Goal: Task Accomplishment & Management: Manage account settings

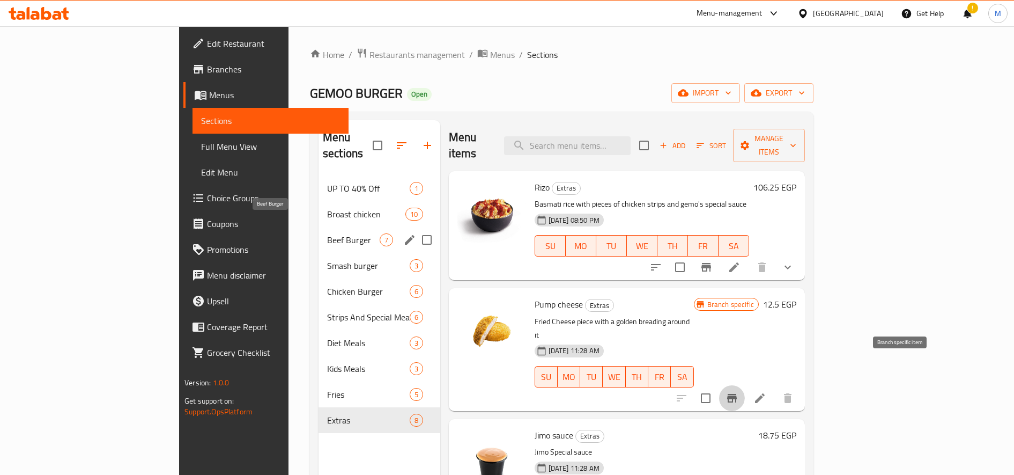
click at [327, 233] on span "Beef Burger" at bounding box center [353, 239] width 53 height 13
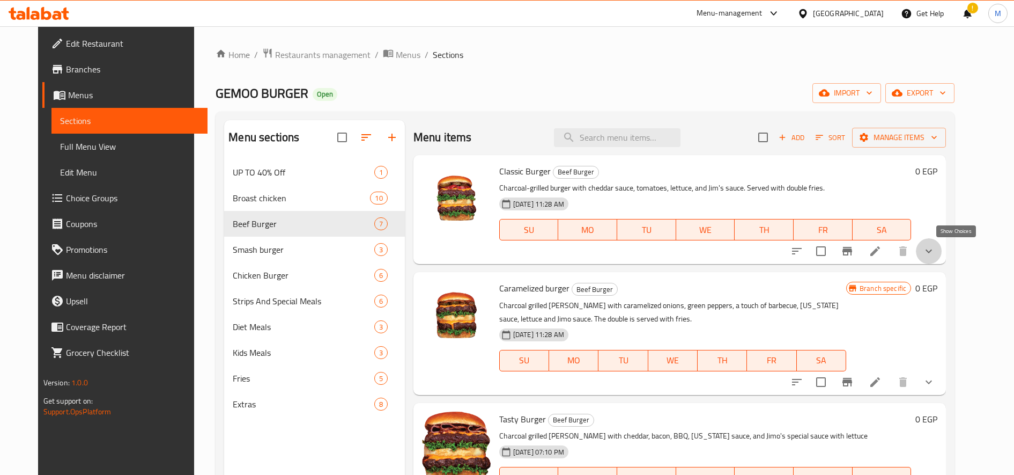
click at [936, 253] on icon "show more" at bounding box center [929, 251] width 13 height 13
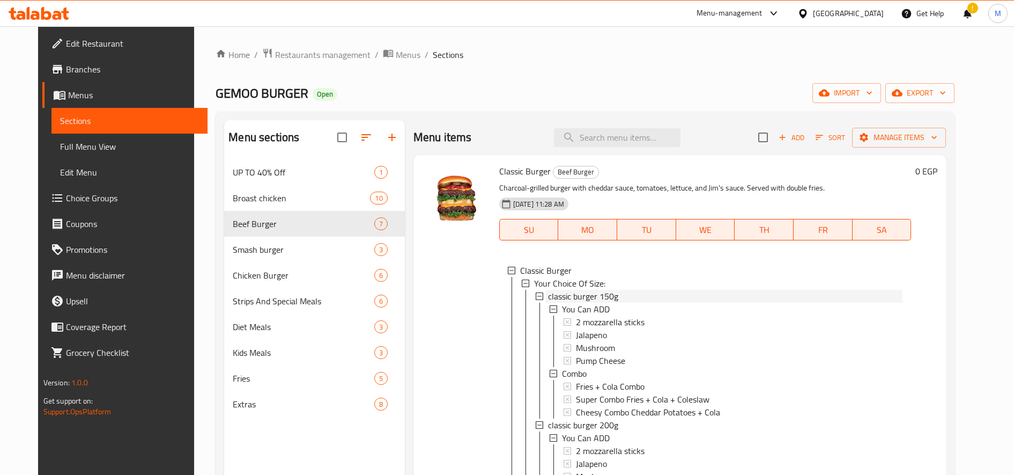
click at [757, 292] on div "classic burger 150g" at bounding box center [725, 296] width 355 height 13
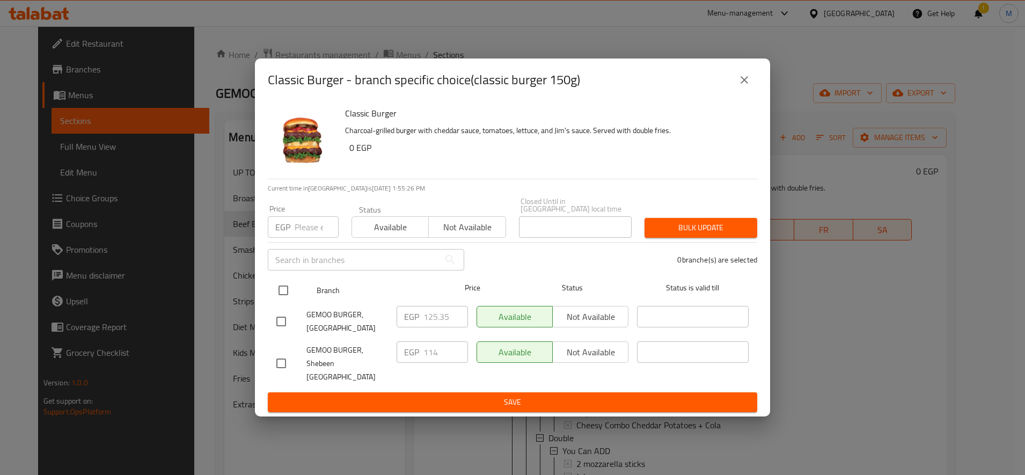
click at [277, 286] on input "checkbox" at bounding box center [283, 290] width 23 height 23
checkbox input "true"
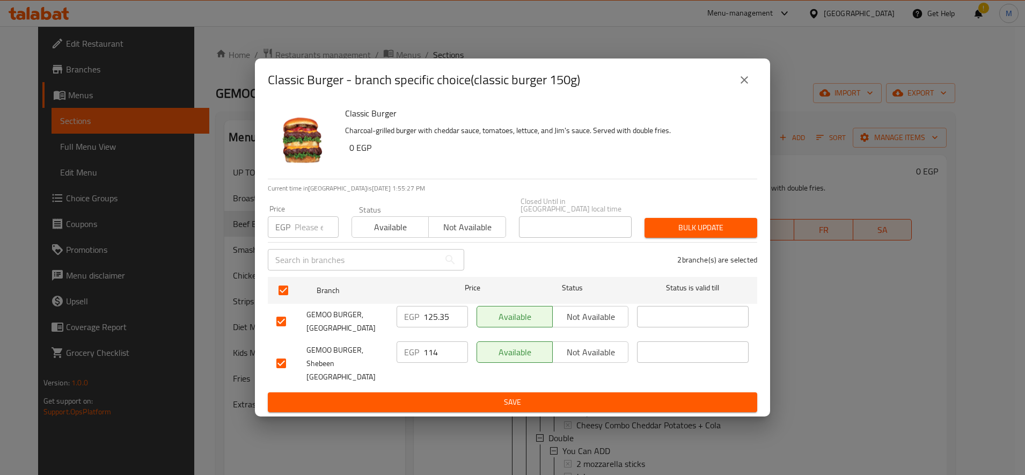
click at [670, 225] on span "Bulk update" at bounding box center [700, 227] width 95 height 13
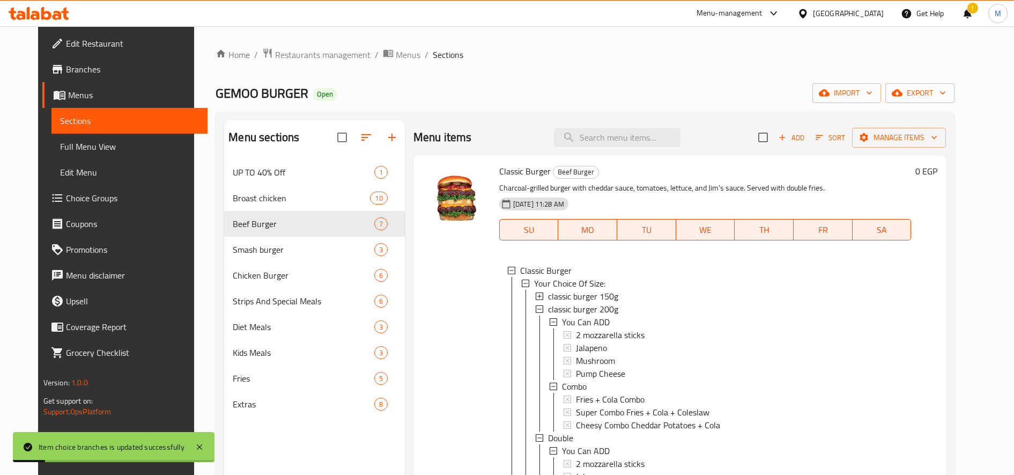
click at [598, 296] on span "classic burger 150g" at bounding box center [583, 296] width 70 height 13
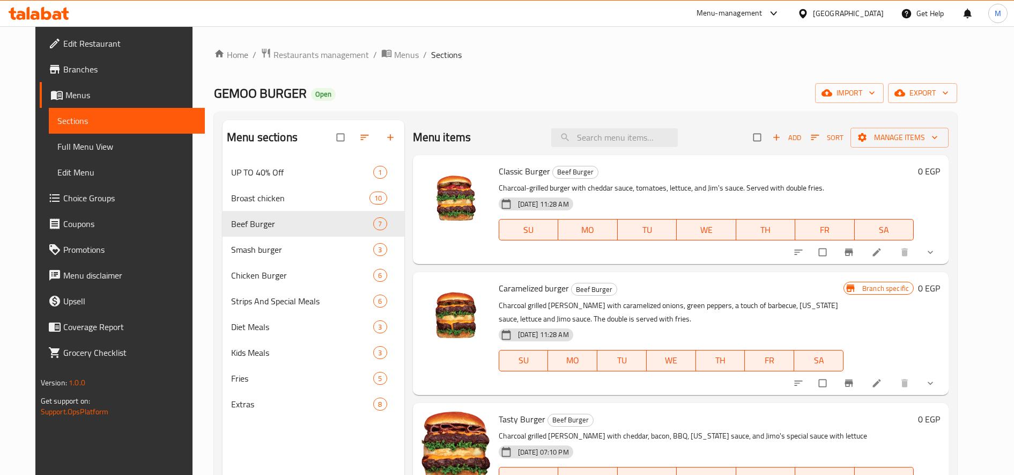
click at [938, 252] on span "show more" at bounding box center [931, 252] width 13 height 11
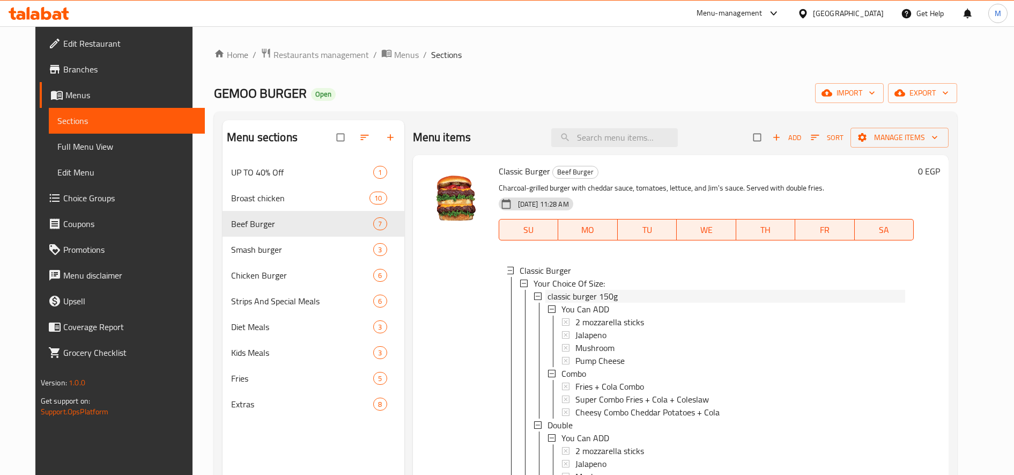
click at [706, 296] on div "classic burger 150g" at bounding box center [727, 296] width 358 height 13
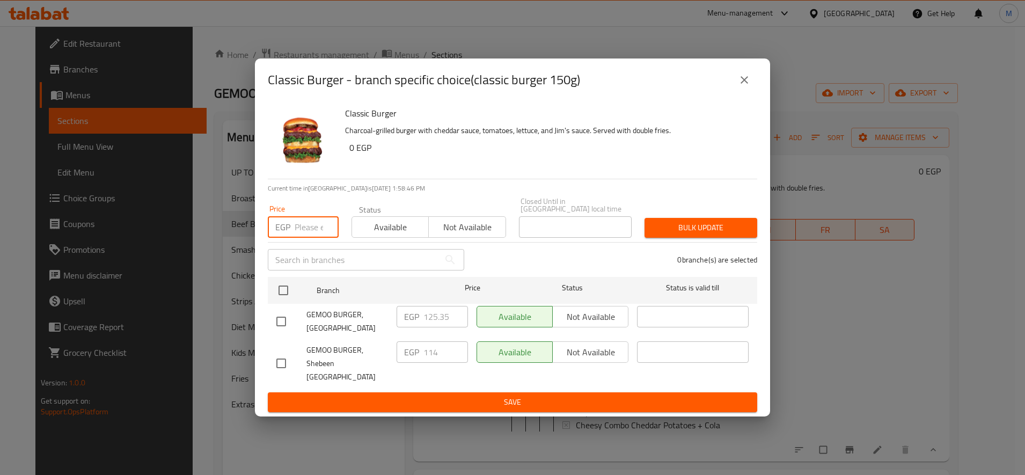
click at [312, 230] on input "number" at bounding box center [317, 226] width 44 height 21
paste input "136.25"
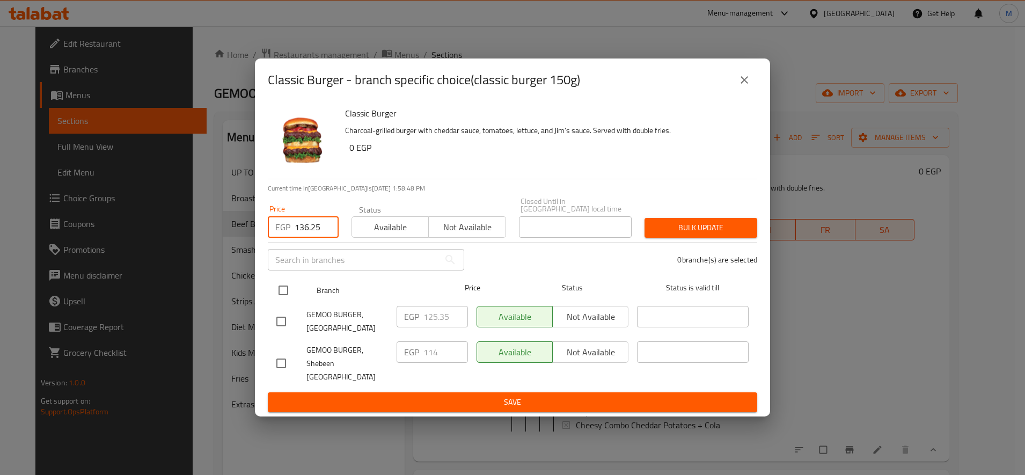
type input "136.25"
click at [280, 297] on input "checkbox" at bounding box center [283, 290] width 23 height 23
checkbox input "true"
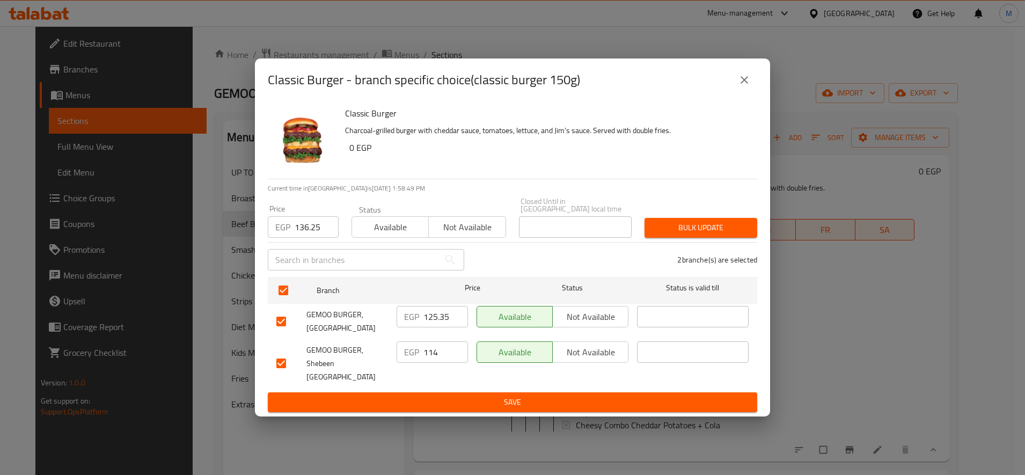
click at [695, 234] on span "Bulk update" at bounding box center [700, 227] width 95 height 13
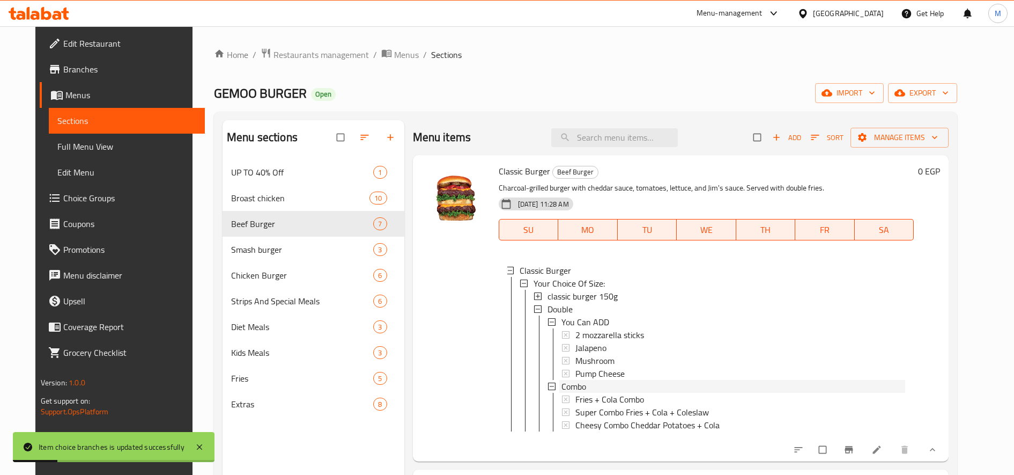
click at [603, 382] on div "Combo" at bounding box center [734, 386] width 344 height 13
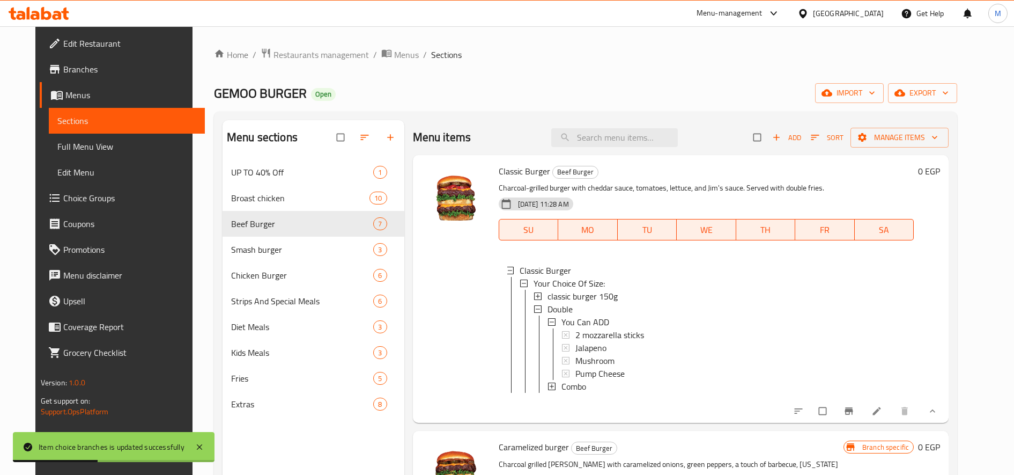
click at [590, 384] on div "Combo" at bounding box center [734, 386] width 344 height 13
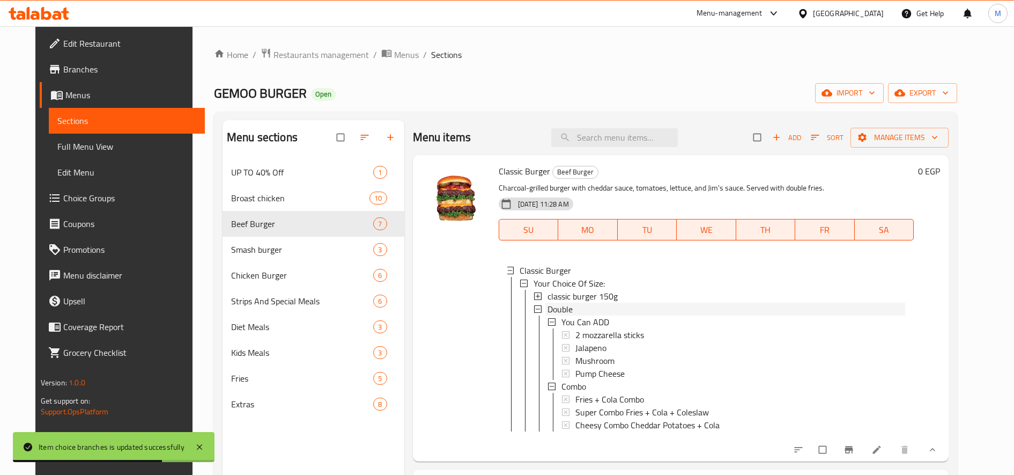
click at [561, 307] on span "Double" at bounding box center [560, 309] width 25 height 13
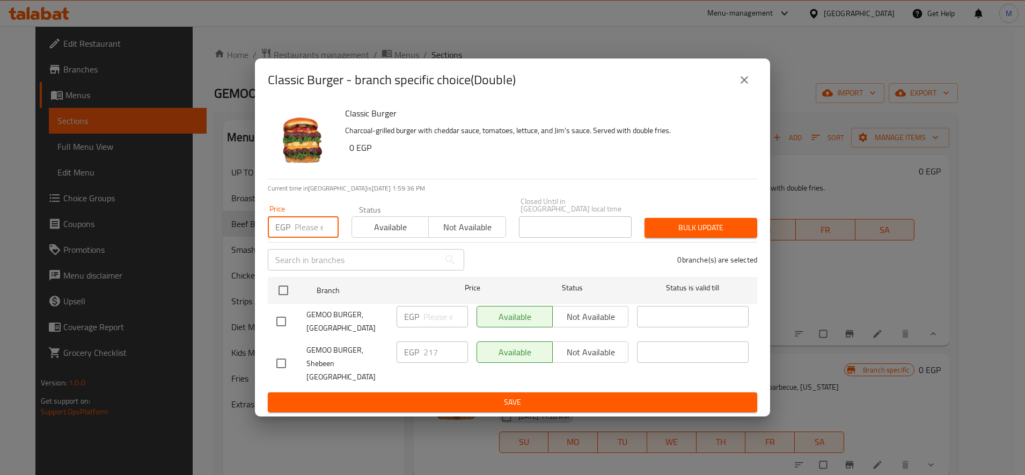
click at [317, 232] on input "number" at bounding box center [317, 226] width 44 height 21
paste input "243.75"
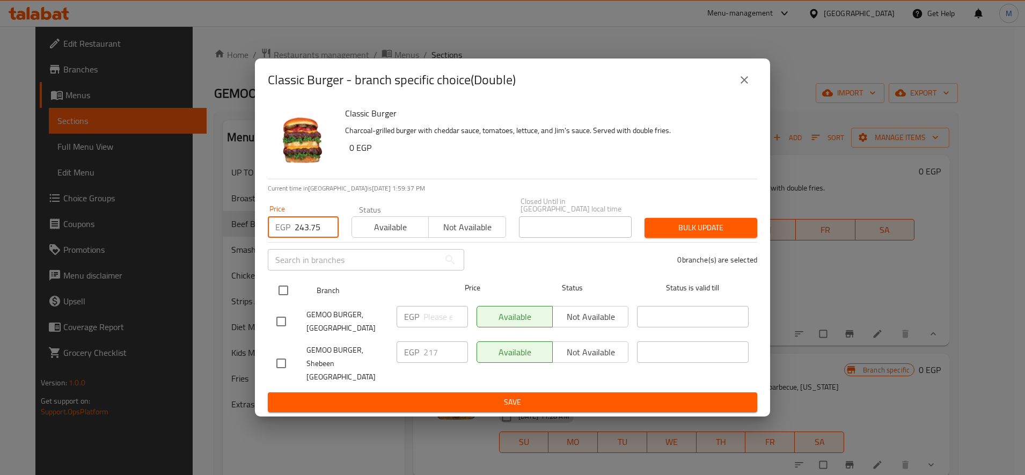
type input "243.75"
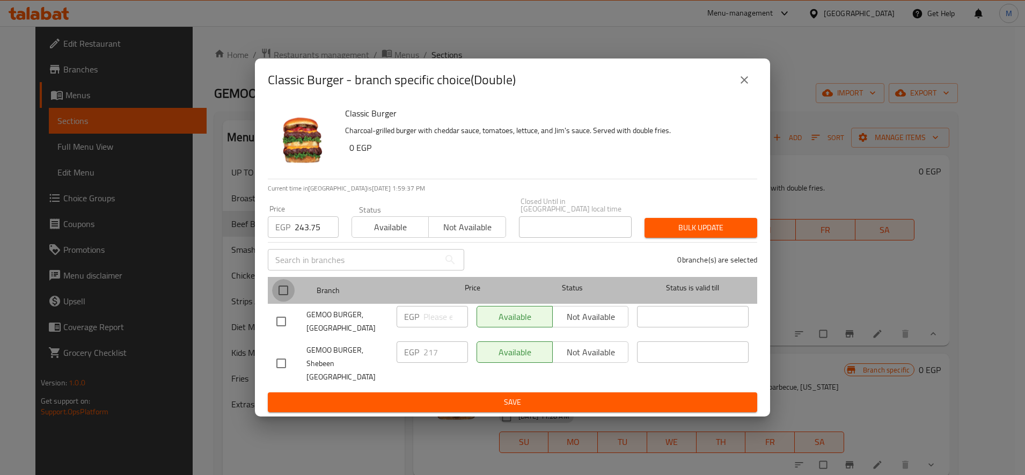
click at [289, 293] on input "checkbox" at bounding box center [283, 290] width 23 height 23
checkbox input "true"
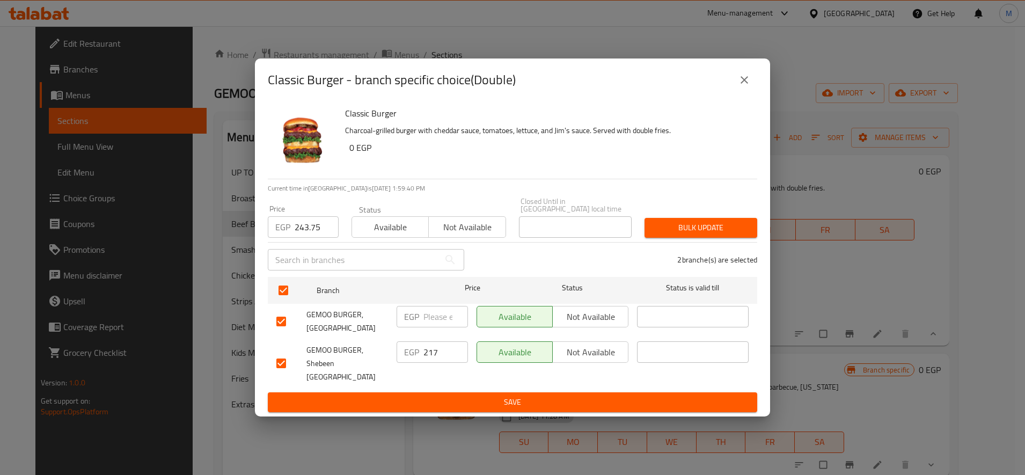
click at [689, 234] on span "Bulk update" at bounding box center [700, 227] width 95 height 13
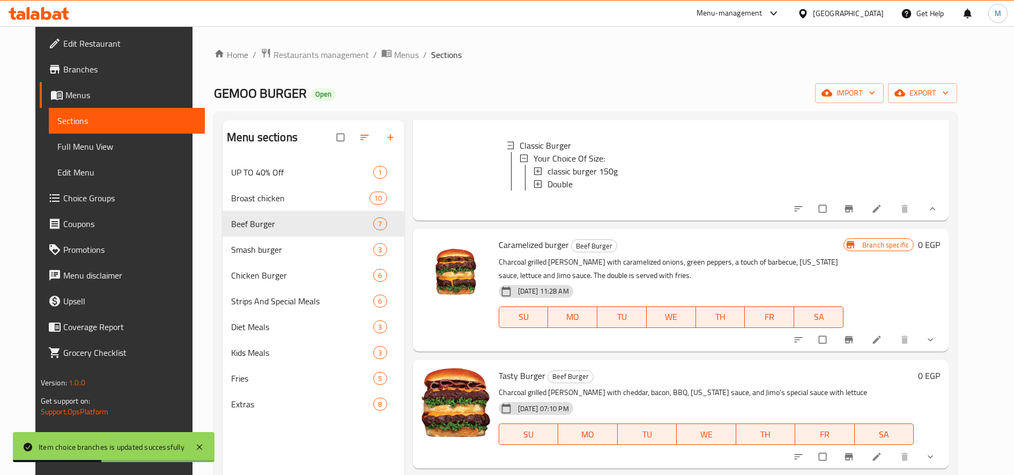
scroll to position [126, 0]
click at [936, 344] on icon "show more" at bounding box center [930, 338] width 11 height 11
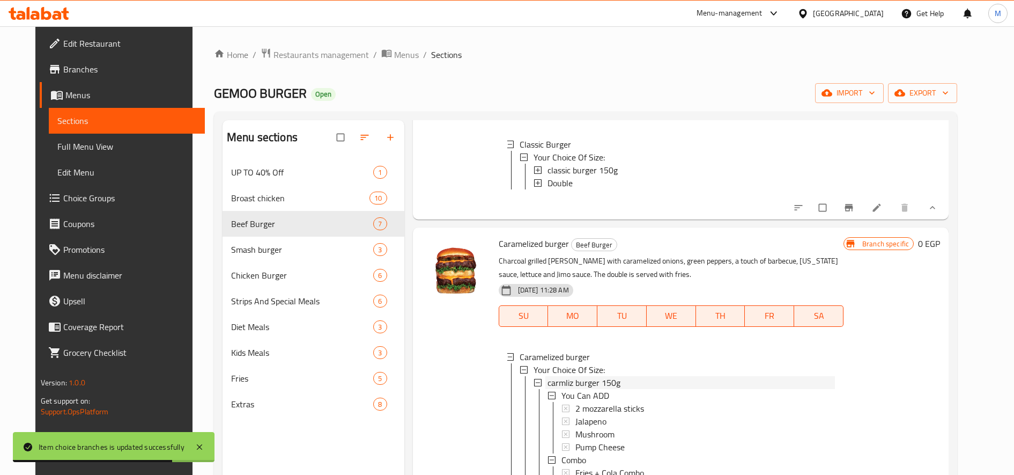
click at [580, 389] on span "carmliz burger 150g" at bounding box center [584, 382] width 73 height 13
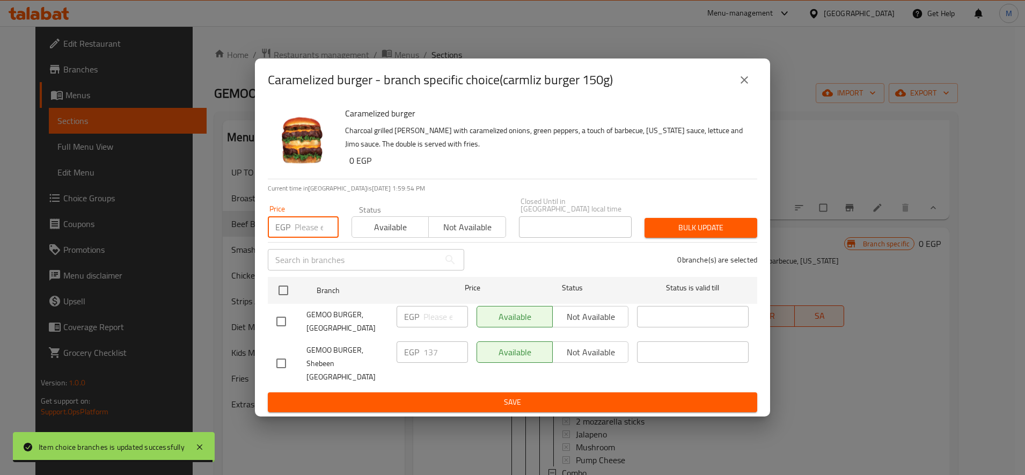
click at [300, 237] on input "number" at bounding box center [317, 226] width 44 height 21
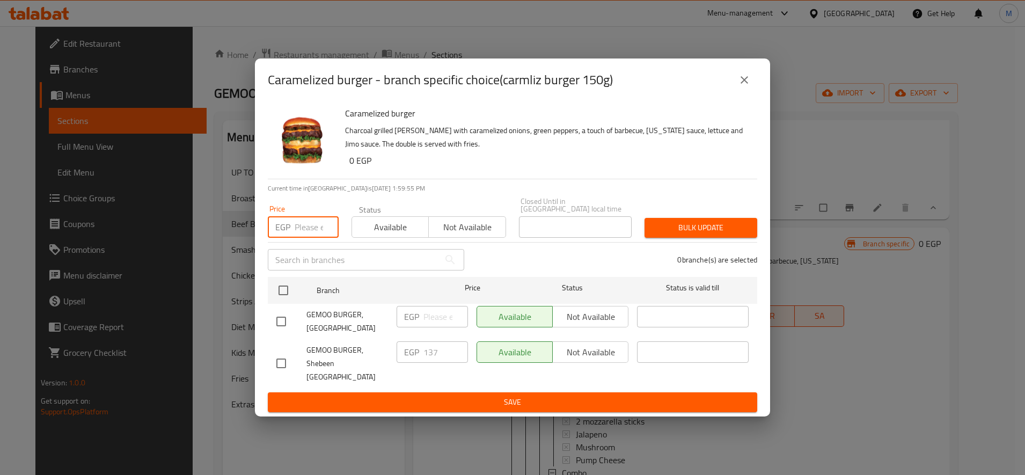
paste input "156.25"
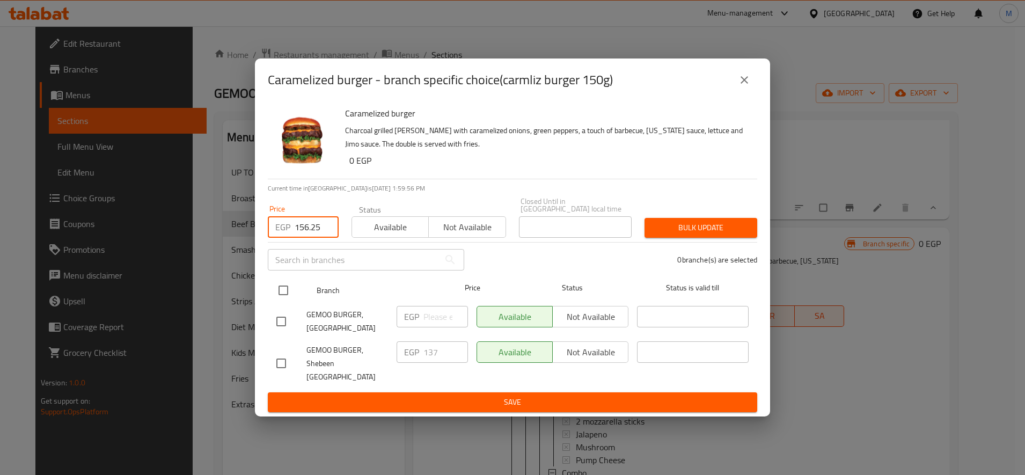
type input "156.25"
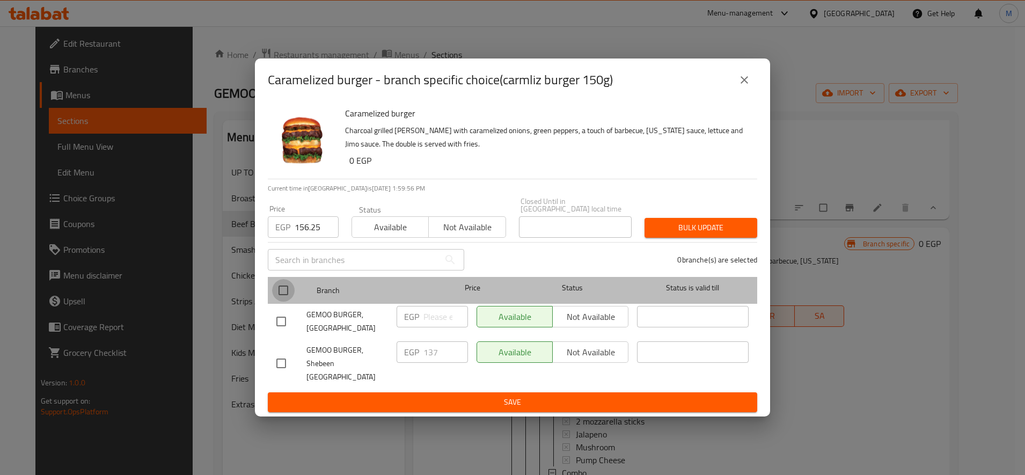
click at [282, 296] on input "checkbox" at bounding box center [283, 290] width 23 height 23
checkbox input "true"
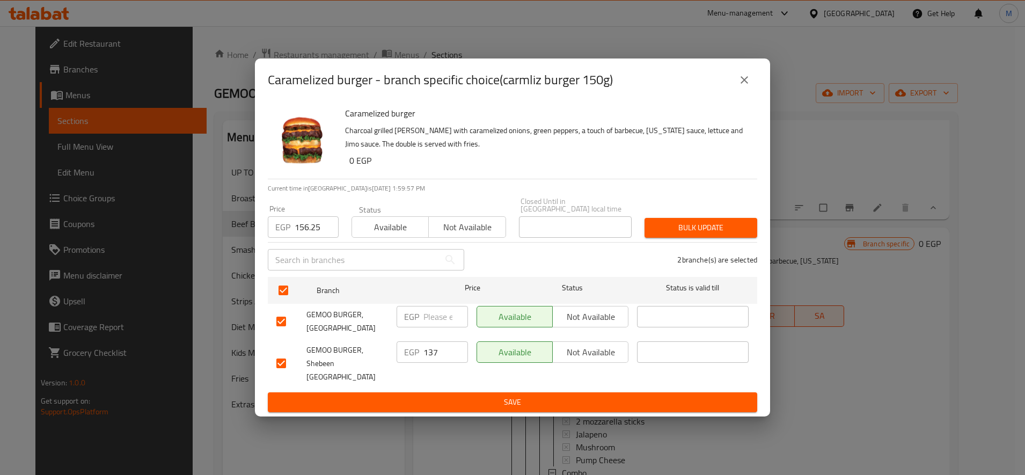
click at [666, 231] on span "Bulk update" at bounding box center [700, 227] width 95 height 13
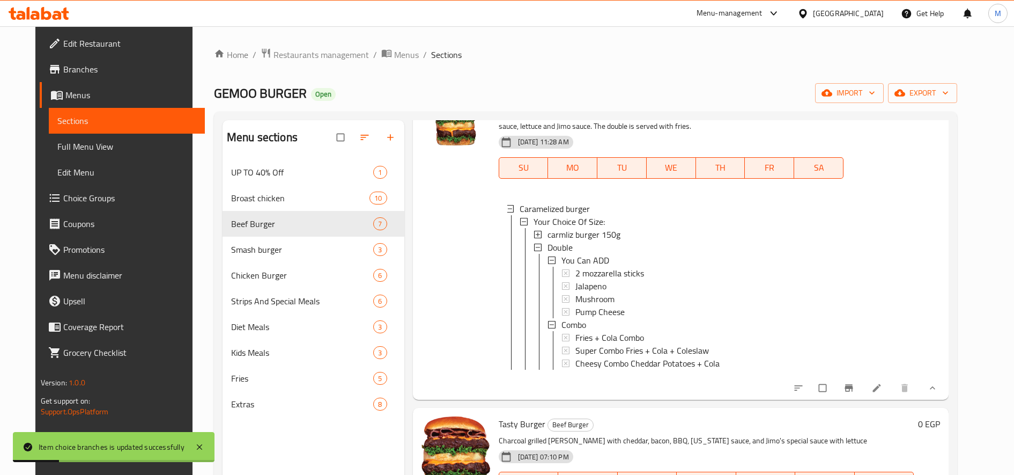
scroll to position [285, 0]
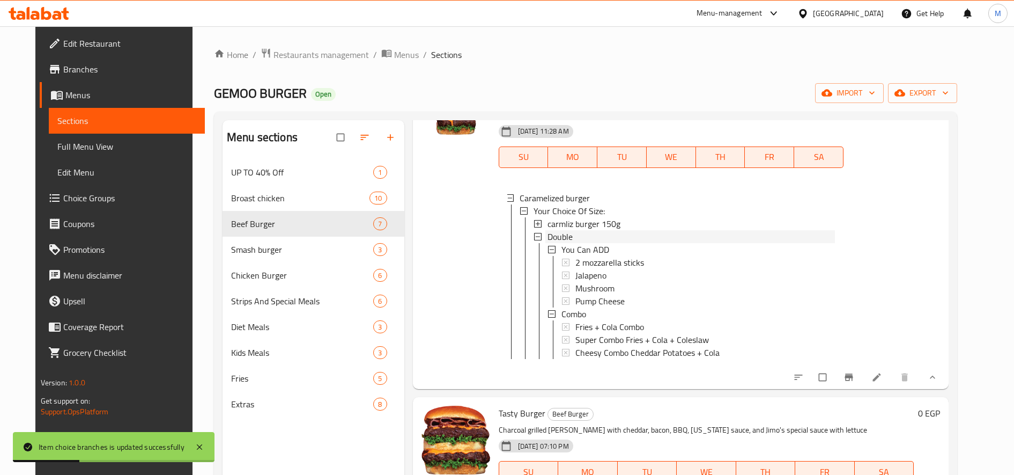
click at [552, 243] on span "Double" at bounding box center [560, 236] width 25 height 13
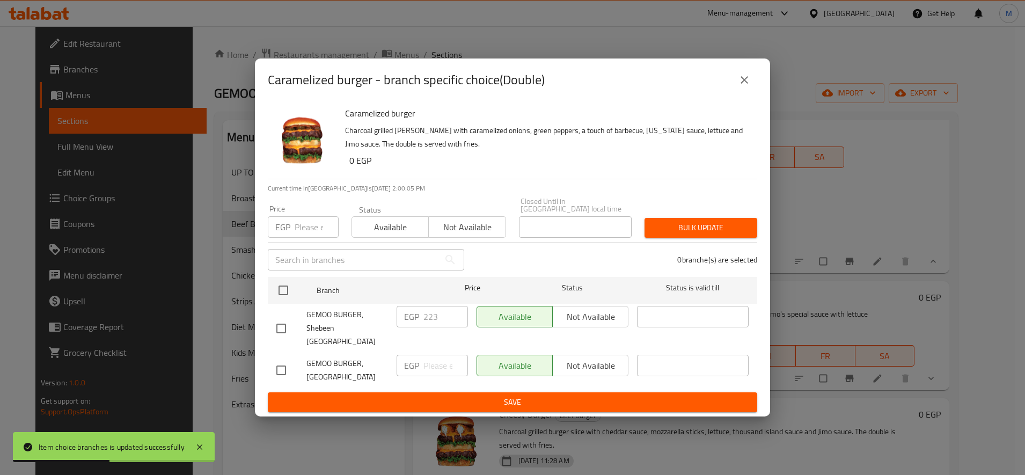
click at [307, 220] on input "number" at bounding box center [317, 226] width 44 height 21
paste input "250.00"
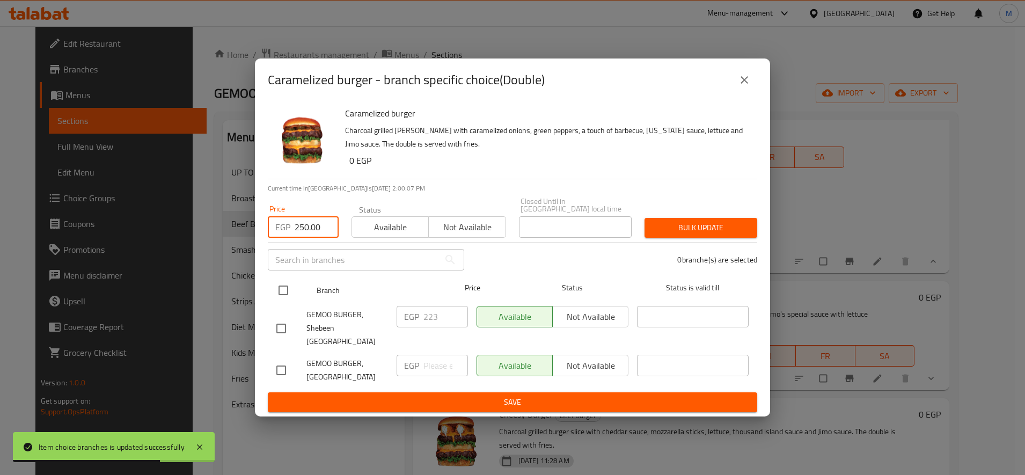
type input "250.00"
click at [285, 291] on input "checkbox" at bounding box center [283, 290] width 23 height 23
checkbox input "true"
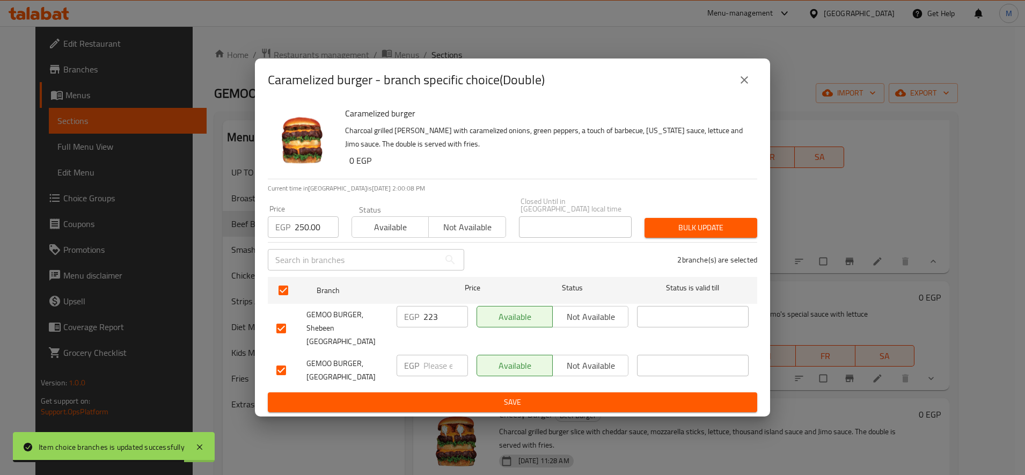
click at [729, 231] on span "Bulk update" at bounding box center [700, 227] width 95 height 13
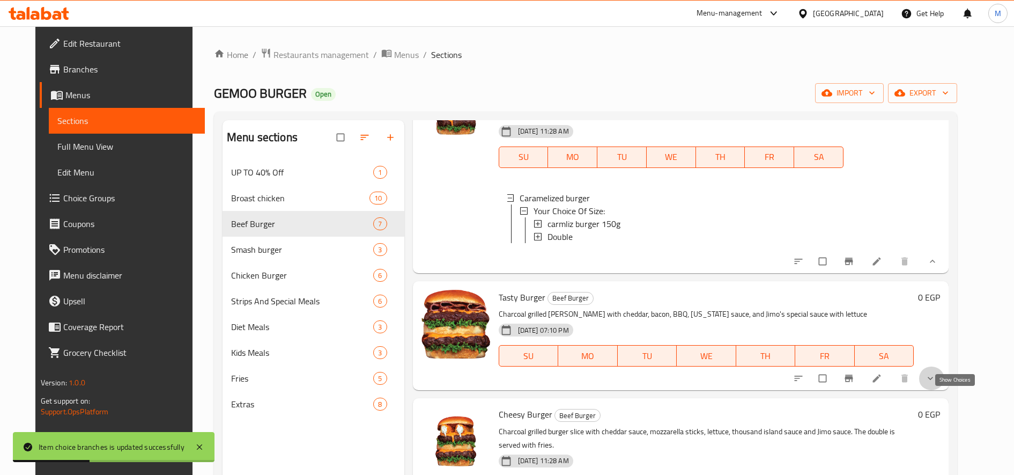
click at [936, 384] on icon "show more" at bounding box center [930, 378] width 11 height 11
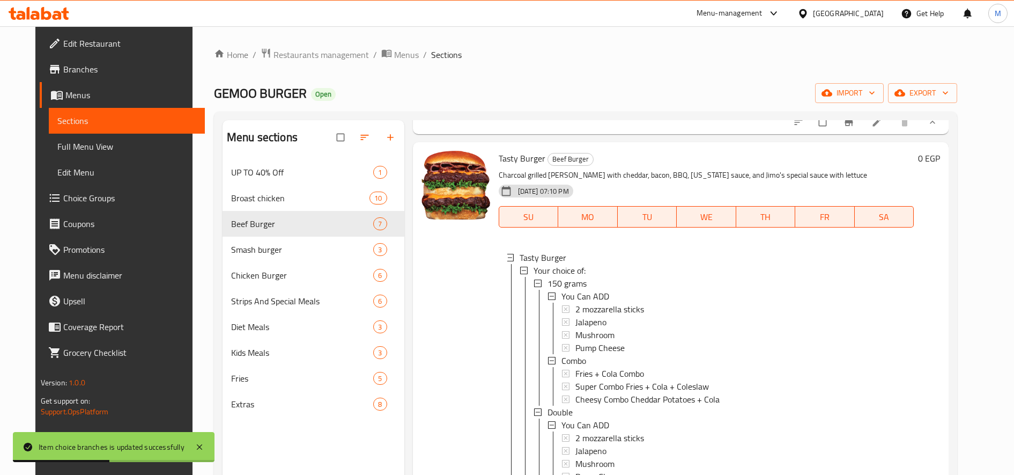
scroll to position [431, 0]
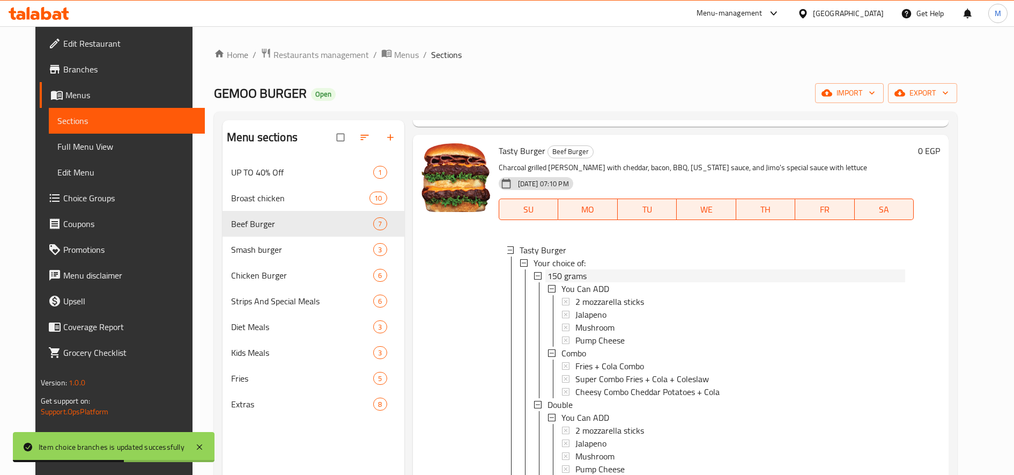
click at [565, 282] on span "150 grams" at bounding box center [567, 275] width 39 height 13
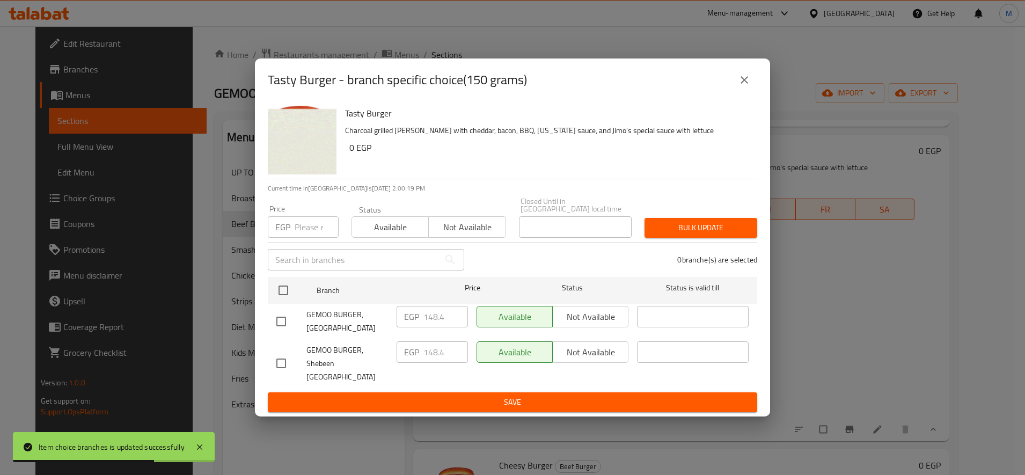
click at [311, 225] on input "number" at bounding box center [317, 226] width 44 height 21
paste input "161.25"
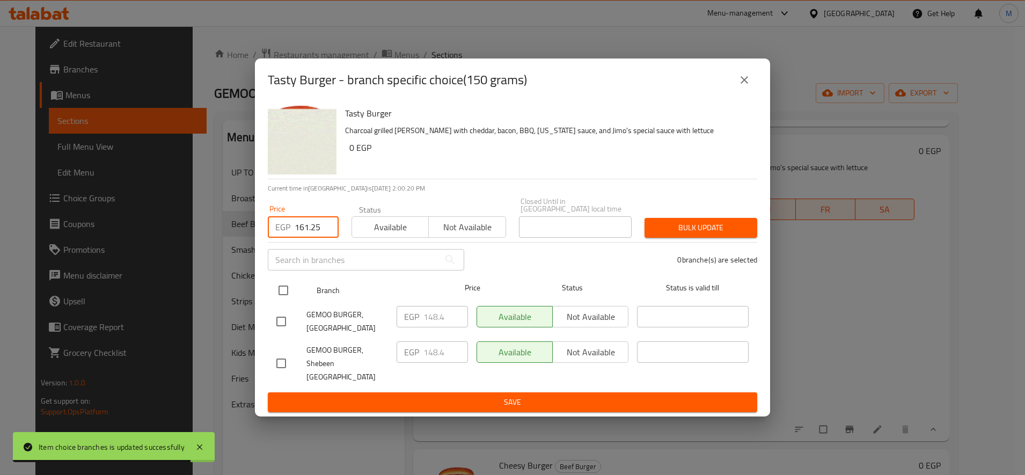
type input "161.25"
click at [277, 289] on input "checkbox" at bounding box center [283, 290] width 23 height 23
checkbox input "true"
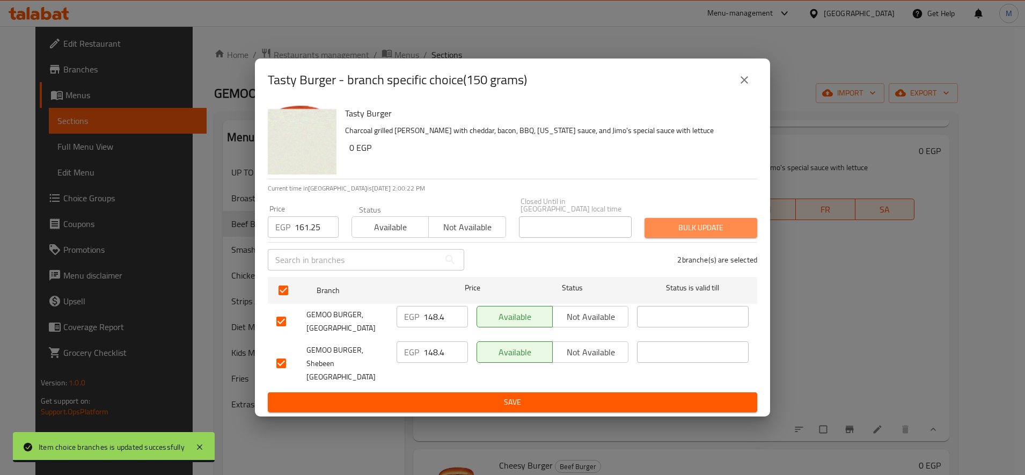
click at [671, 231] on span "Bulk update" at bounding box center [700, 227] width 95 height 13
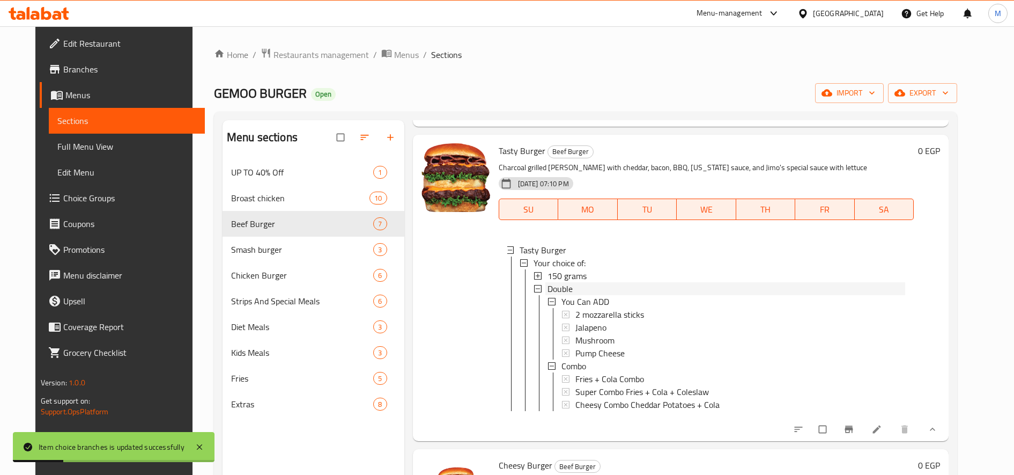
click at [601, 295] on div "Double" at bounding box center [727, 288] width 358 height 13
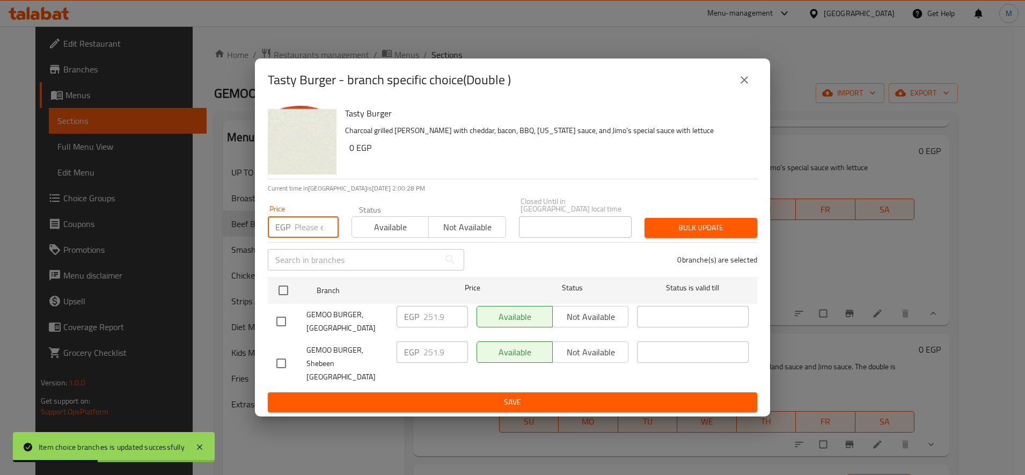
click at [312, 233] on input "number" at bounding box center [317, 226] width 44 height 21
paste input "273.75"
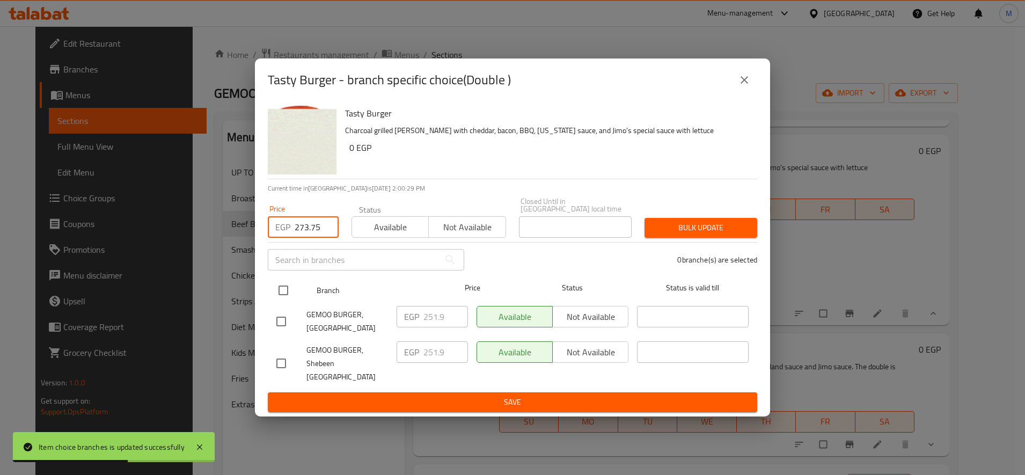
type input "273.75"
click at [278, 293] on input "checkbox" at bounding box center [283, 290] width 23 height 23
checkbox input "true"
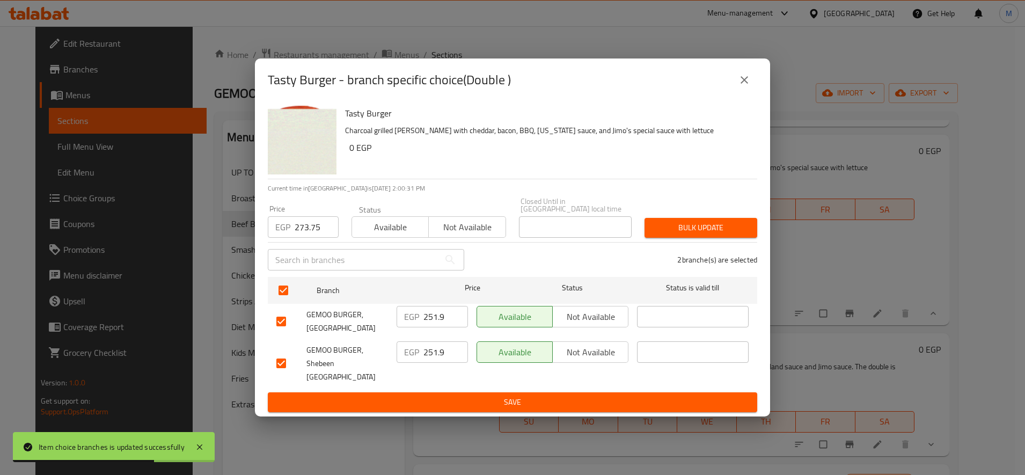
click at [672, 222] on button "Bulk update" at bounding box center [700, 228] width 113 height 20
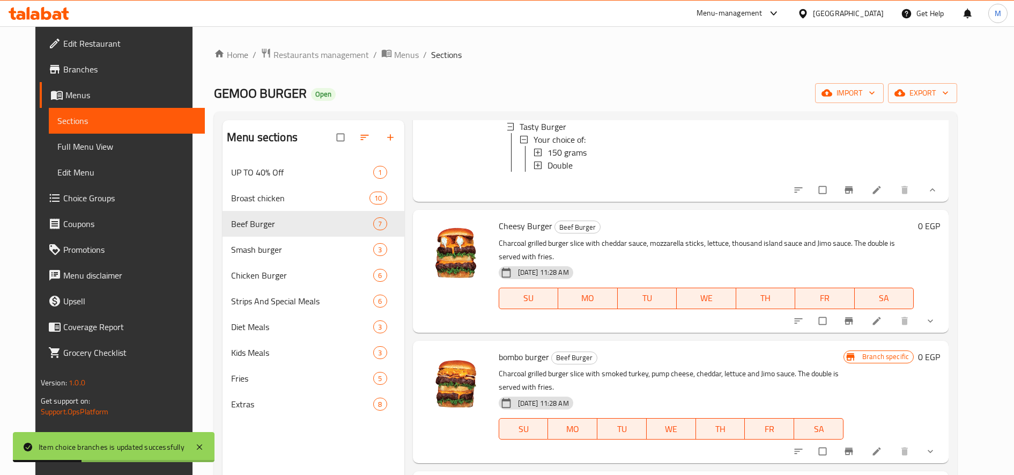
scroll to position [556, 0]
click at [936, 325] on icon "show more" at bounding box center [930, 319] width 11 height 11
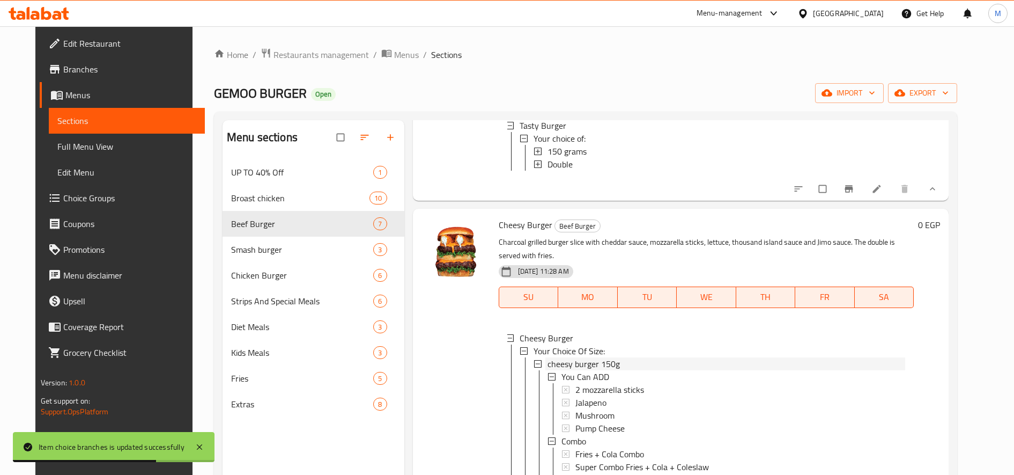
click at [616, 370] on div "cheesy burger 150g" at bounding box center [727, 363] width 358 height 13
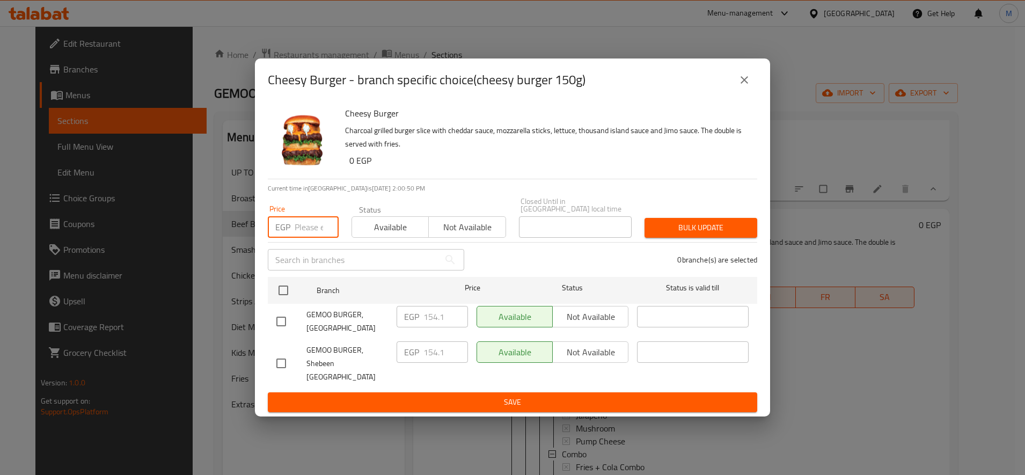
click at [307, 227] on input "number" at bounding box center [317, 226] width 44 height 21
paste input "167.50"
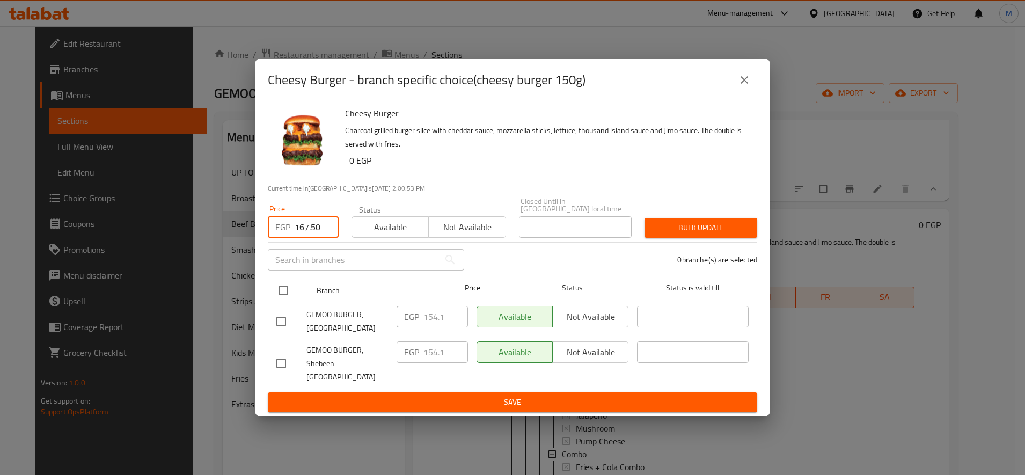
type input "167.50"
click at [278, 299] on input "checkbox" at bounding box center [283, 290] width 23 height 23
checkbox input "true"
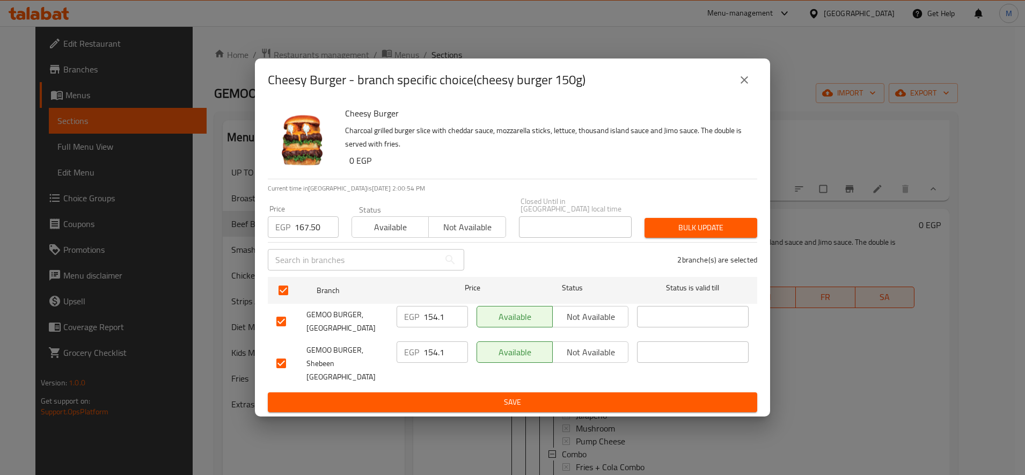
click at [660, 229] on span "Bulk update" at bounding box center [700, 227] width 95 height 13
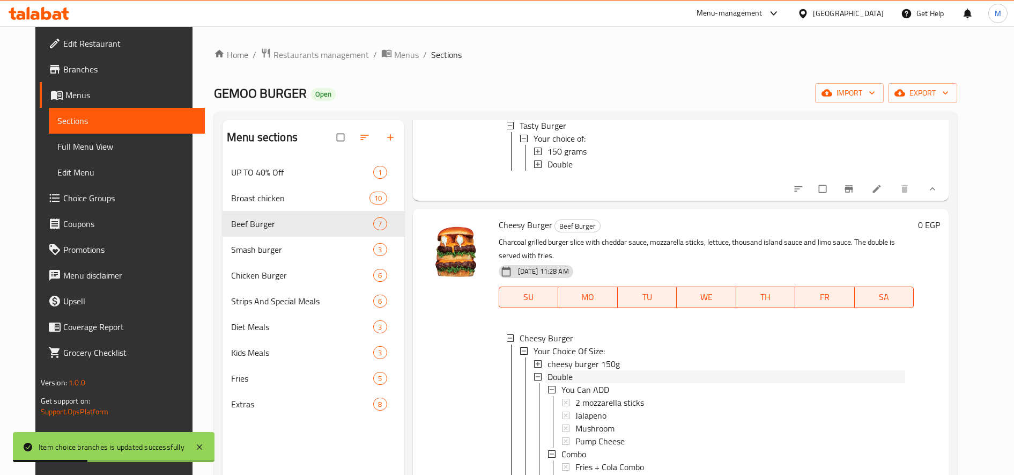
click at [548, 383] on span "Double" at bounding box center [560, 376] width 25 height 13
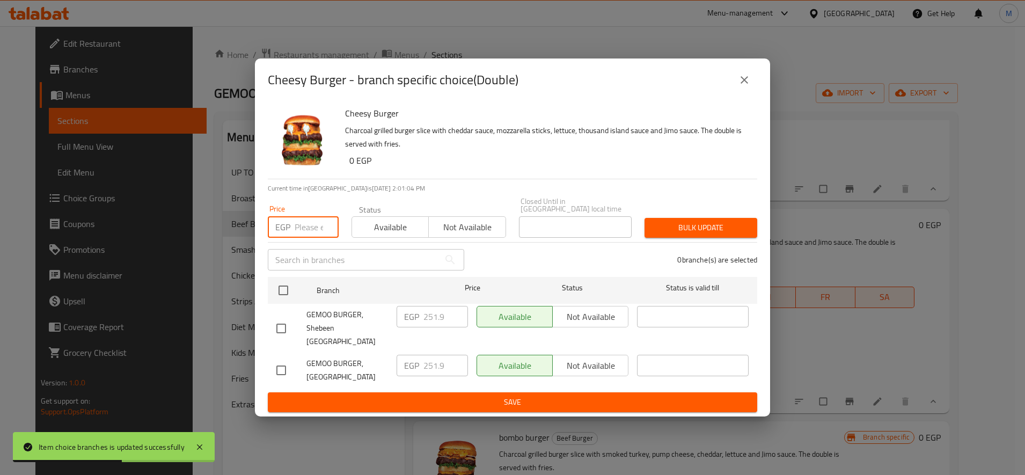
click at [315, 231] on input "number" at bounding box center [317, 226] width 44 height 21
paste input "273.75"
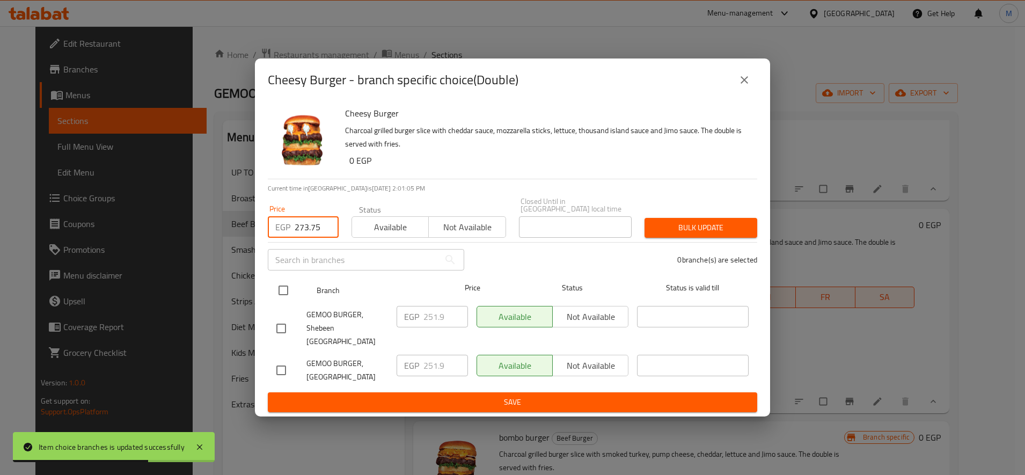
type input "273.75"
click at [286, 285] on input "checkbox" at bounding box center [283, 290] width 23 height 23
checkbox input "true"
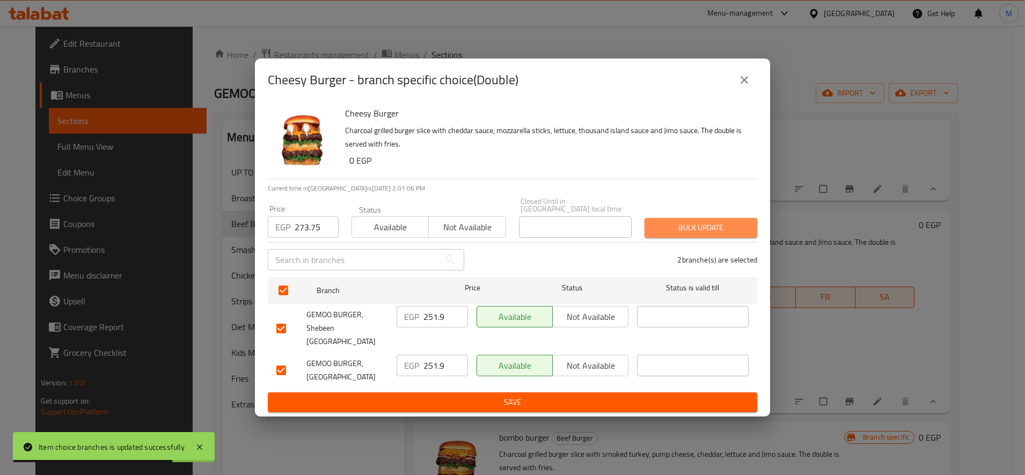
click at [691, 233] on span "Bulk update" at bounding box center [700, 227] width 95 height 13
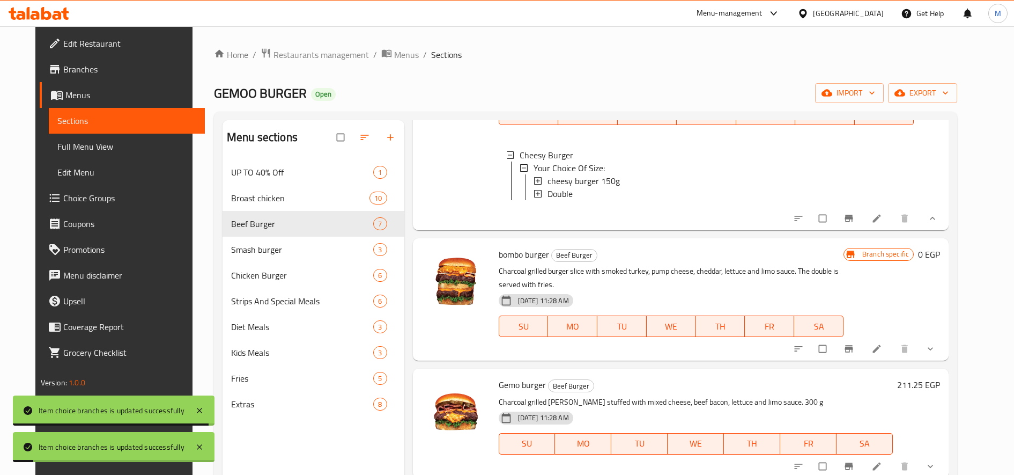
scroll to position [754, 0]
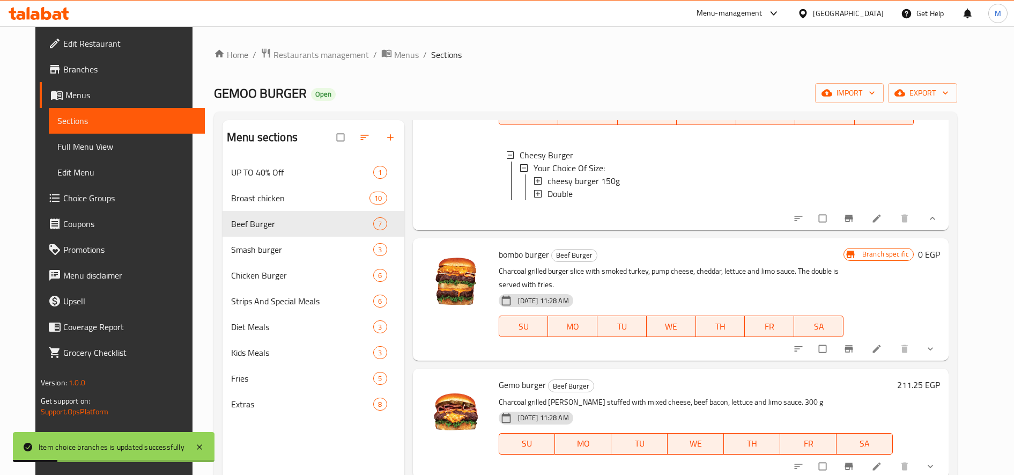
click at [938, 354] on span "show more" at bounding box center [931, 348] width 13 height 11
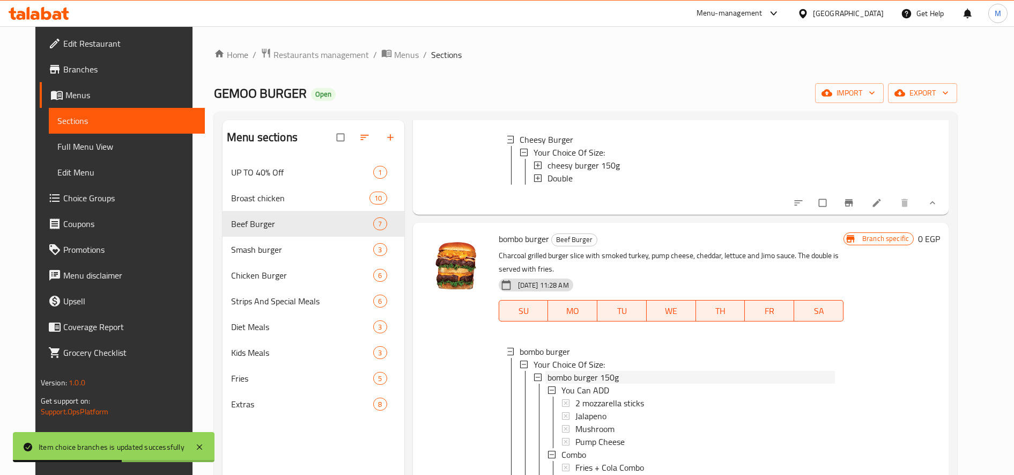
click at [608, 384] on span "bombo burger 150g" at bounding box center [583, 377] width 71 height 13
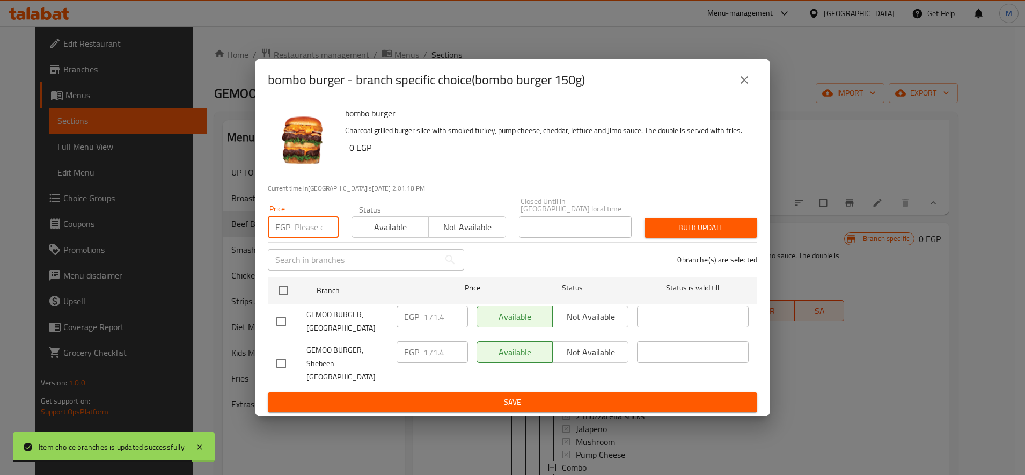
paste input "186.25"
click at [307, 234] on input "number" at bounding box center [317, 226] width 44 height 21
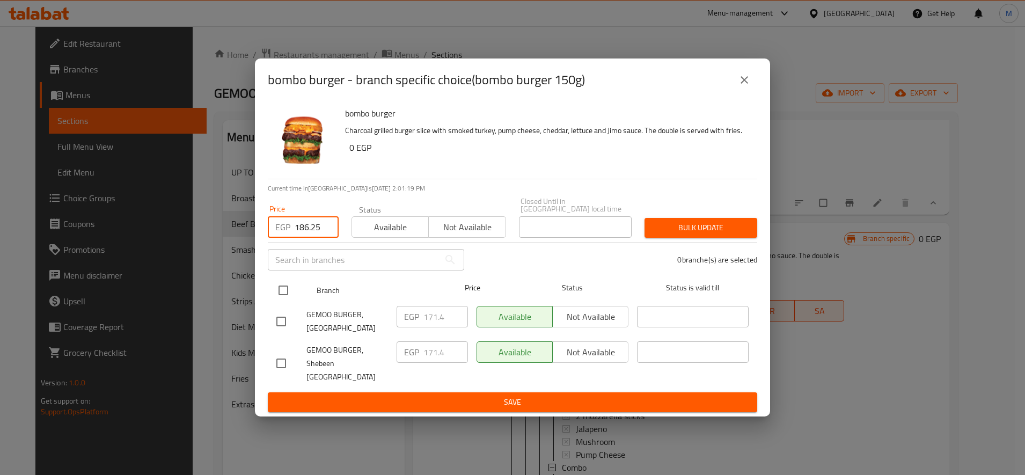
type input "186.25"
click at [290, 292] on input "checkbox" at bounding box center [283, 290] width 23 height 23
checkbox input "true"
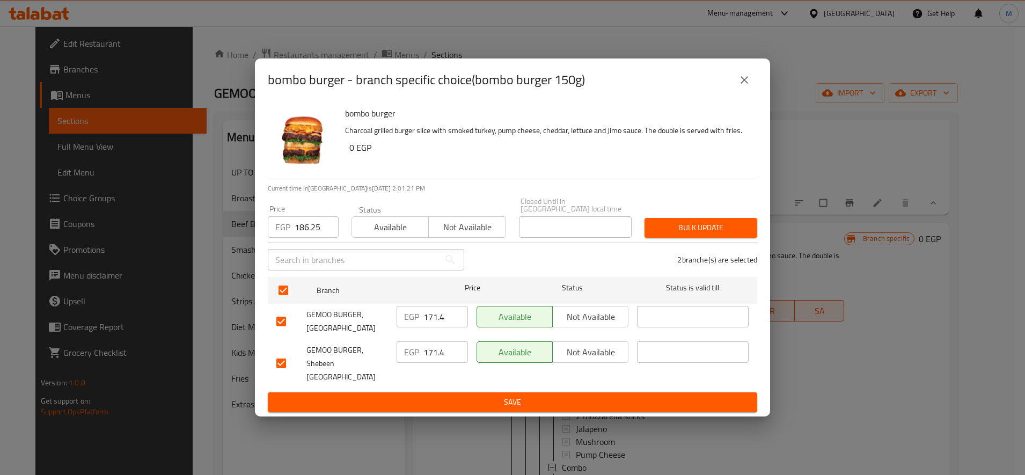
click at [690, 223] on button "Bulk update" at bounding box center [700, 228] width 113 height 20
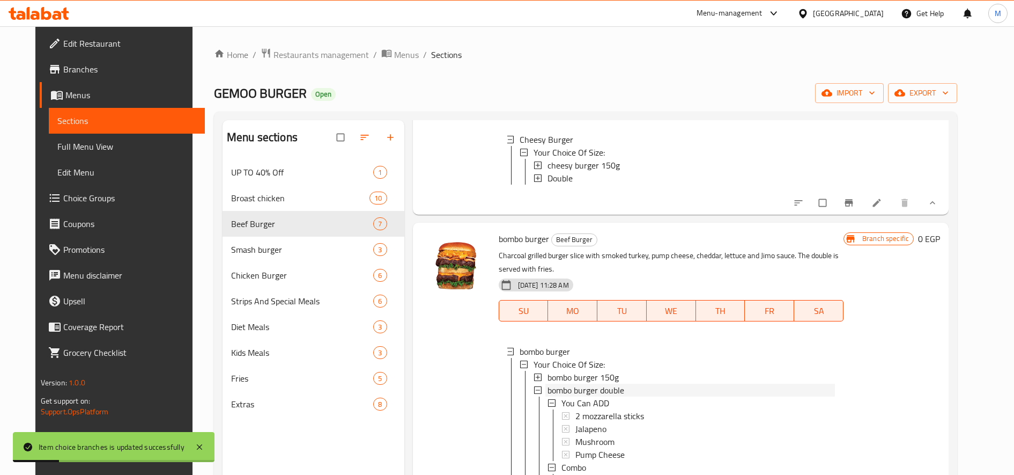
click at [601, 396] on span "bombo burger double" at bounding box center [586, 390] width 77 height 13
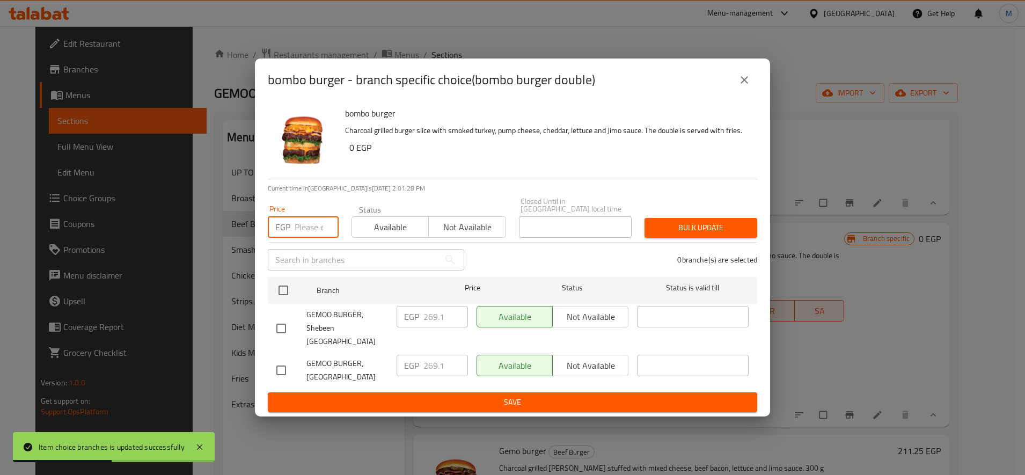
click at [314, 232] on input "number" at bounding box center [317, 226] width 44 height 21
paste input "292.50"
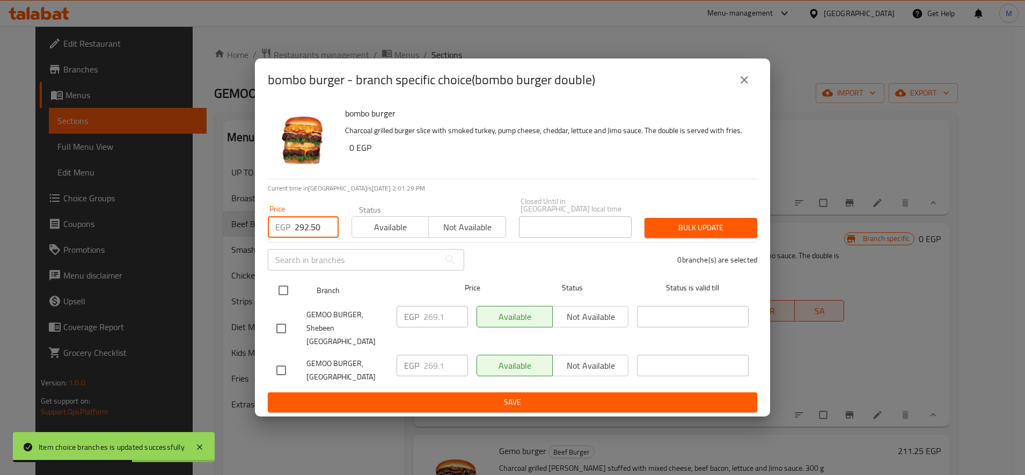
type input "292.50"
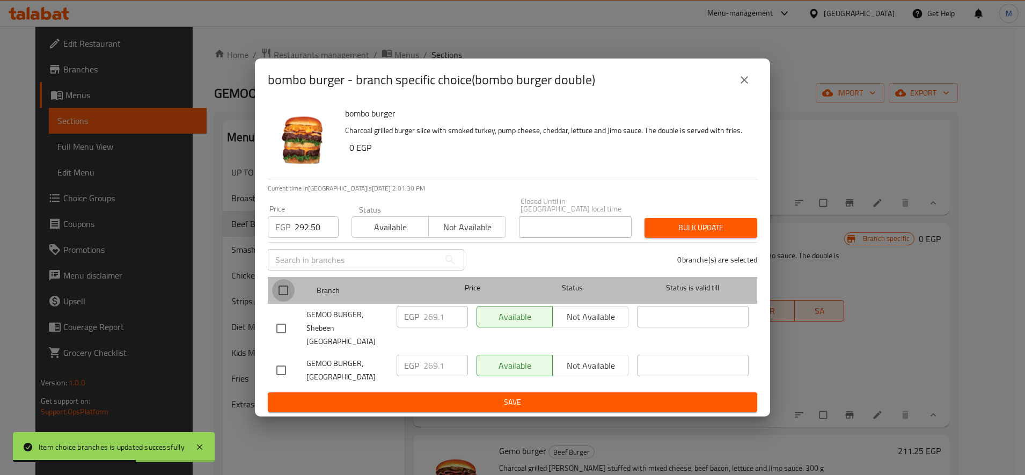
click at [281, 300] on input "checkbox" at bounding box center [283, 290] width 23 height 23
checkbox input "true"
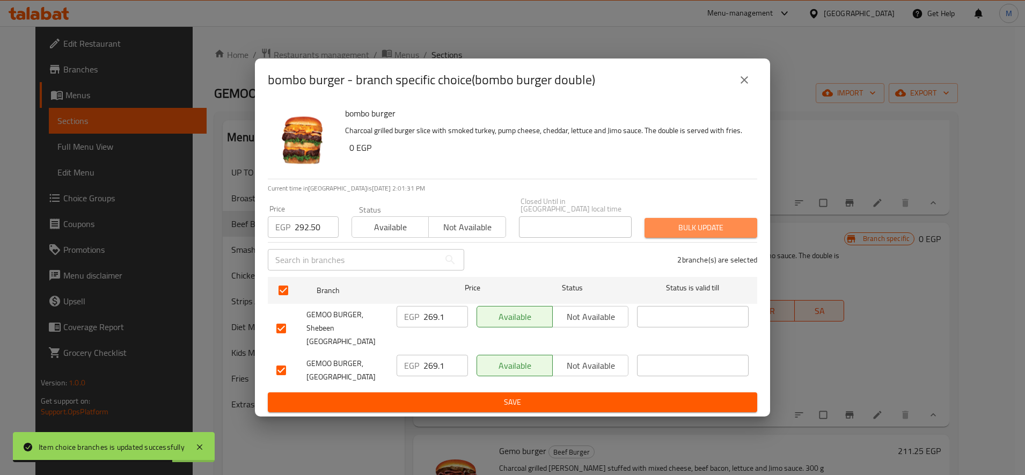
click at [700, 229] on span "Bulk update" at bounding box center [700, 227] width 95 height 13
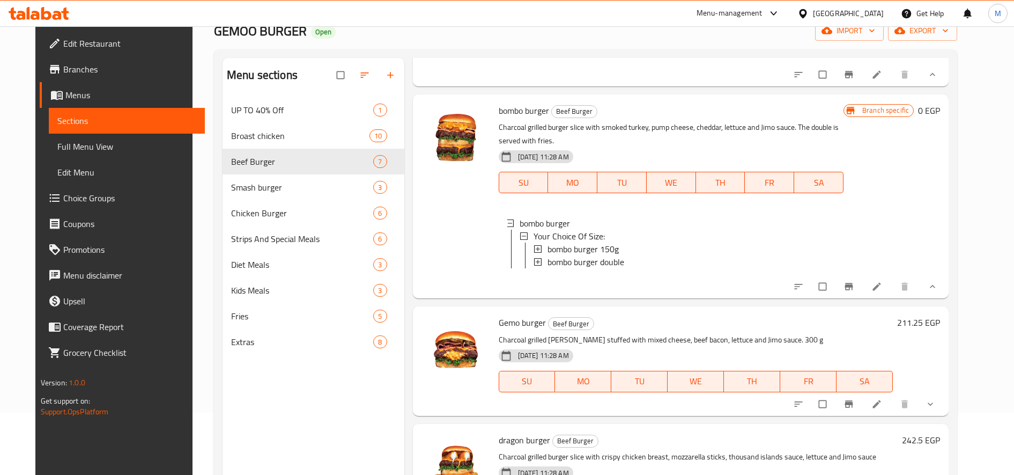
scroll to position [62, 0]
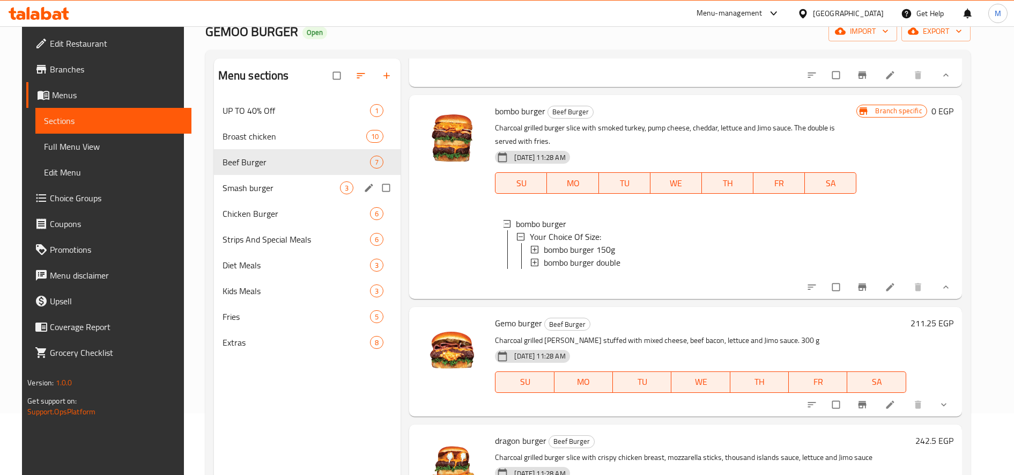
click at [268, 179] on div "Smash burger 3" at bounding box center [307, 188] width 187 height 26
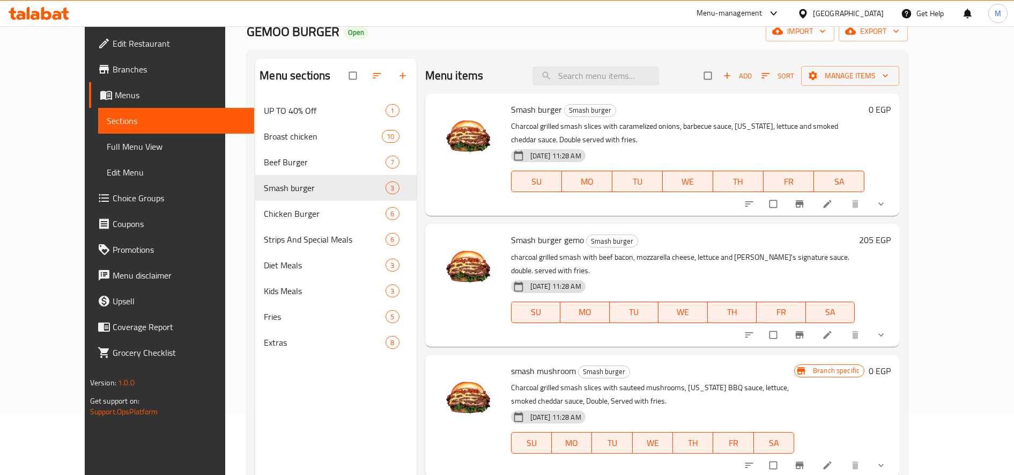
click at [895, 196] on button "show more" at bounding box center [883, 204] width 26 height 24
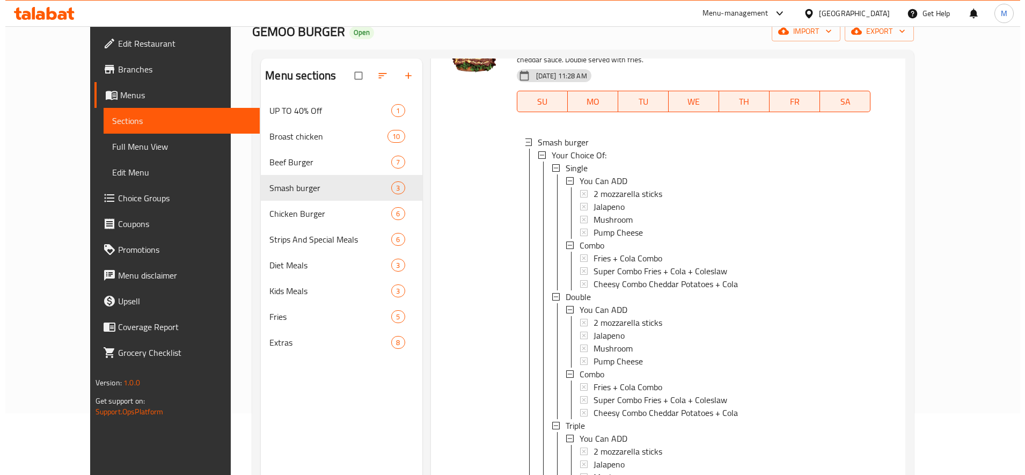
scroll to position [84, 0]
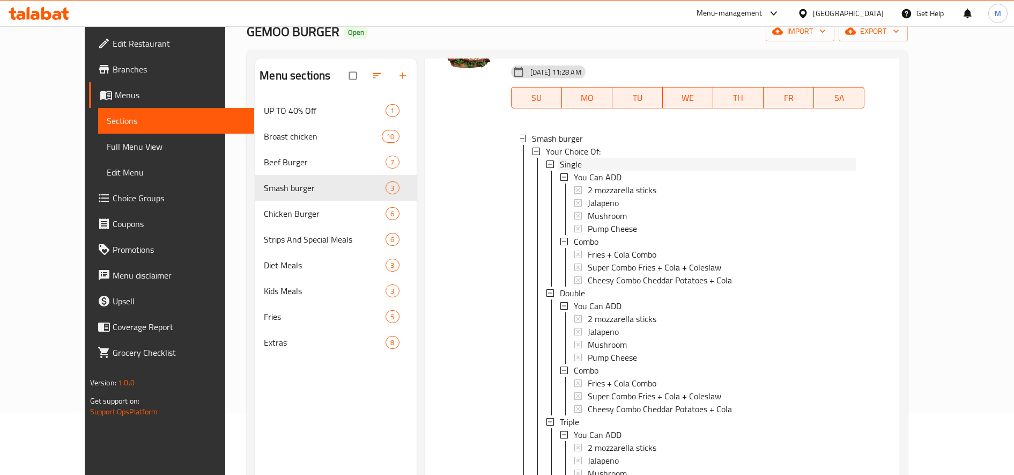
click at [652, 158] on div "Single" at bounding box center [708, 164] width 297 height 13
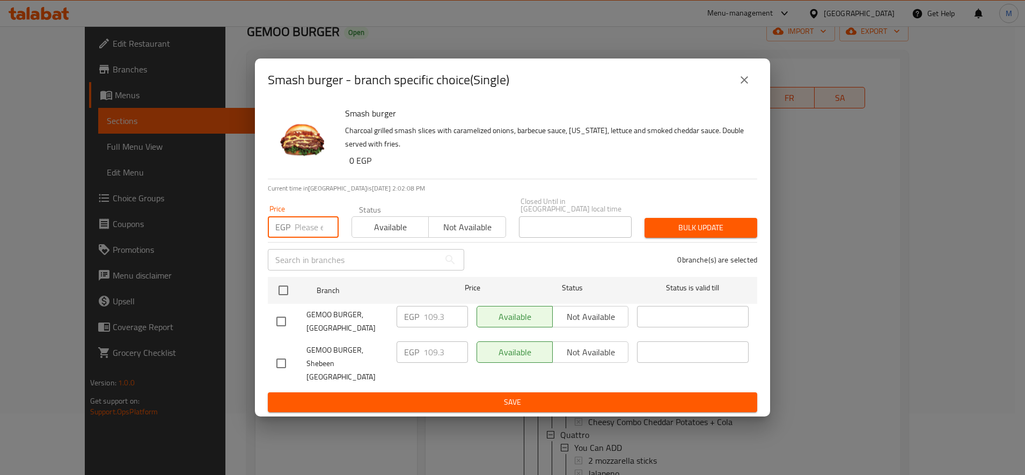
click at [309, 238] on input "number" at bounding box center [317, 226] width 44 height 21
paste input "118.75"
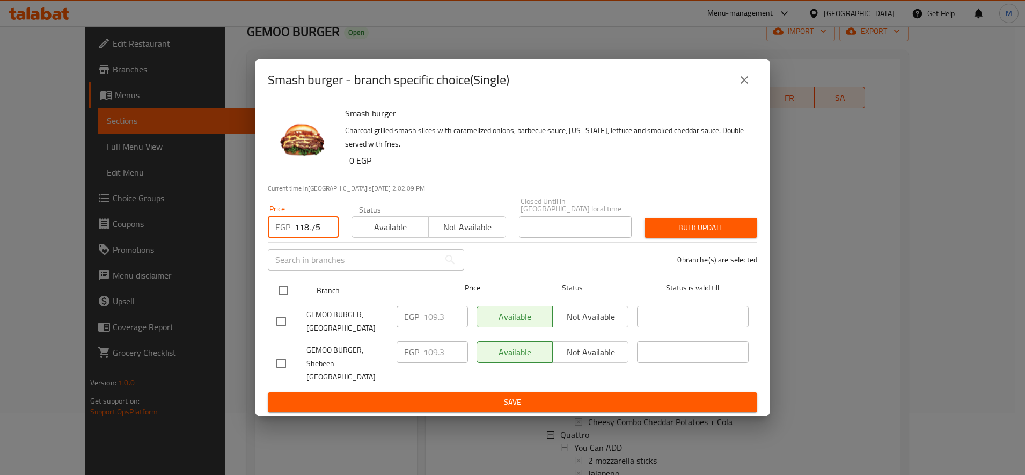
type input "118.75"
click at [275, 292] on input "checkbox" at bounding box center [283, 290] width 23 height 23
checkbox input "true"
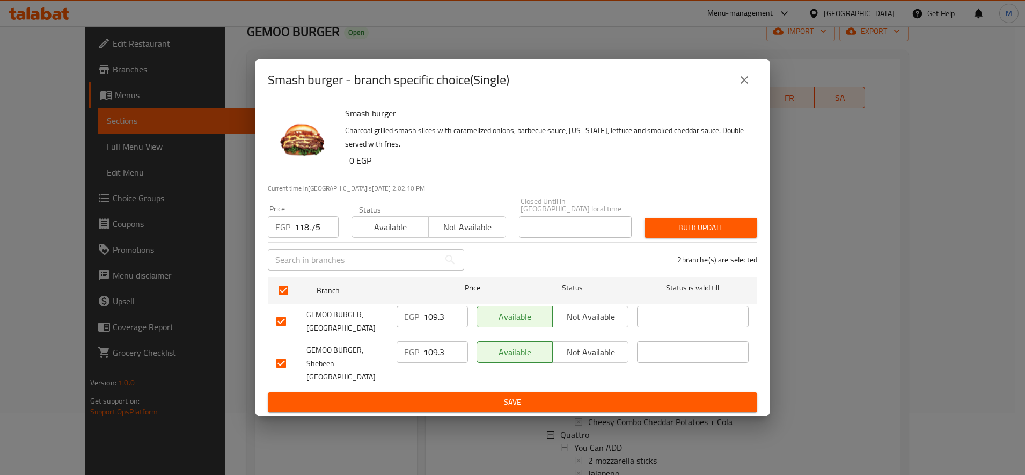
click at [682, 222] on button "Bulk update" at bounding box center [700, 228] width 113 height 20
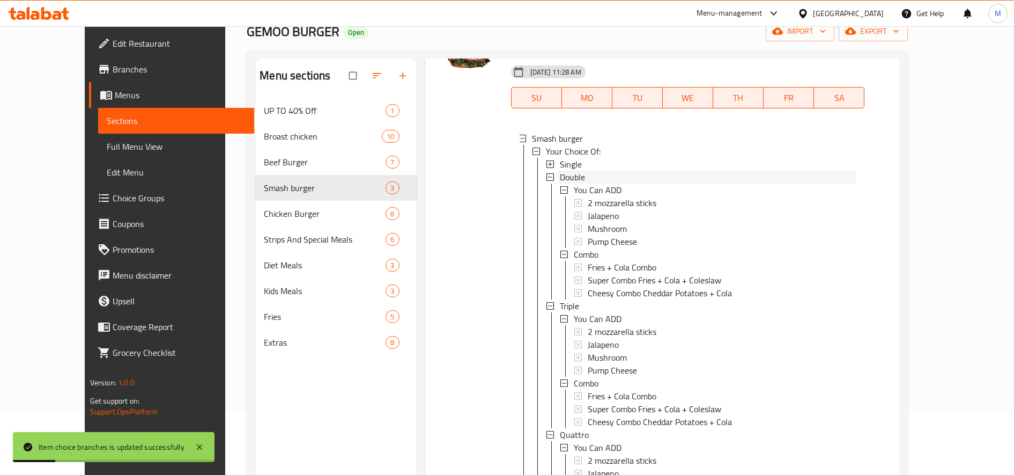
click at [611, 171] on div "Double" at bounding box center [708, 177] width 297 height 13
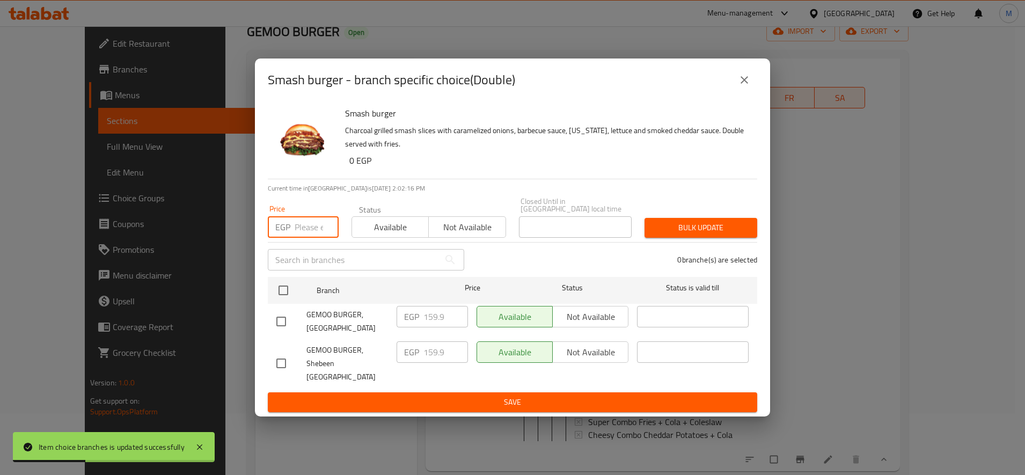
click at [311, 237] on input "number" at bounding box center [317, 226] width 44 height 21
paste input "173.75"
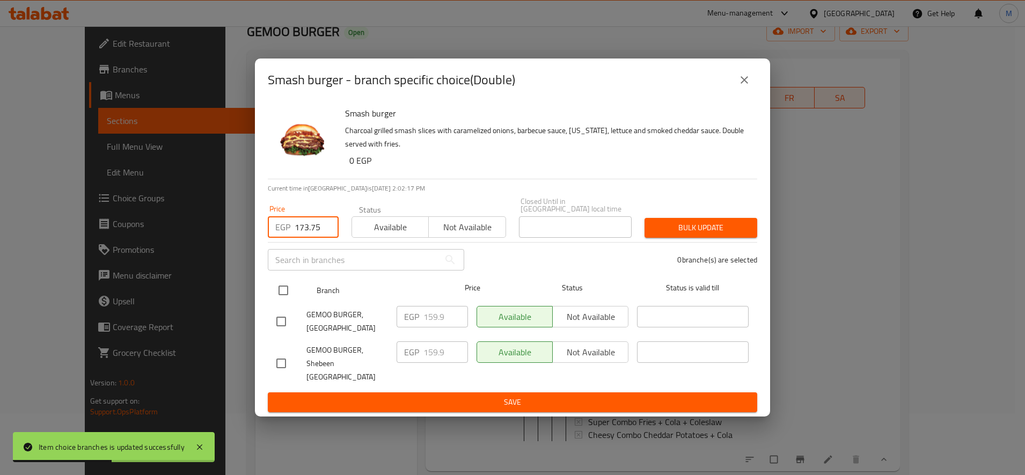
type input "173.75"
click at [283, 288] on input "checkbox" at bounding box center [283, 290] width 23 height 23
checkbox input "true"
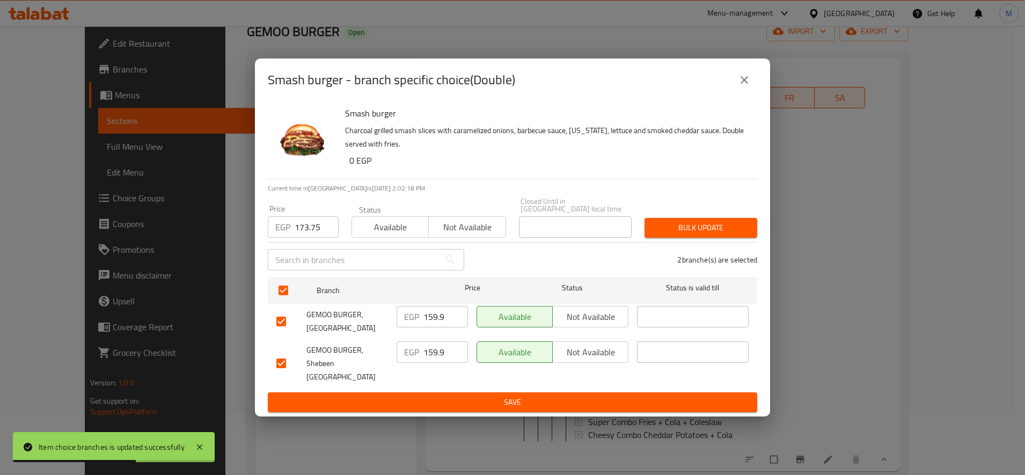
click at [680, 223] on button "Bulk update" at bounding box center [700, 228] width 113 height 20
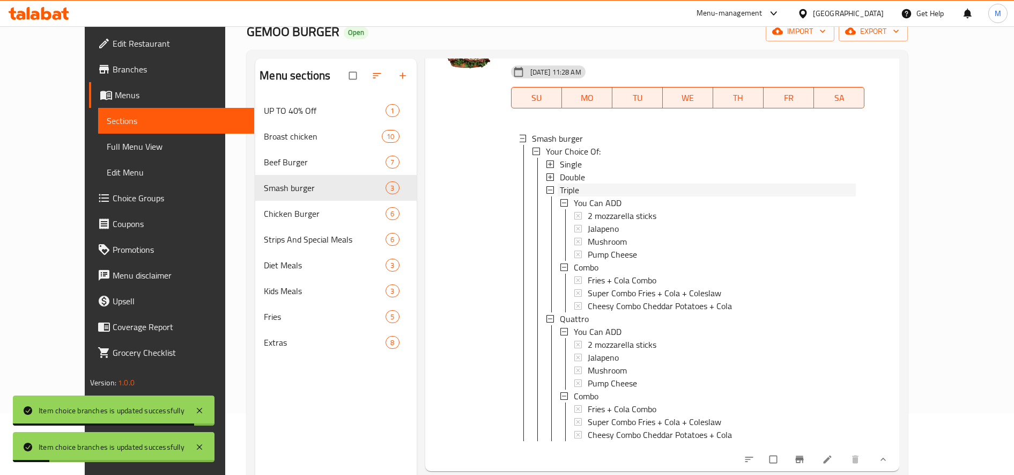
click at [560, 183] on span "Triple" at bounding box center [569, 189] width 19 height 13
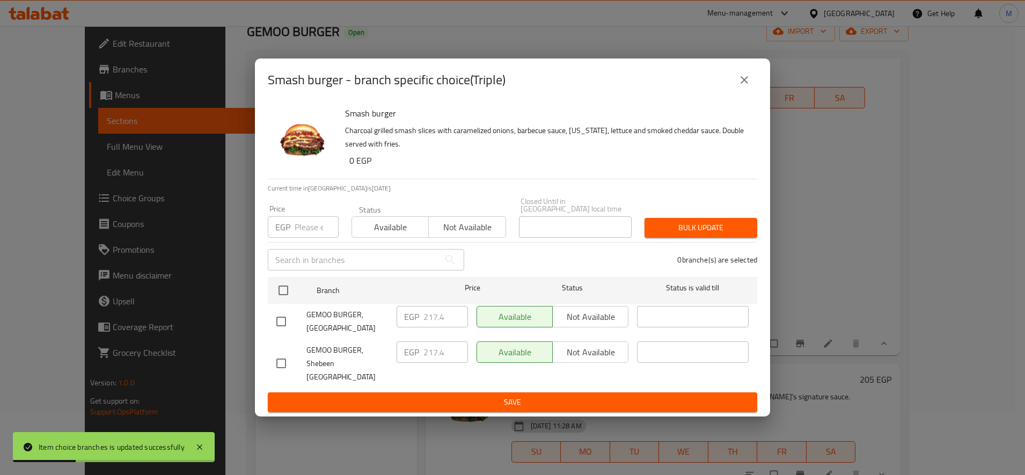
click at [311, 238] on input "number" at bounding box center [317, 226] width 44 height 21
paste input "236.25"
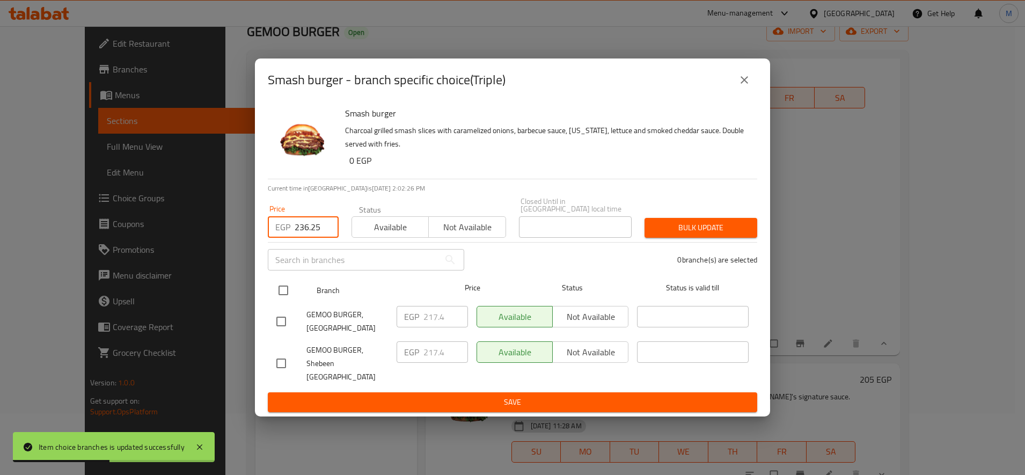
type input "236.25"
click at [284, 289] on input "checkbox" at bounding box center [283, 290] width 23 height 23
checkbox input "true"
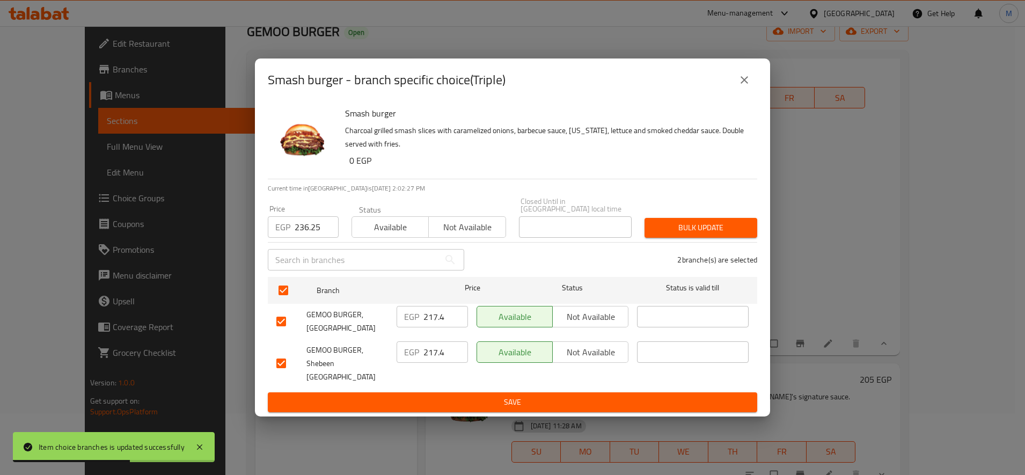
click at [686, 234] on span "Bulk update" at bounding box center [700, 227] width 95 height 13
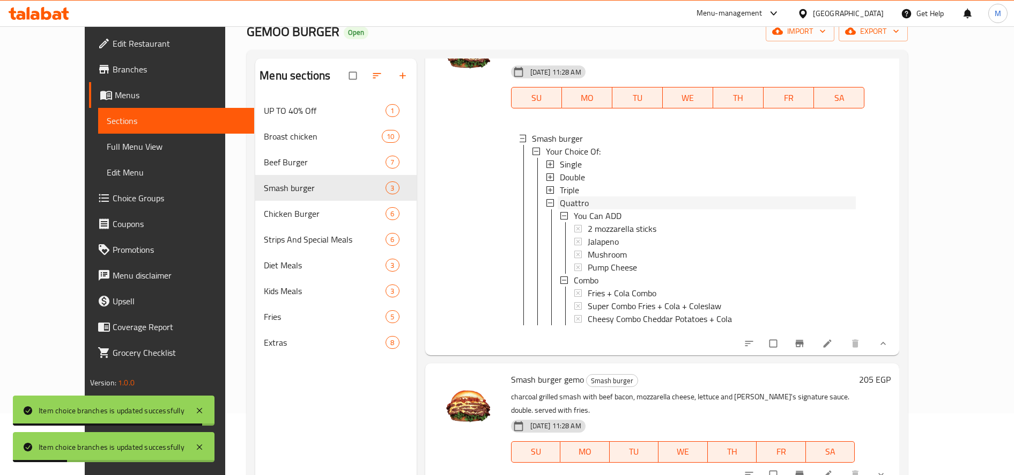
click at [560, 196] on span "Quattro" at bounding box center [574, 202] width 29 height 13
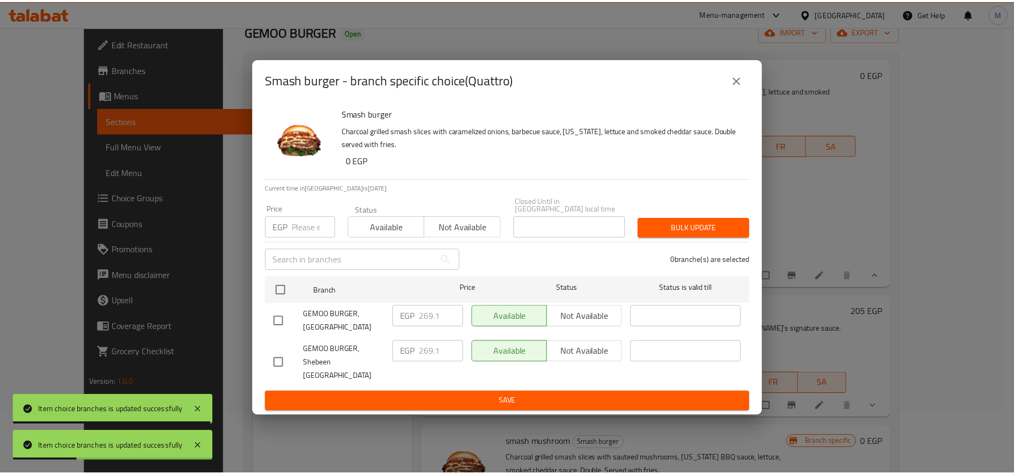
scroll to position [34, 0]
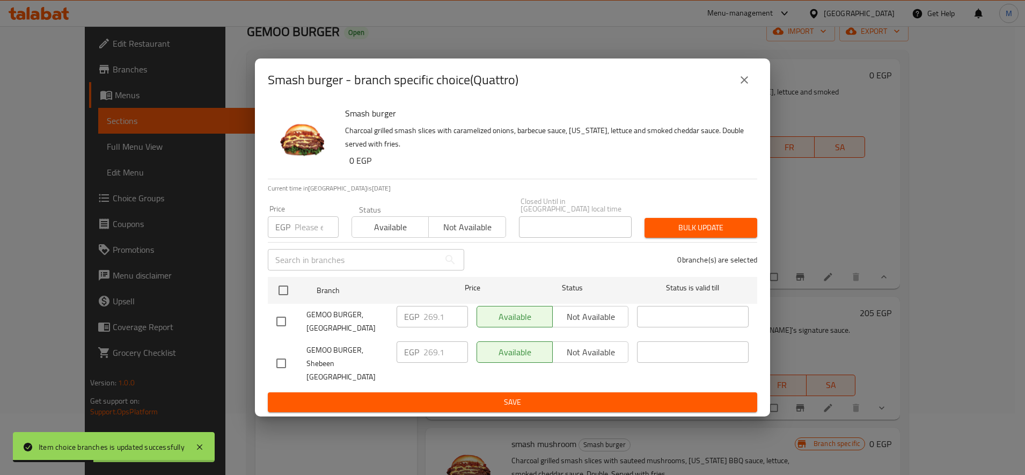
click at [304, 233] on input "number" at bounding box center [317, 226] width 44 height 21
paste input "292.50"
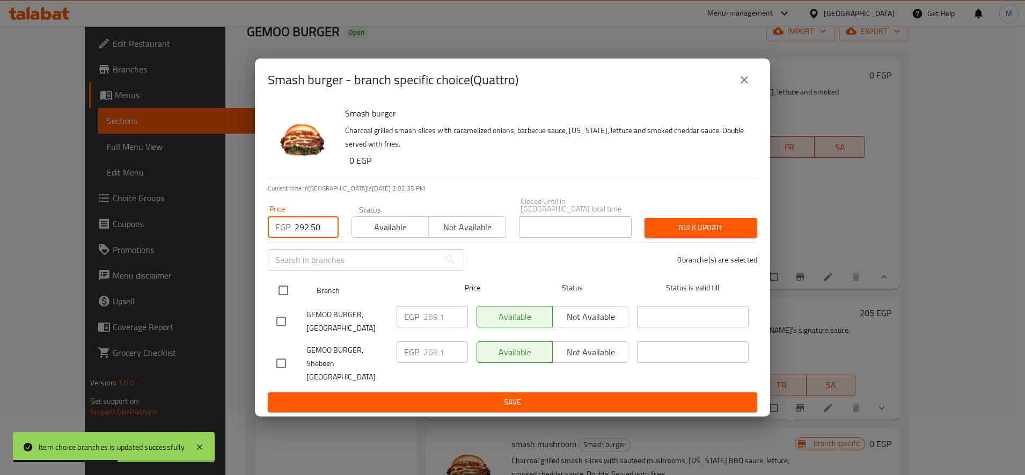
type input "292.50"
click at [293, 295] on input "checkbox" at bounding box center [283, 290] width 23 height 23
checkbox input "true"
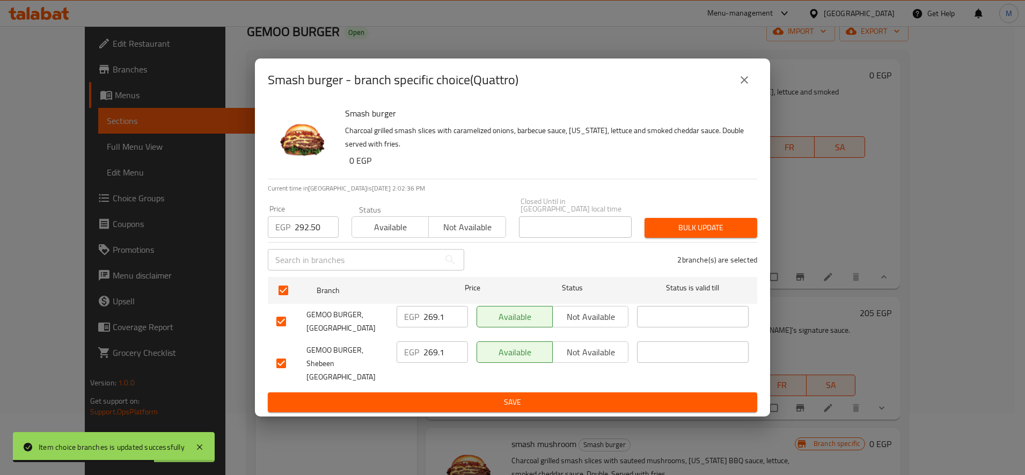
click at [703, 224] on span "Bulk update" at bounding box center [700, 227] width 95 height 13
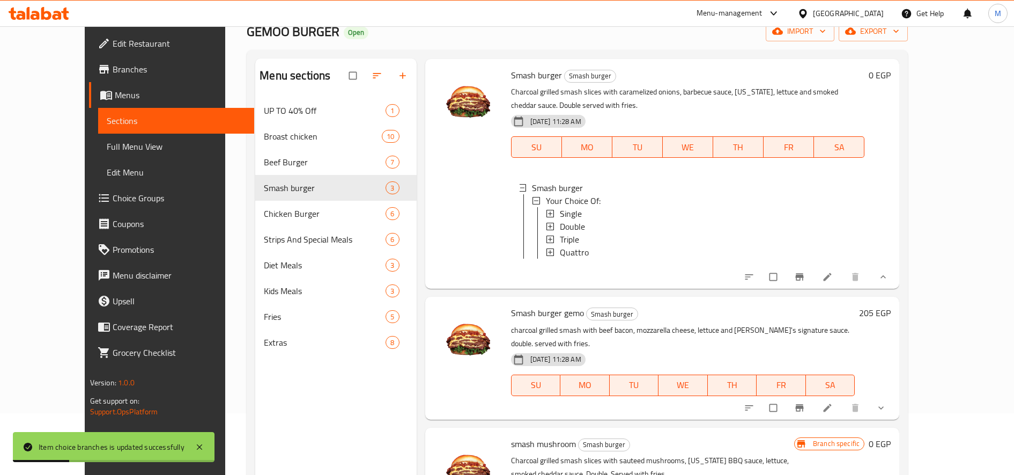
scroll to position [2, 0]
click at [887, 402] on icon "show more" at bounding box center [881, 407] width 11 height 11
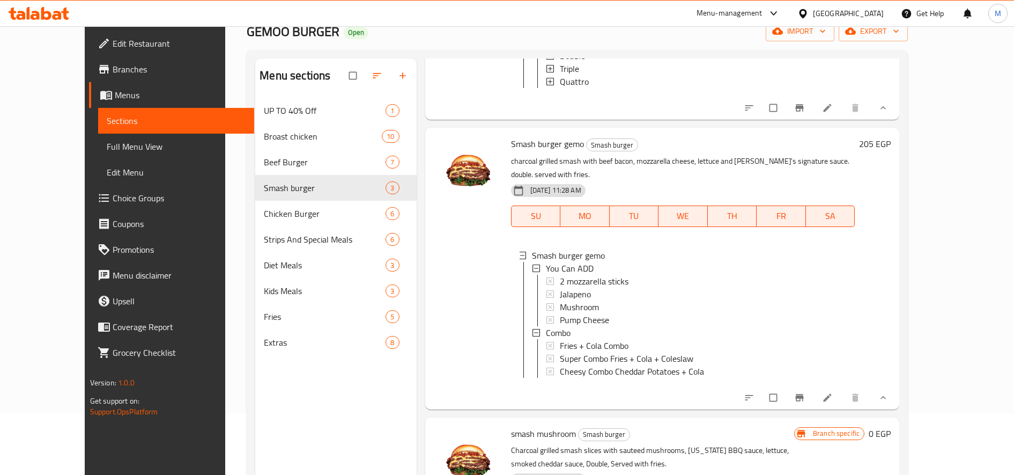
scroll to position [150, 0]
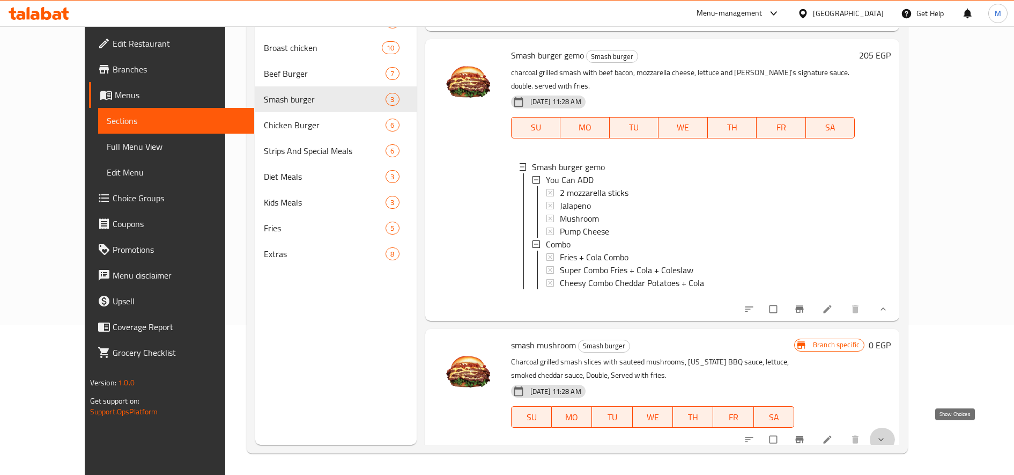
click at [887, 434] on icon "show more" at bounding box center [881, 439] width 11 height 11
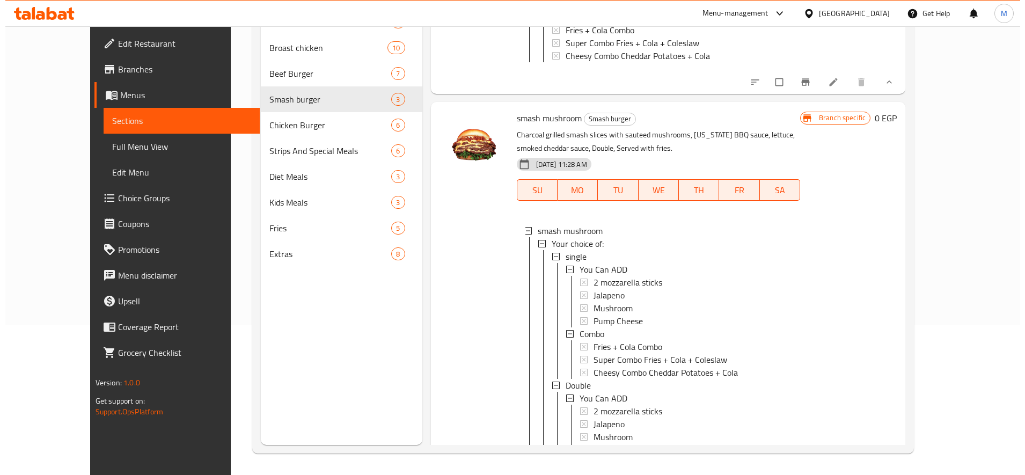
scroll to position [438, 0]
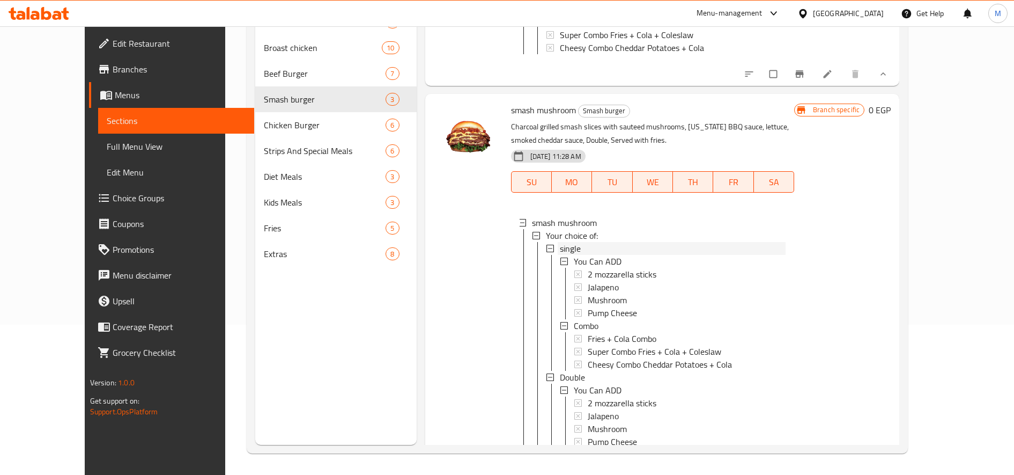
click at [560, 244] on span "single" at bounding box center [570, 248] width 21 height 13
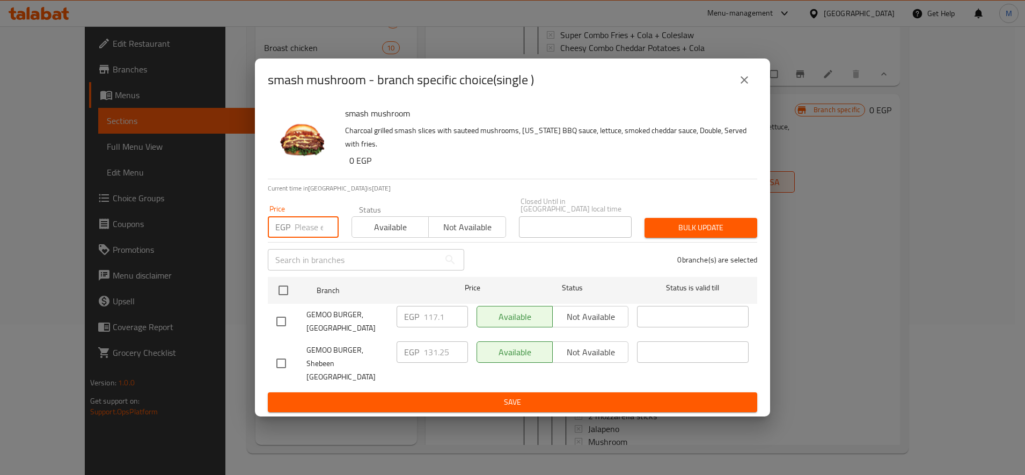
click at [308, 237] on input "number" at bounding box center [317, 226] width 44 height 21
paste input "131.25"
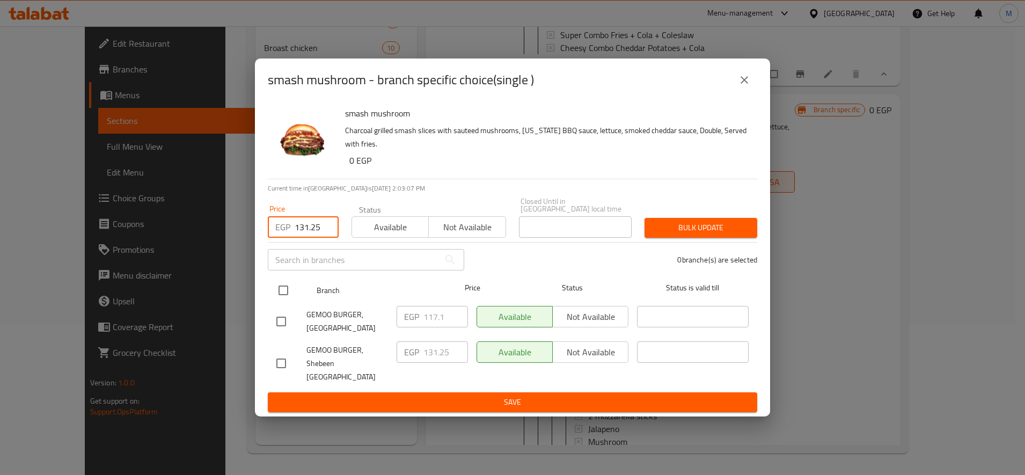
type input "131.25"
click at [281, 289] on input "checkbox" at bounding box center [283, 290] width 23 height 23
checkbox input "true"
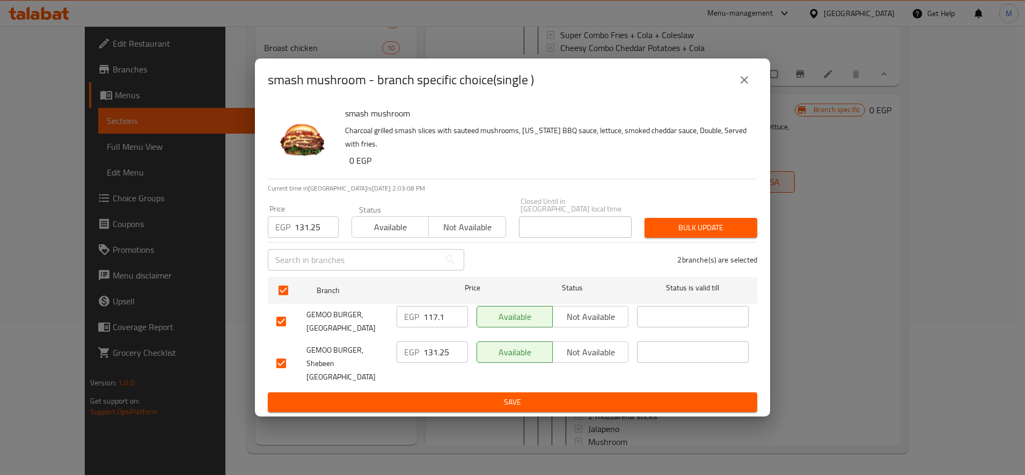
click at [690, 229] on span "Bulk update" at bounding box center [700, 227] width 95 height 13
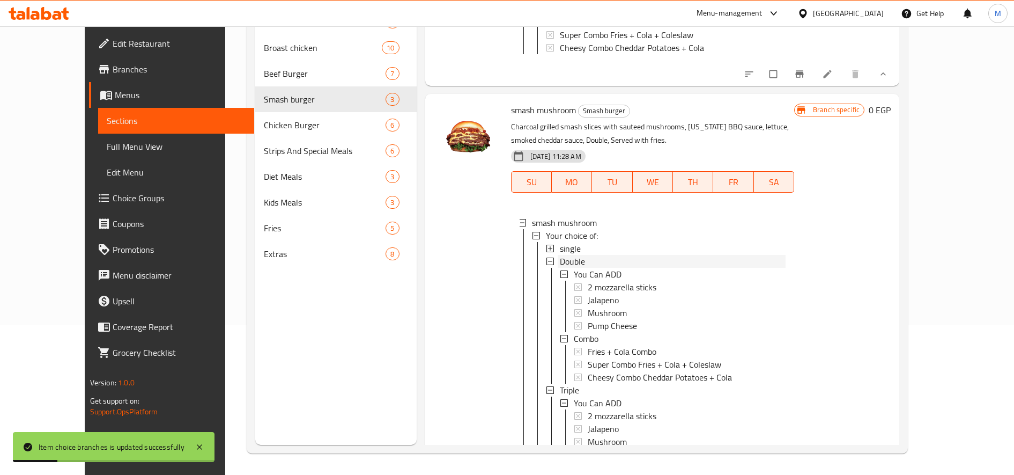
click at [637, 255] on div "Double" at bounding box center [673, 261] width 226 height 13
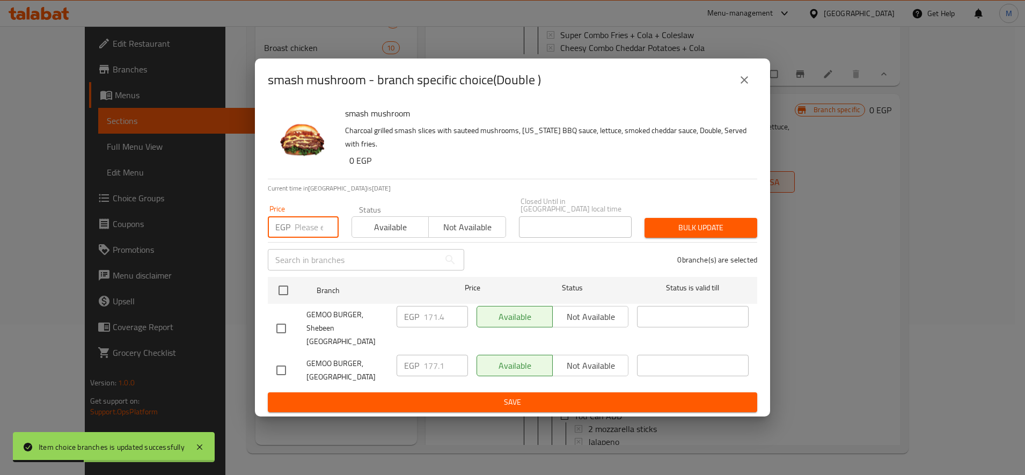
click at [305, 237] on input "number" at bounding box center [317, 226] width 44 height 21
paste input "192.50"
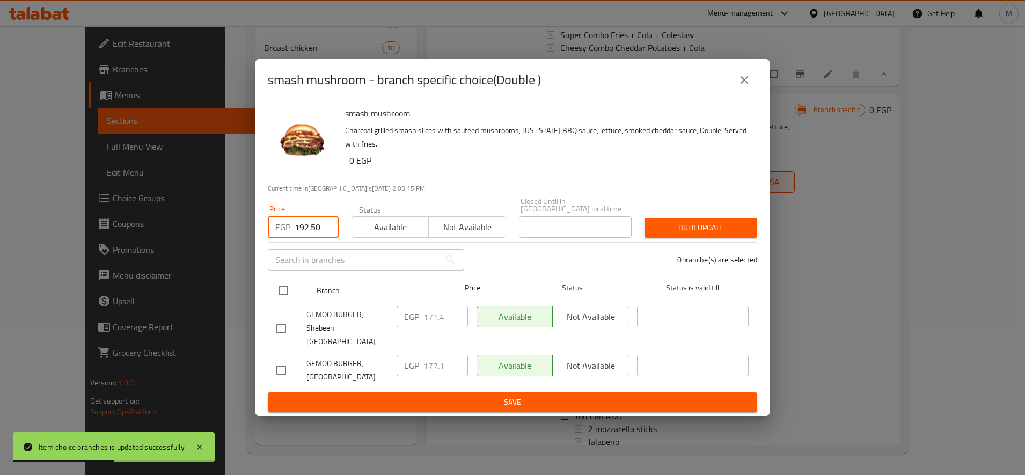
type input "192.50"
click at [282, 295] on input "checkbox" at bounding box center [283, 290] width 23 height 23
checkbox input "true"
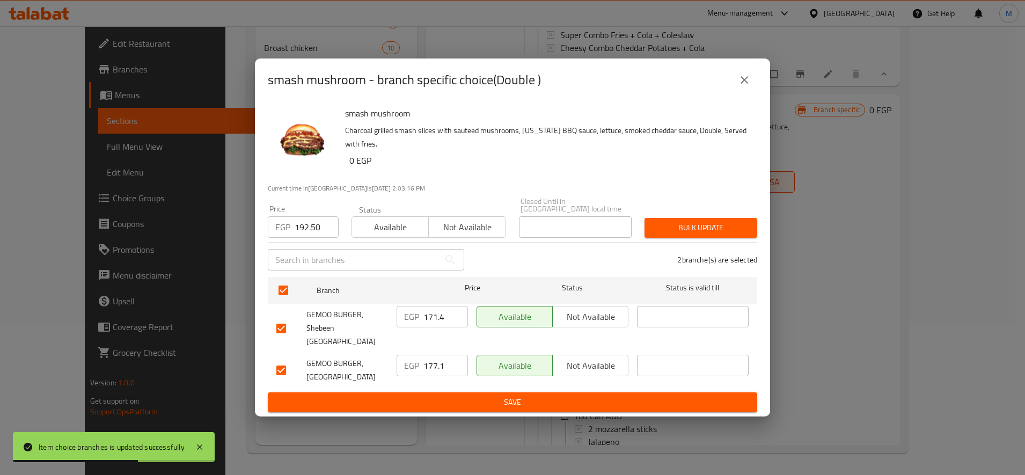
click at [731, 225] on span "Bulk update" at bounding box center [700, 227] width 95 height 13
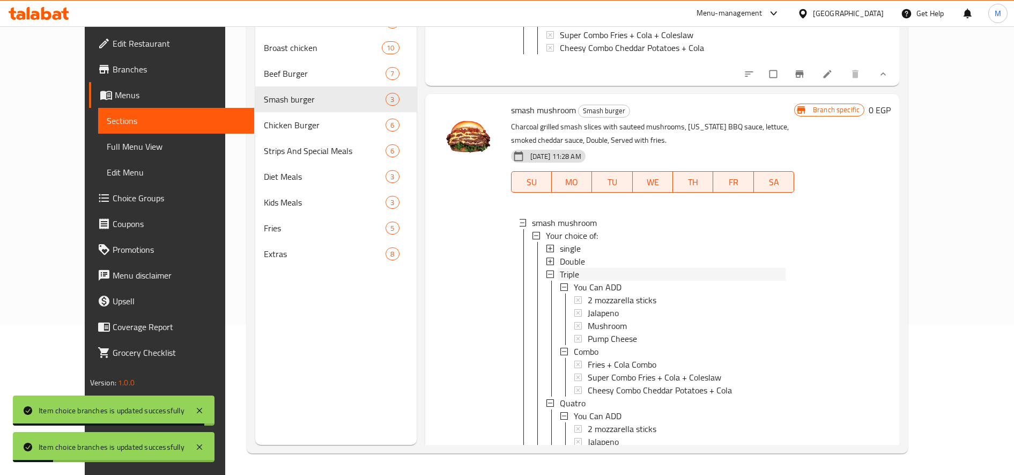
click at [573, 268] on div "Triple" at bounding box center [673, 274] width 226 height 13
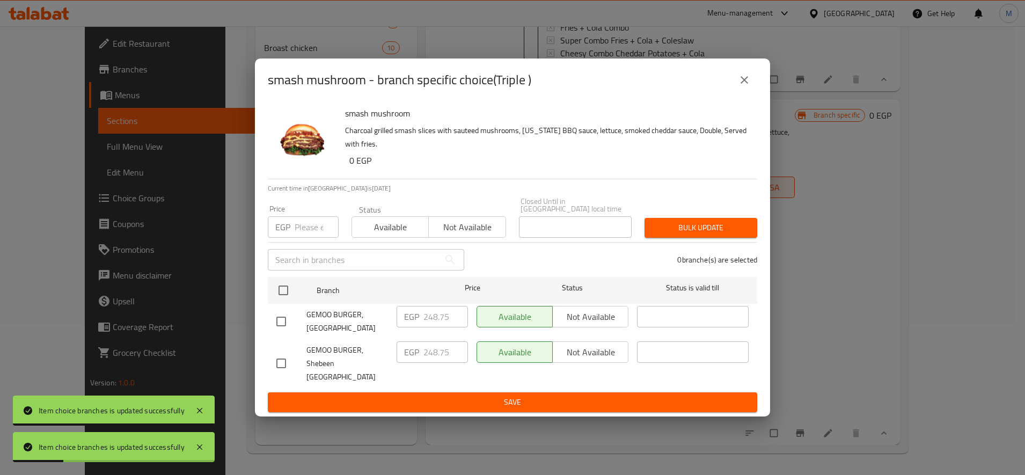
scroll to position [437, 0]
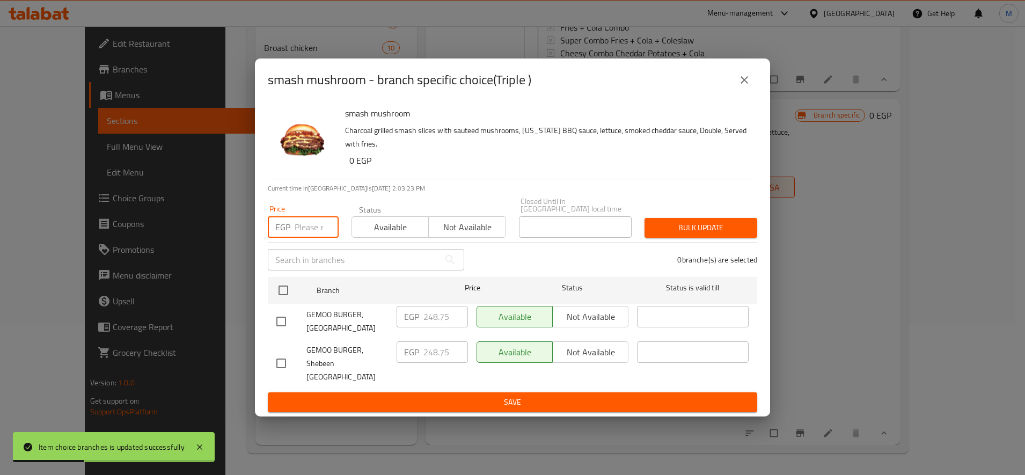
click at [312, 224] on input "number" at bounding box center [317, 226] width 44 height 21
paste input "248.75"
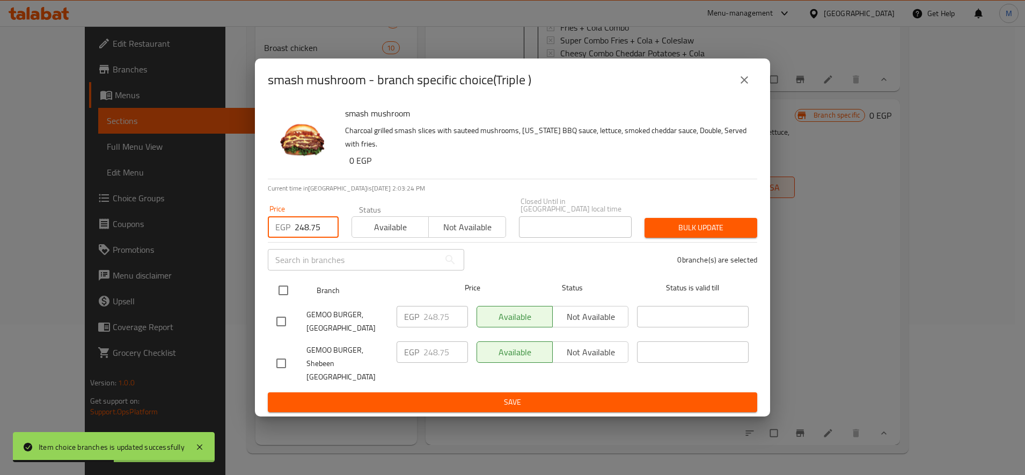
type input "248.75"
click at [282, 296] on input "checkbox" at bounding box center [283, 290] width 23 height 23
checkbox input "true"
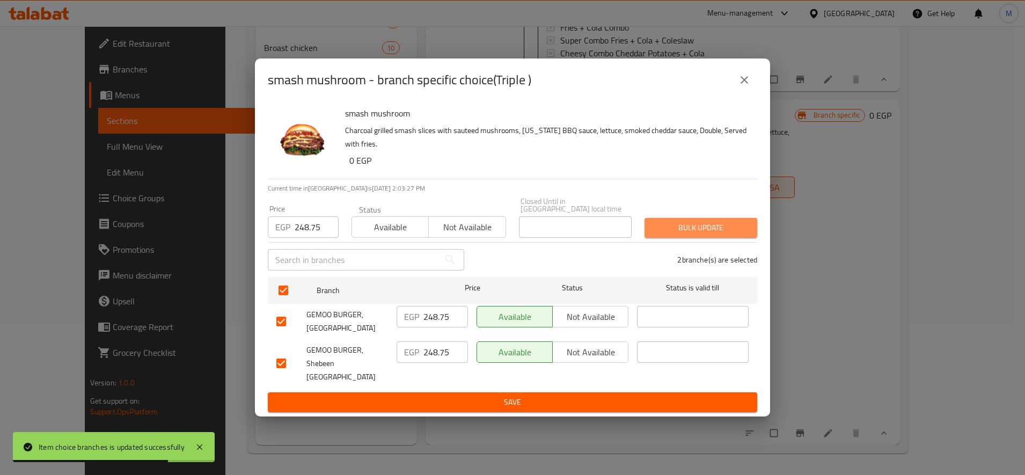
click at [663, 225] on span "Bulk update" at bounding box center [700, 227] width 95 height 13
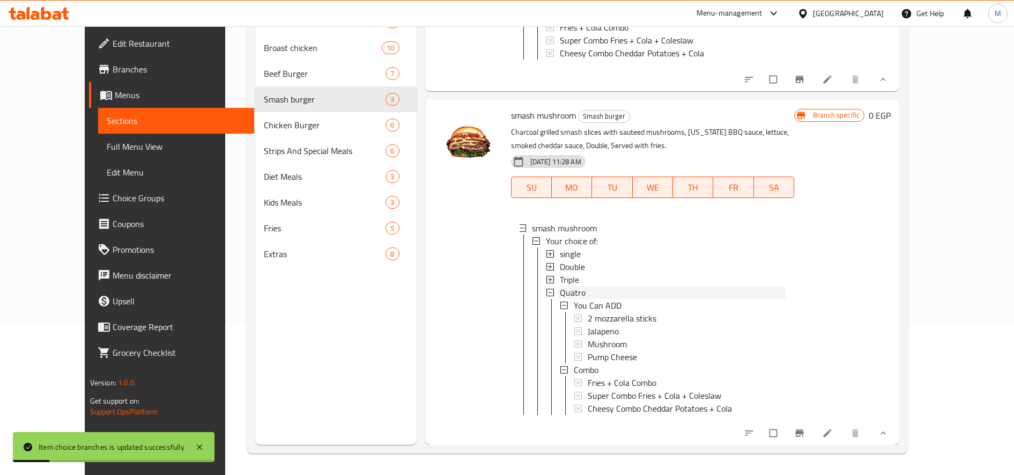
click at [562, 286] on span "Quatro" at bounding box center [573, 292] width 26 height 13
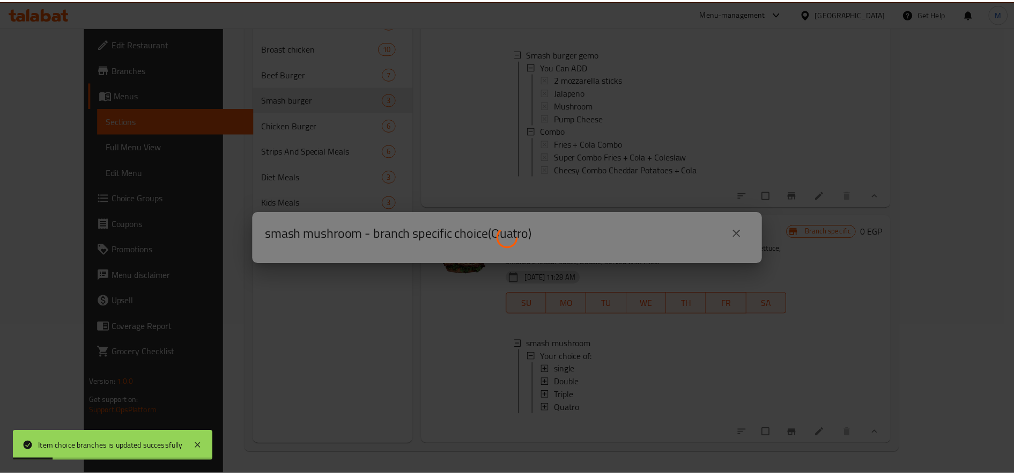
scroll to position [321, 0]
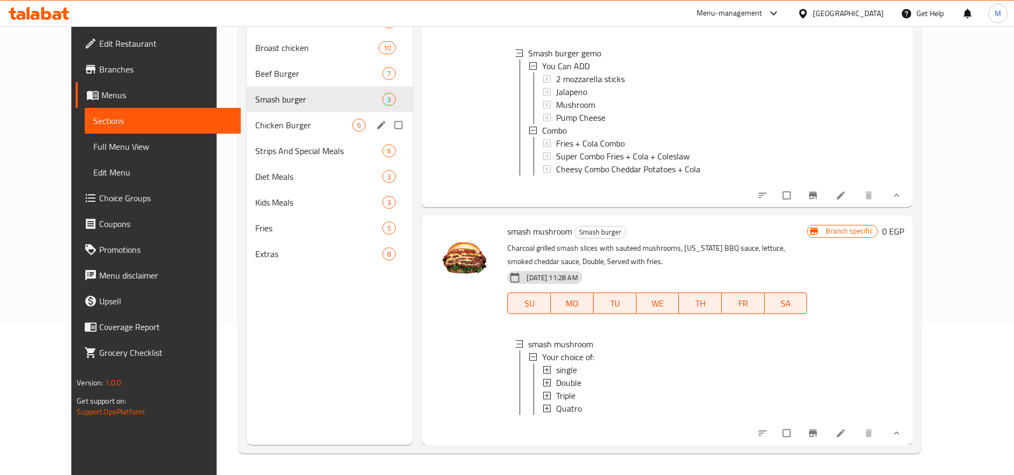
click at [259, 133] on div "Chicken Burger 6" at bounding box center [330, 125] width 166 height 26
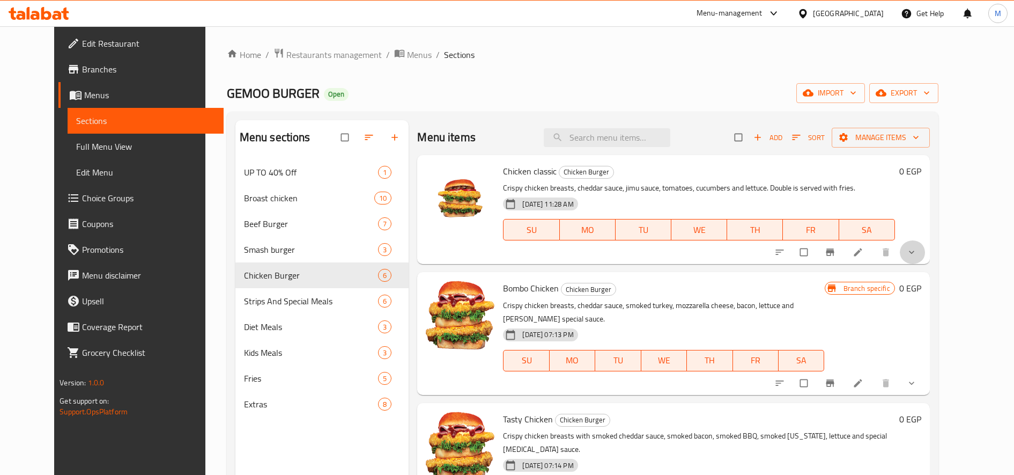
click at [926, 254] on button "show more" at bounding box center [913, 252] width 26 height 24
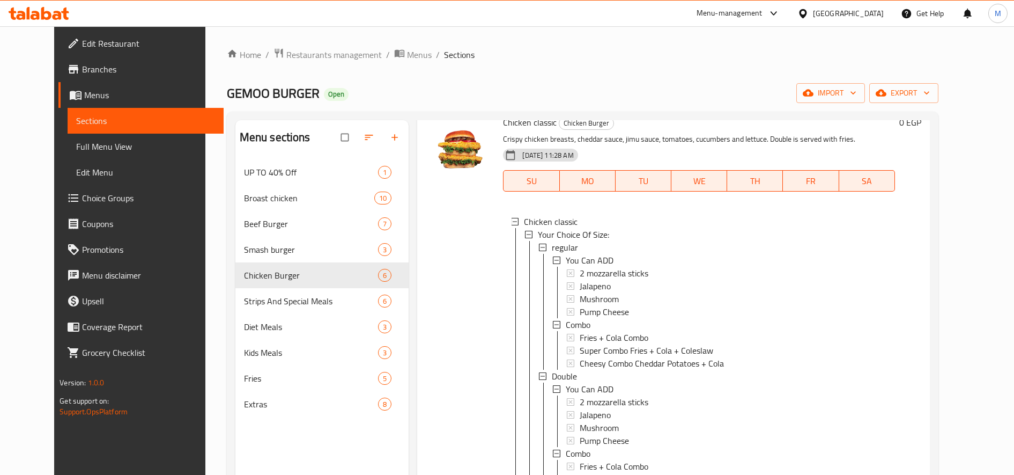
scroll to position [53, 0]
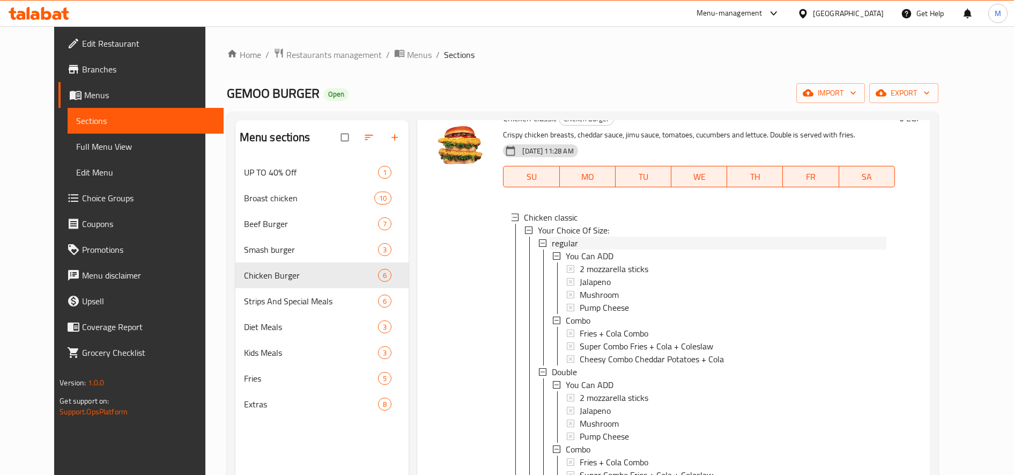
click at [704, 239] on div "regular" at bounding box center [719, 243] width 334 height 13
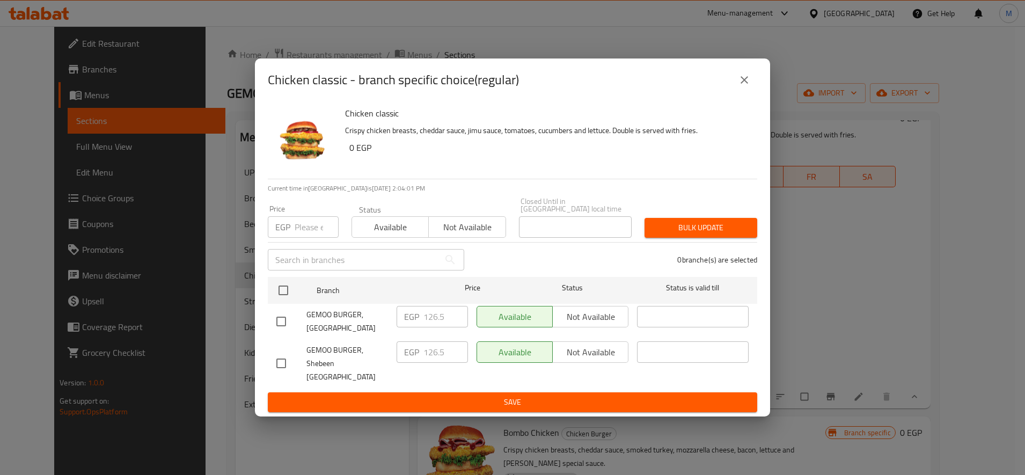
click at [317, 224] on input "number" at bounding box center [317, 226] width 44 height 21
paste input "137.50"
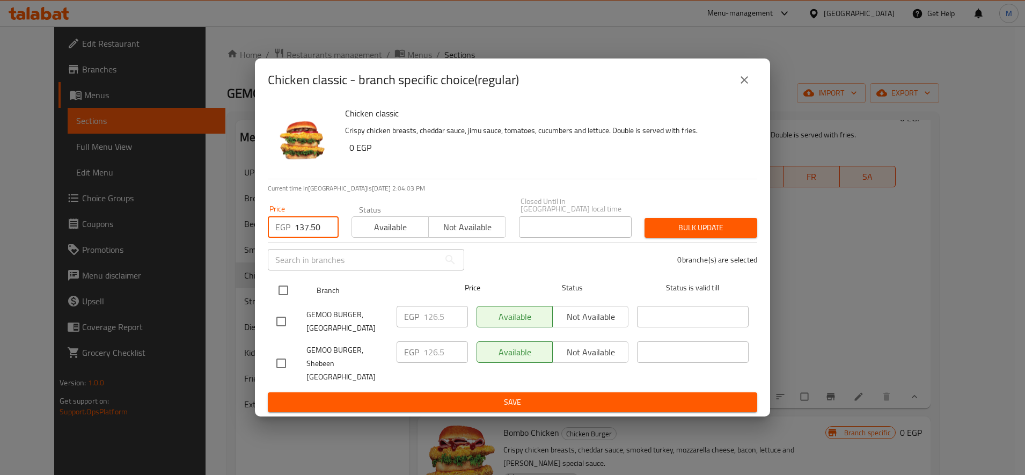
type input "137.50"
click at [281, 293] on input "checkbox" at bounding box center [283, 290] width 23 height 23
checkbox input "true"
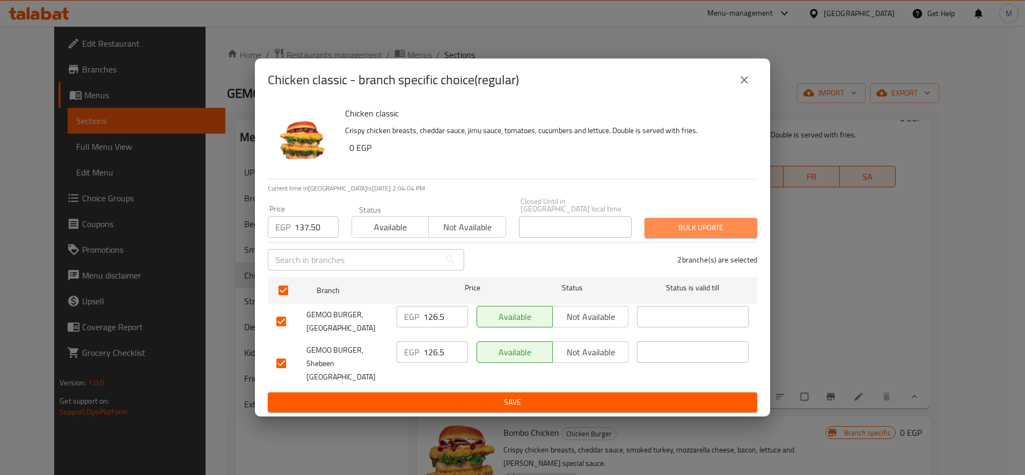
click at [711, 223] on button "Bulk update" at bounding box center [700, 228] width 113 height 20
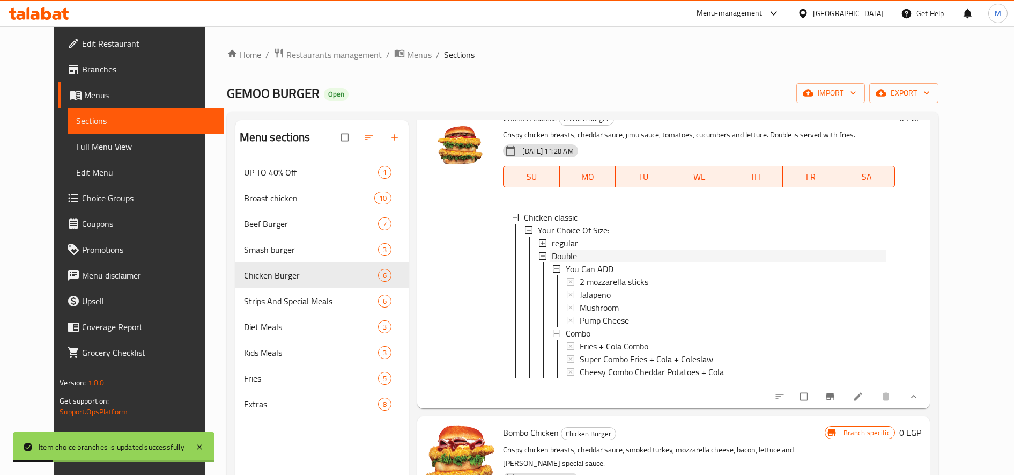
click at [653, 254] on div "Double" at bounding box center [719, 255] width 334 height 13
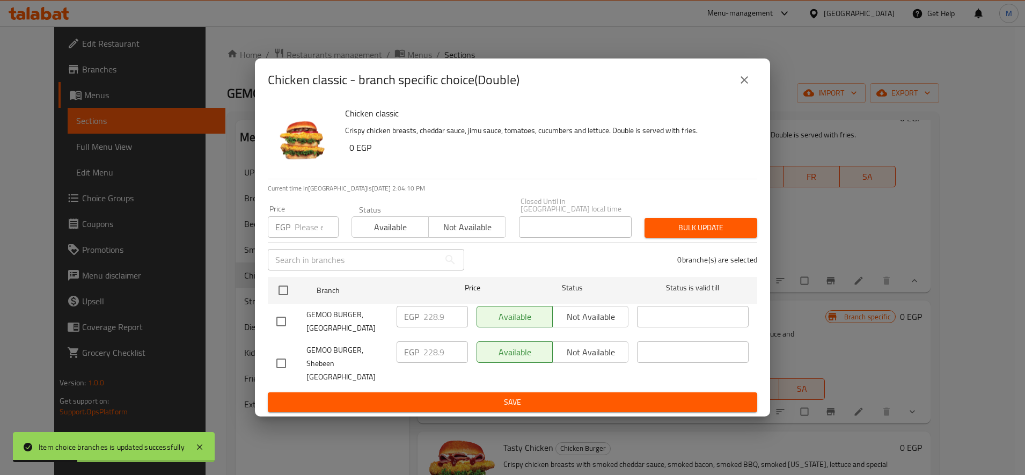
click at [311, 232] on input "number" at bounding box center [317, 226] width 44 height 21
paste input "248.75"
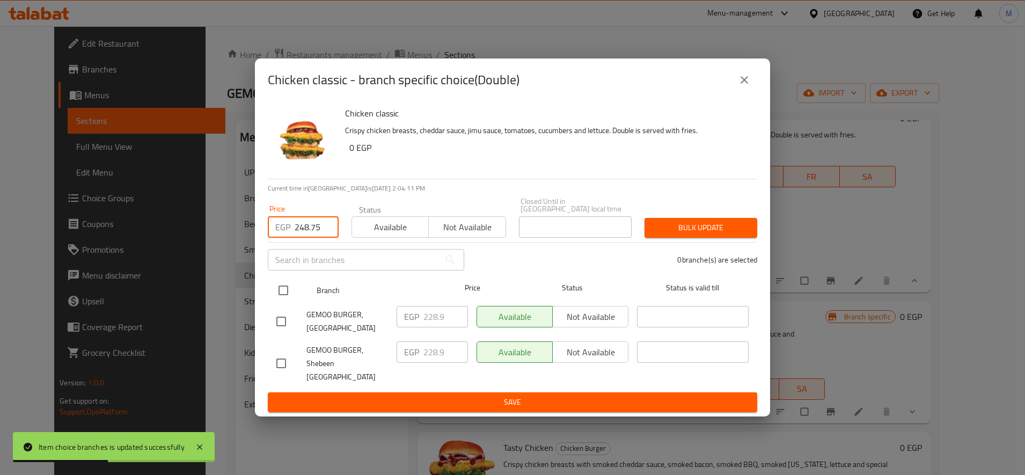
type input "248.75"
click at [292, 290] on input "checkbox" at bounding box center [283, 290] width 23 height 23
checkbox input "true"
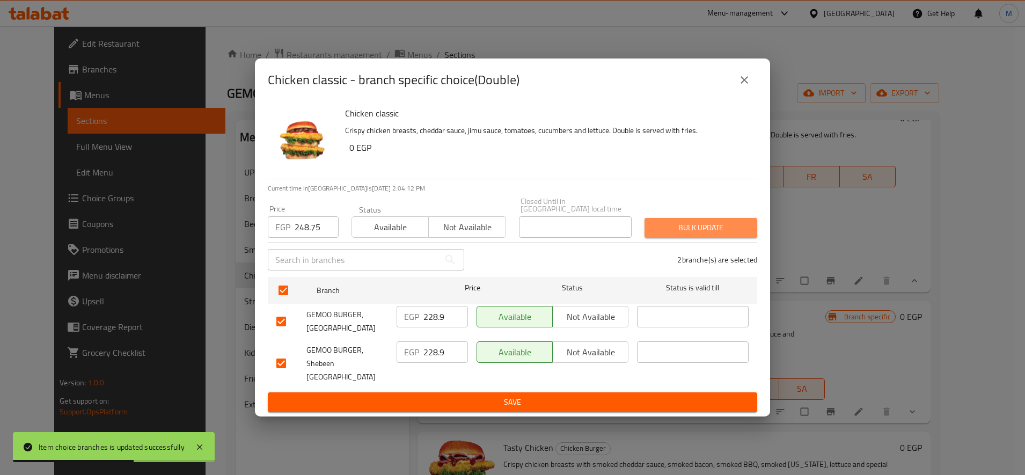
click at [685, 226] on span "Bulk update" at bounding box center [700, 227] width 95 height 13
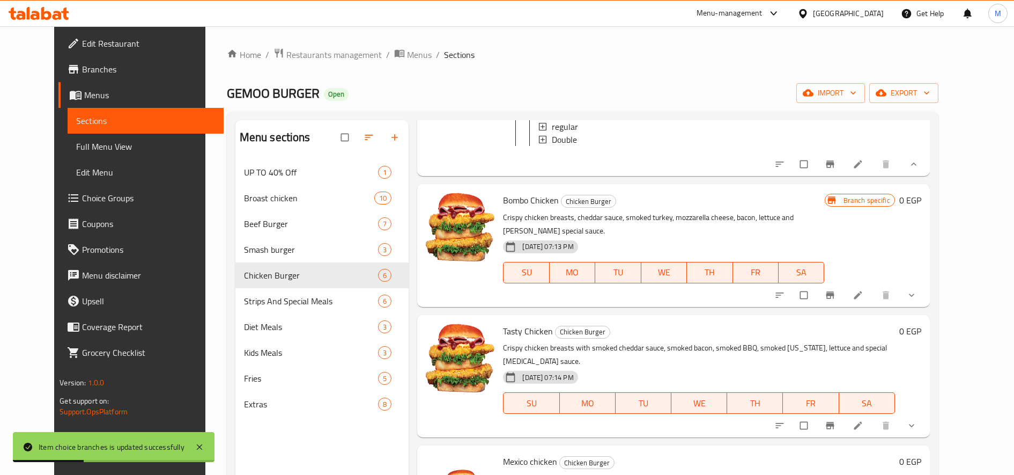
scroll to position [179, 0]
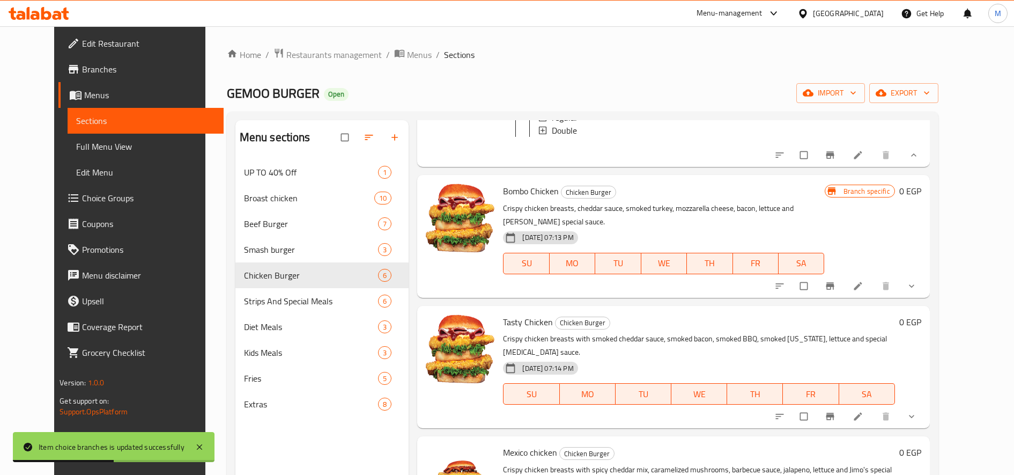
click at [926, 276] on button "show more" at bounding box center [913, 286] width 26 height 24
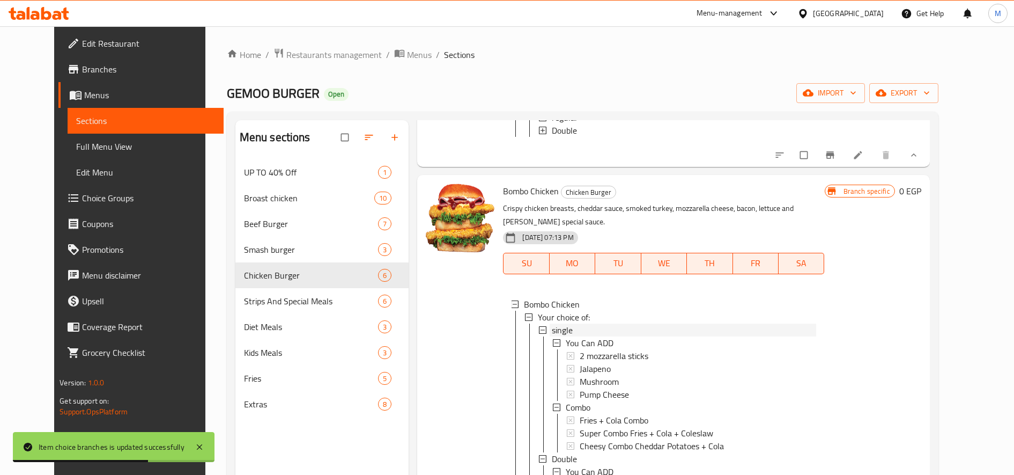
click at [588, 327] on div "single" at bounding box center [684, 329] width 264 height 13
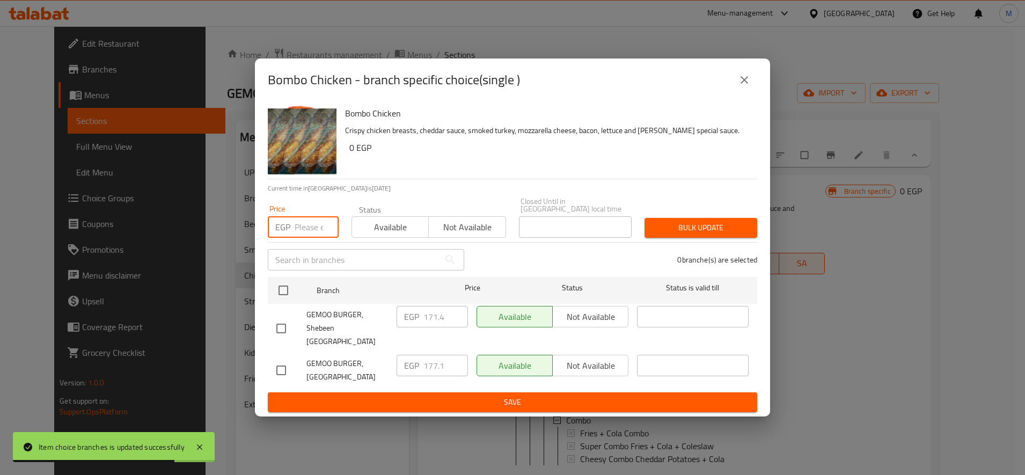
click at [309, 228] on input "number" at bounding box center [317, 226] width 44 height 21
paste input "192.50"
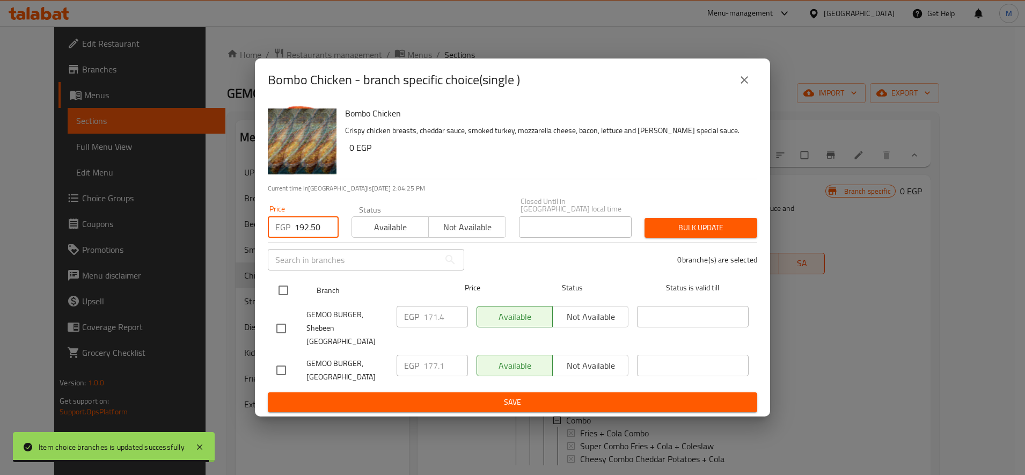
type input "192.50"
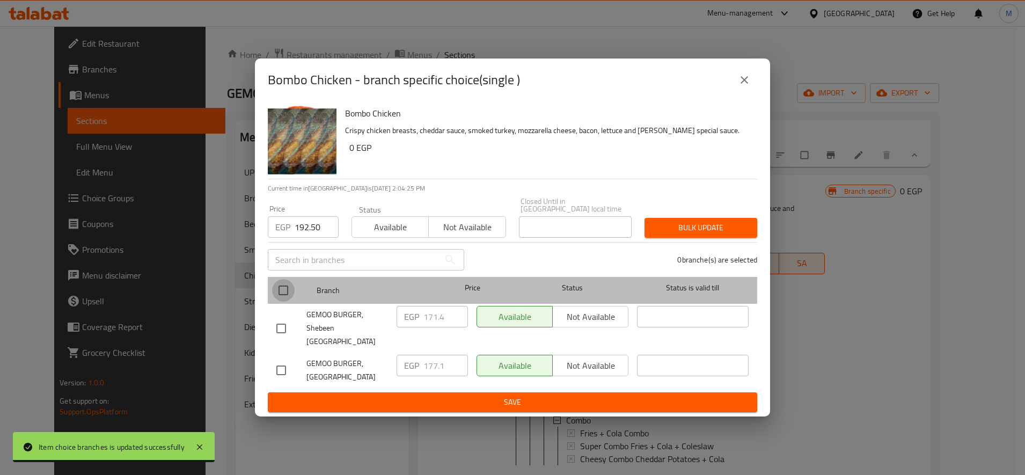
click at [282, 290] on input "checkbox" at bounding box center [283, 290] width 23 height 23
checkbox input "true"
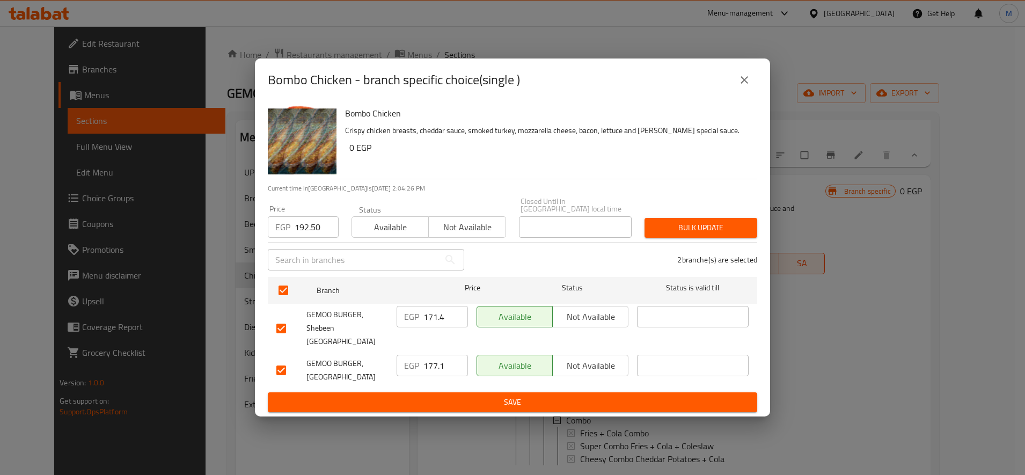
click at [682, 238] on button "Bulk update" at bounding box center [700, 228] width 113 height 20
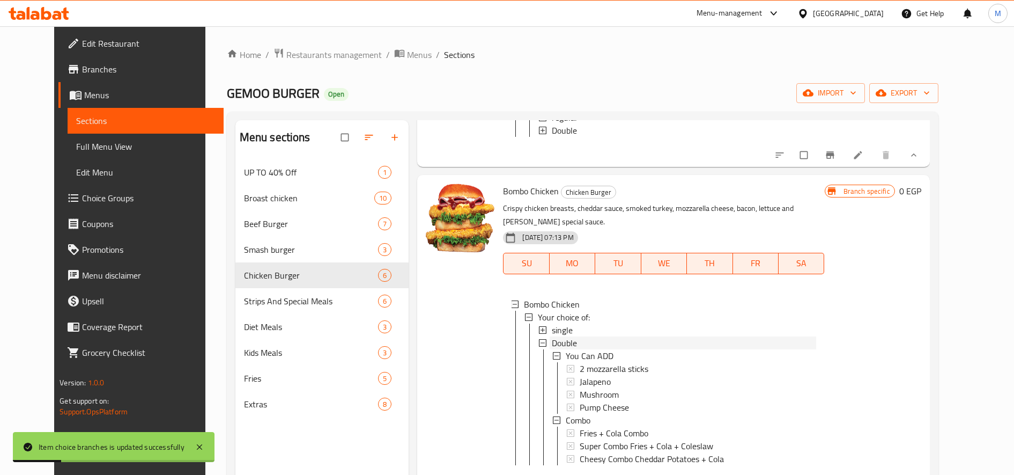
click at [561, 342] on span "Double" at bounding box center [564, 342] width 25 height 13
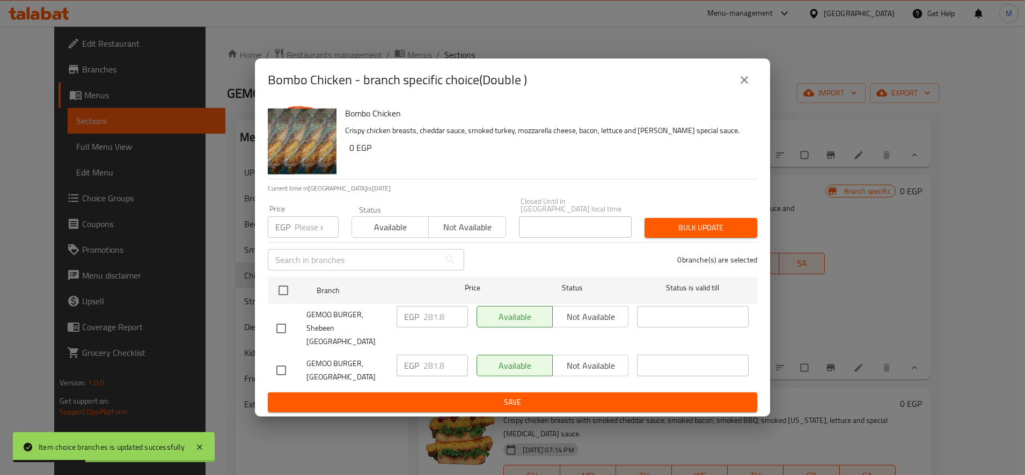
click at [310, 231] on input "number" at bounding box center [317, 226] width 44 height 21
paste input "306.25"
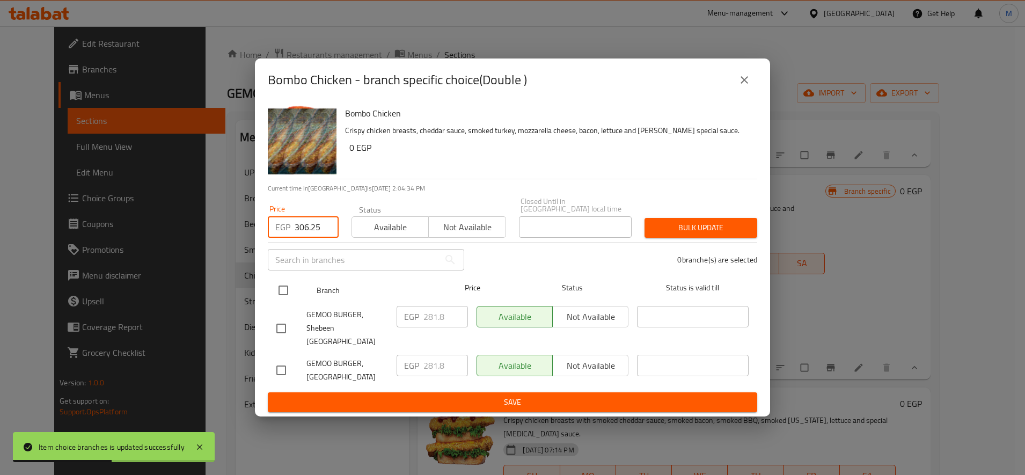
type input "306.25"
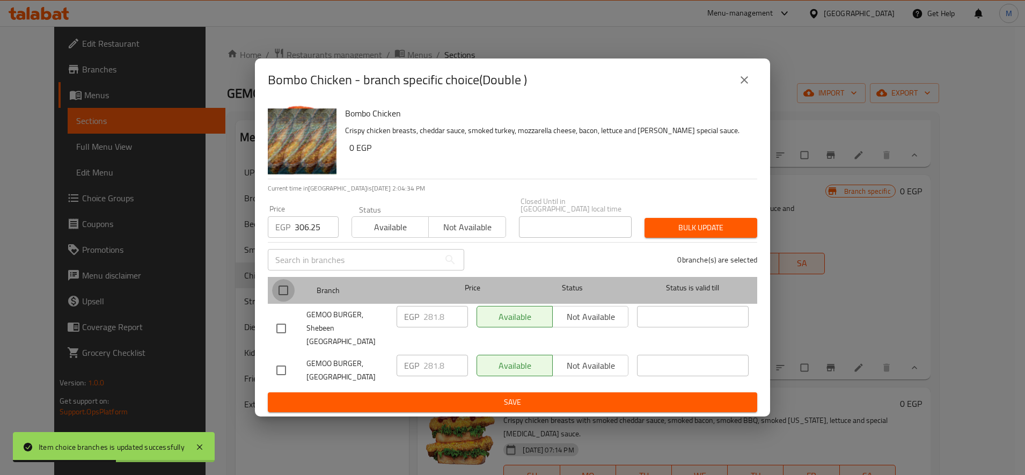
click at [282, 293] on input "checkbox" at bounding box center [283, 290] width 23 height 23
checkbox input "true"
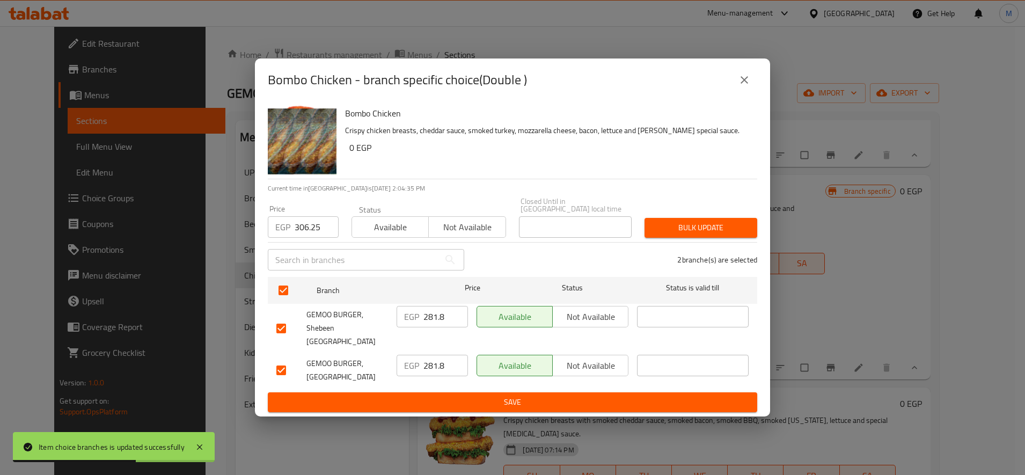
click at [719, 233] on span "Bulk update" at bounding box center [700, 227] width 95 height 13
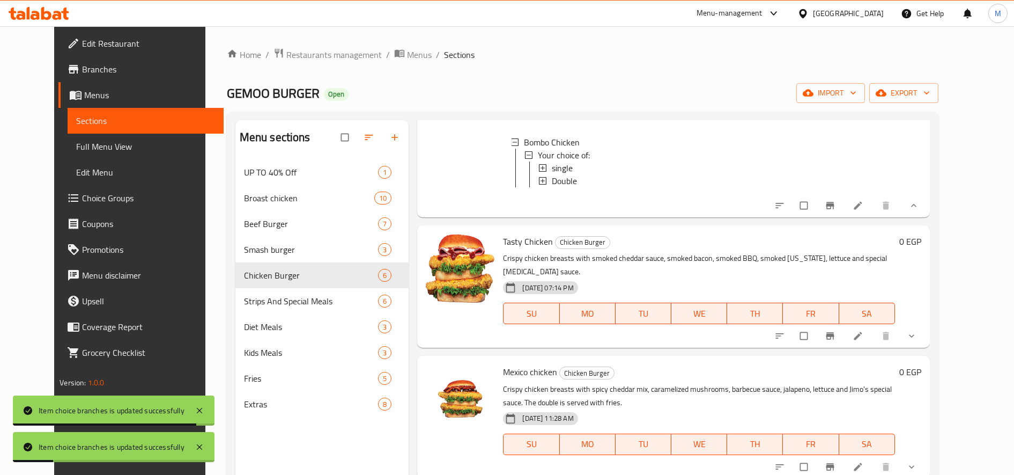
scroll to position [341, 0]
click at [926, 323] on button "show more" at bounding box center [913, 335] width 26 height 24
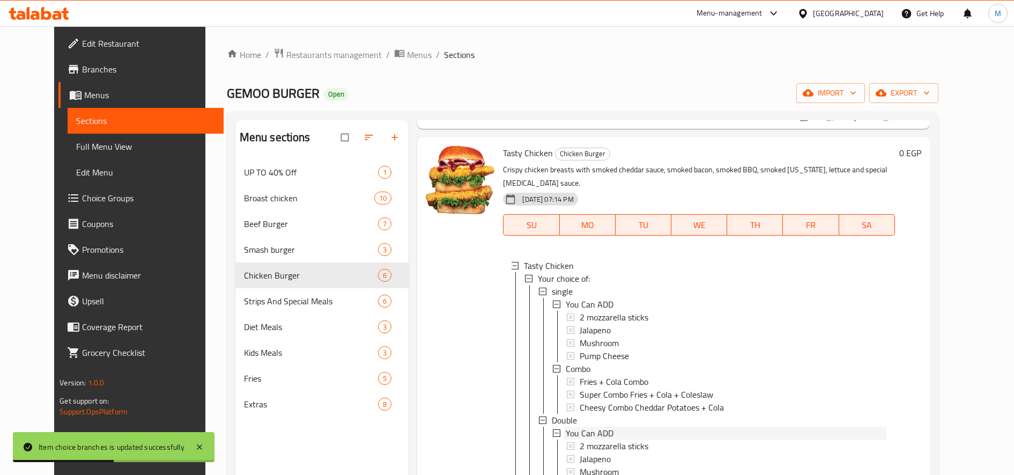
scroll to position [10, 0]
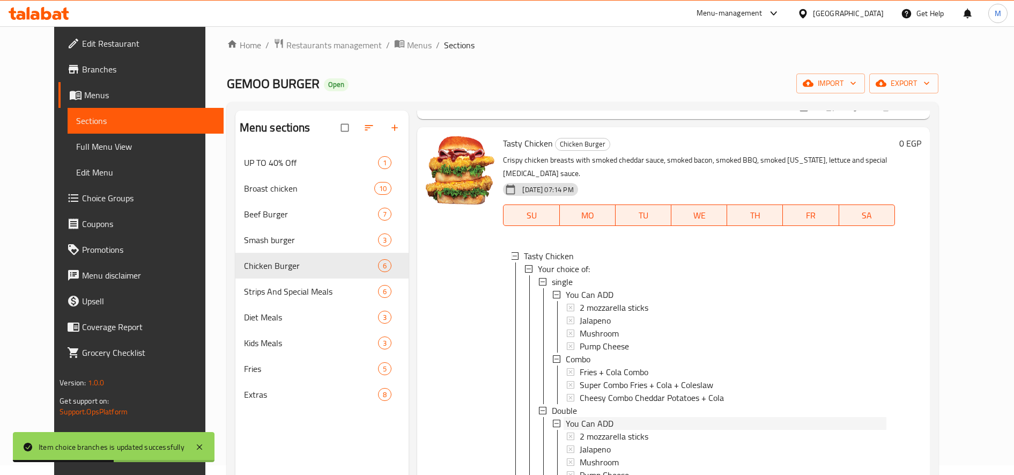
click at [566, 290] on span "You Can ADD" at bounding box center [590, 294] width 48 height 13
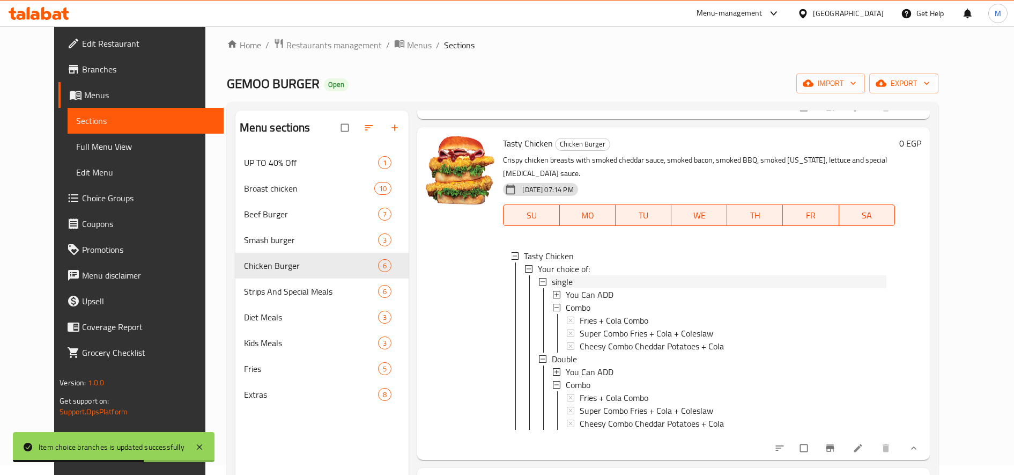
click at [558, 276] on span "single" at bounding box center [562, 281] width 21 height 13
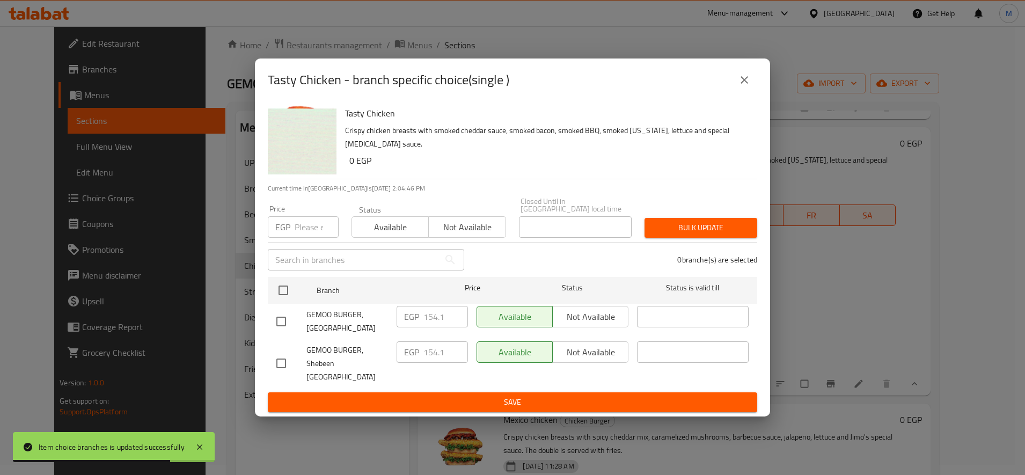
click at [303, 229] on input "number" at bounding box center [317, 226] width 44 height 21
paste input "167.50"
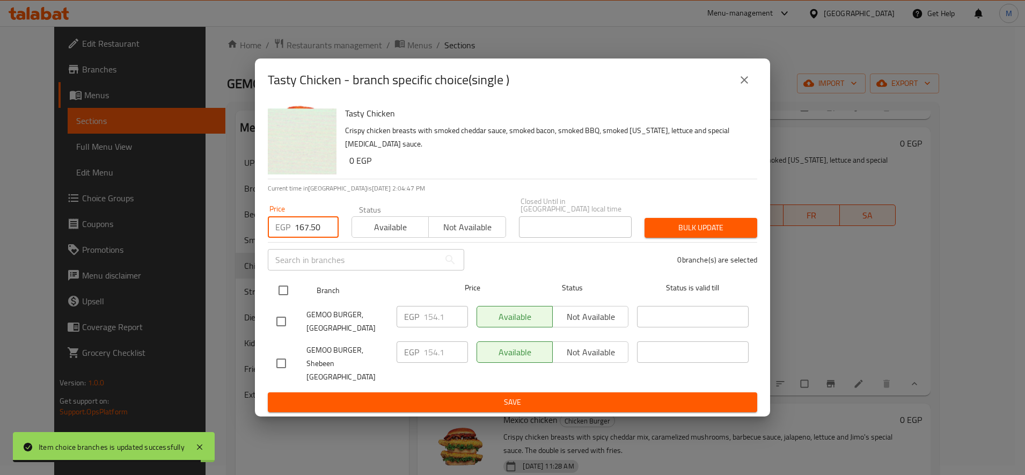
type input "167.50"
click at [283, 293] on input "checkbox" at bounding box center [283, 290] width 23 height 23
checkbox input "true"
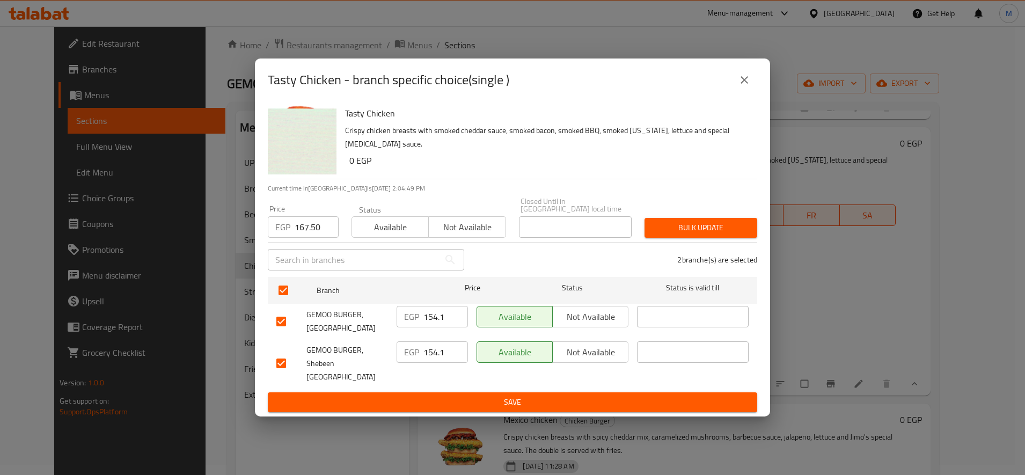
click at [681, 234] on span "Bulk update" at bounding box center [700, 227] width 95 height 13
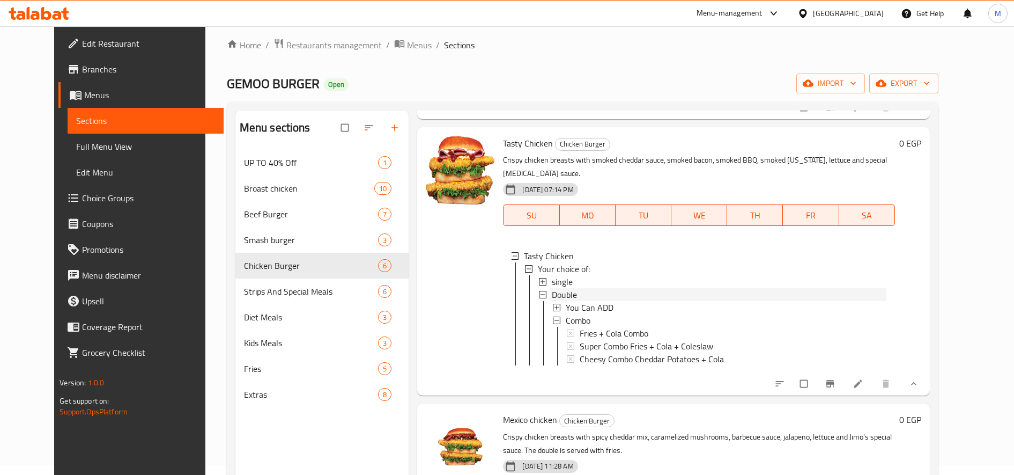
click at [561, 288] on span "Double" at bounding box center [564, 294] width 25 height 13
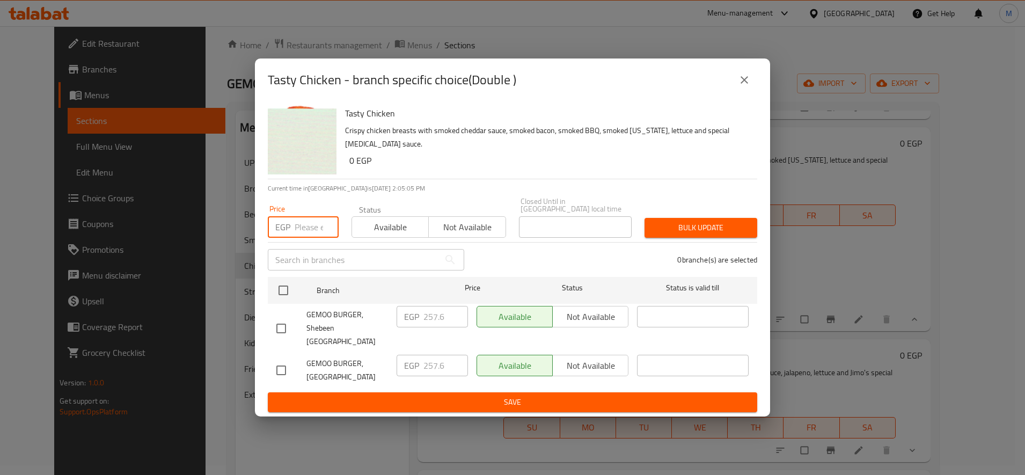
click at [301, 227] on input "number" at bounding box center [317, 226] width 44 height 21
paste input "280.00"
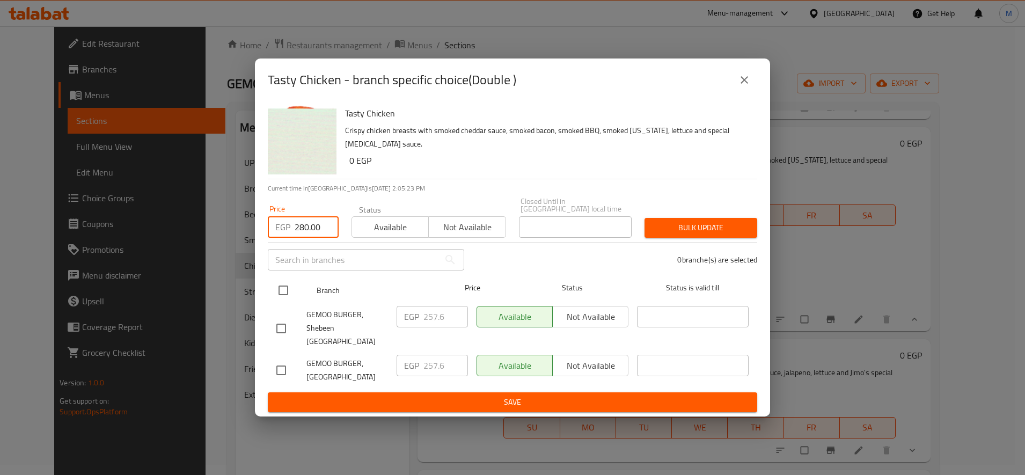
type input "280.00"
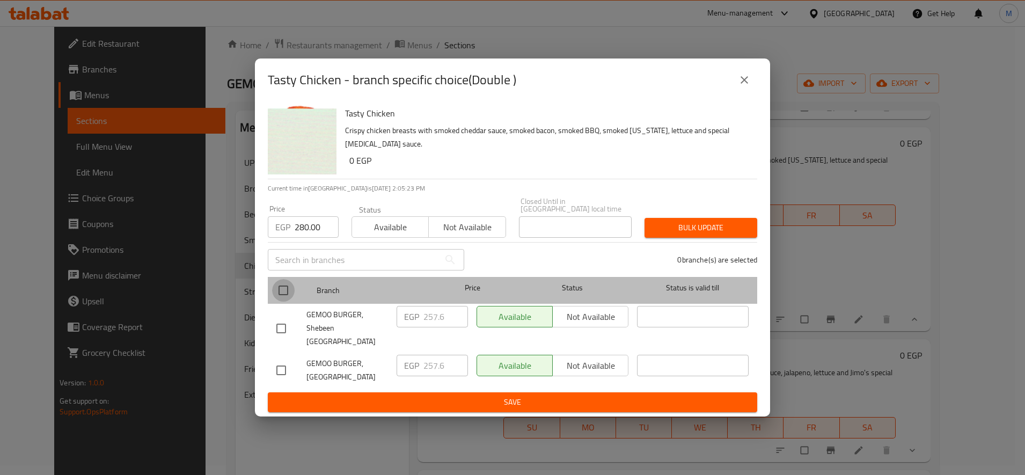
click at [278, 297] on input "checkbox" at bounding box center [283, 290] width 23 height 23
checkbox input "true"
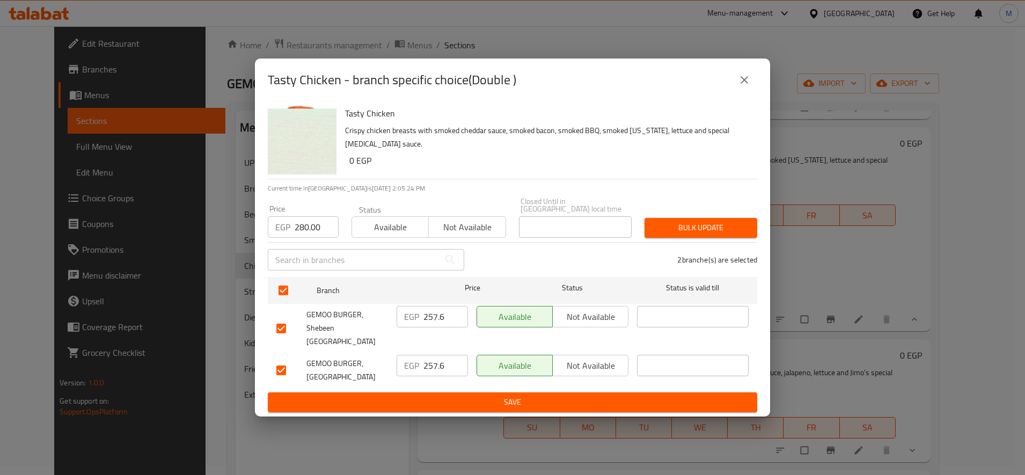
click at [694, 231] on span "Bulk update" at bounding box center [700, 227] width 95 height 13
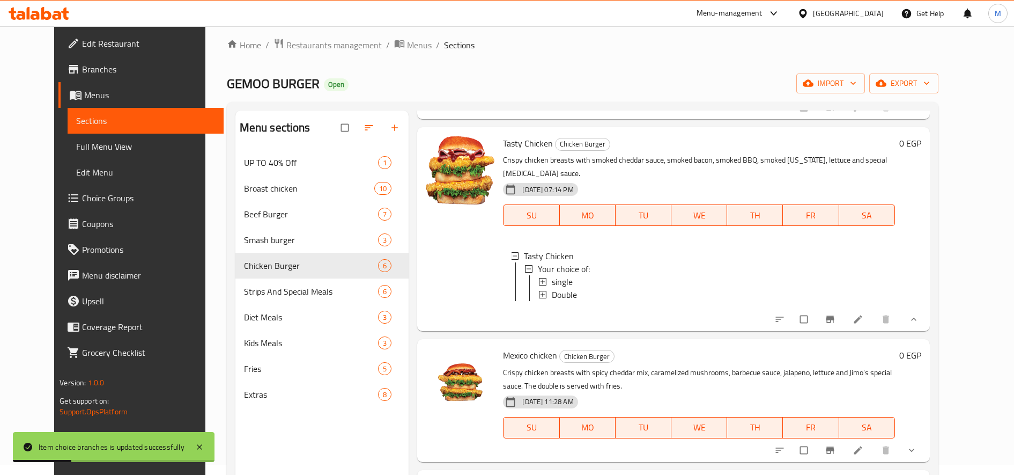
scroll to position [557, 0]
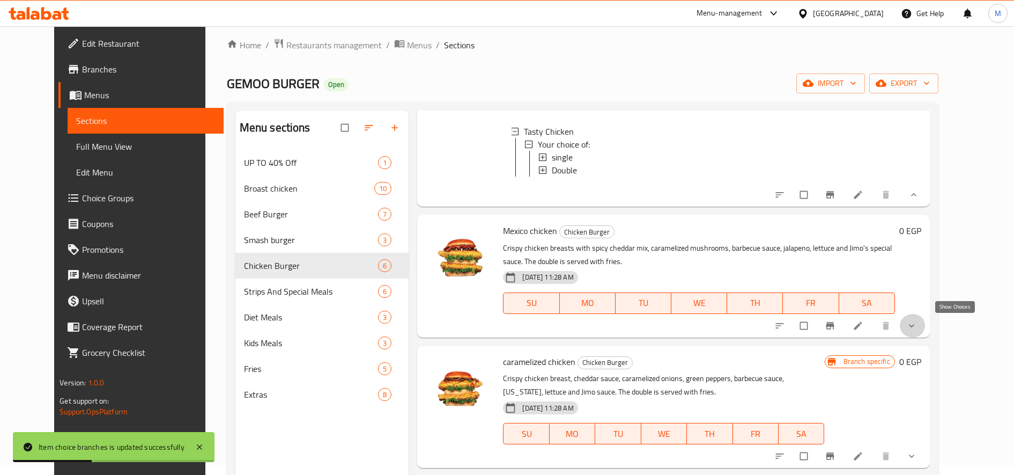
click at [917, 322] on icon "show more" at bounding box center [912, 325] width 11 height 11
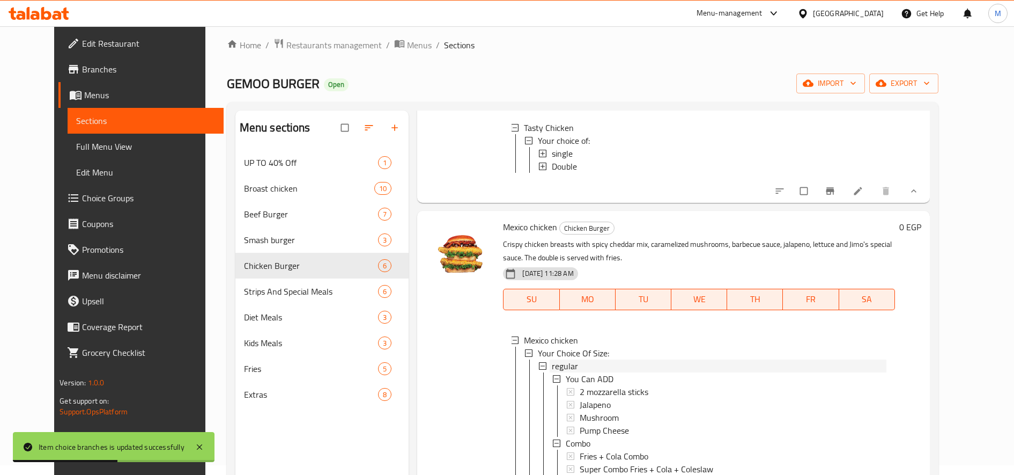
click at [552, 372] on span "regular" at bounding box center [565, 365] width 26 height 13
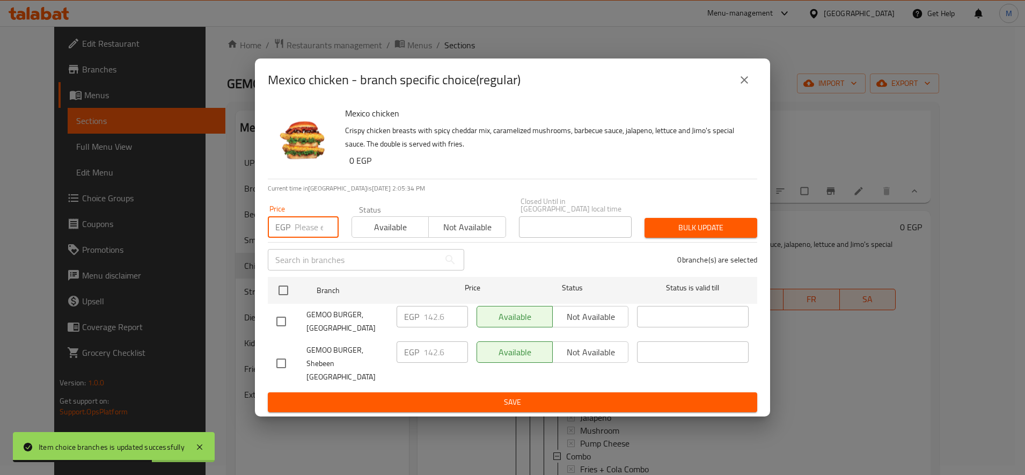
click at [312, 229] on input "number" at bounding box center [317, 226] width 44 height 21
paste input "155.00"
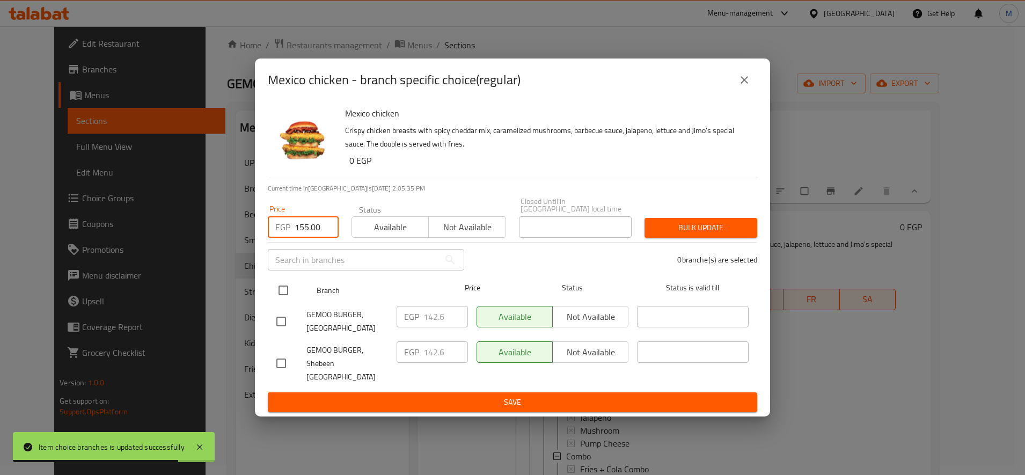
type input "155.00"
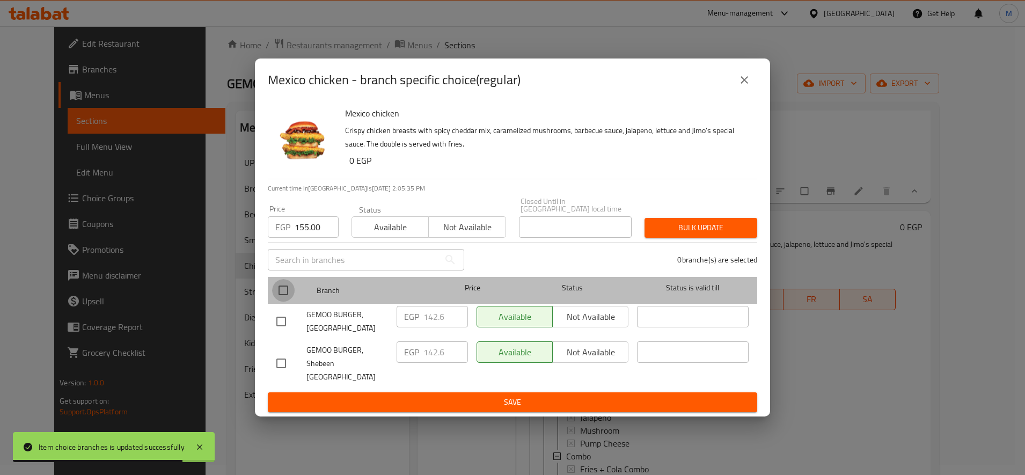
click at [288, 292] on input "checkbox" at bounding box center [283, 290] width 23 height 23
checkbox input "true"
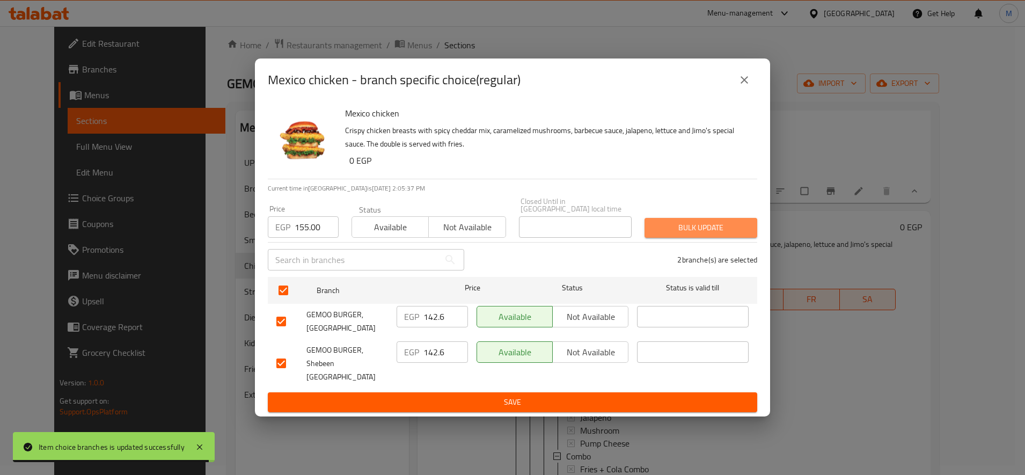
click at [690, 238] on button "Bulk update" at bounding box center [700, 228] width 113 height 20
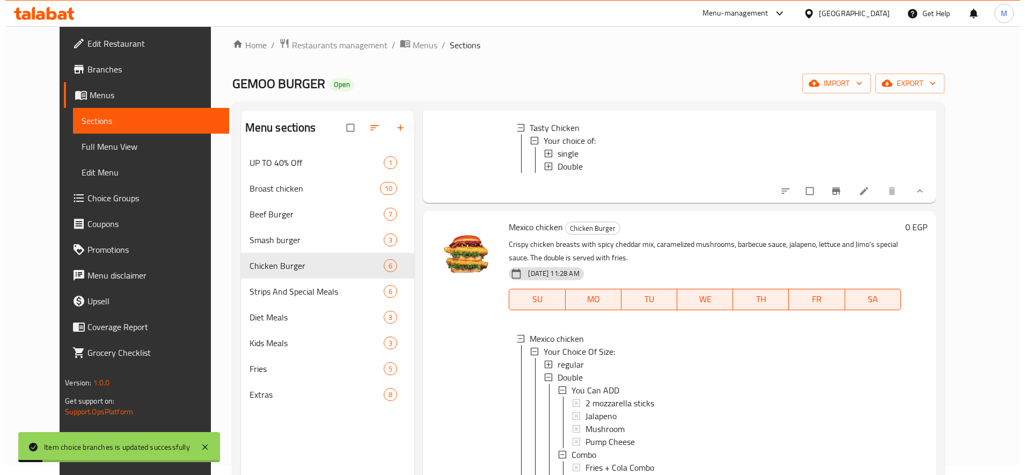
scroll to position [1, 0]
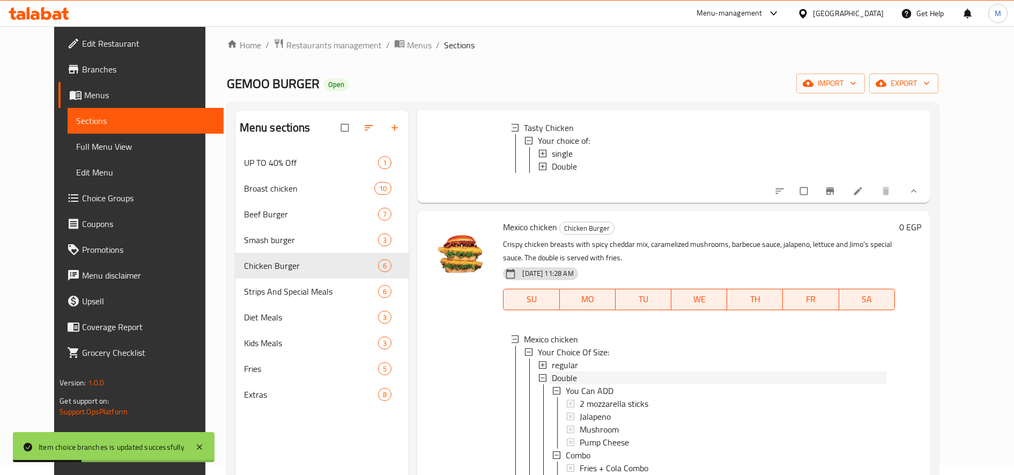
click at [552, 376] on span "Double" at bounding box center [564, 377] width 25 height 13
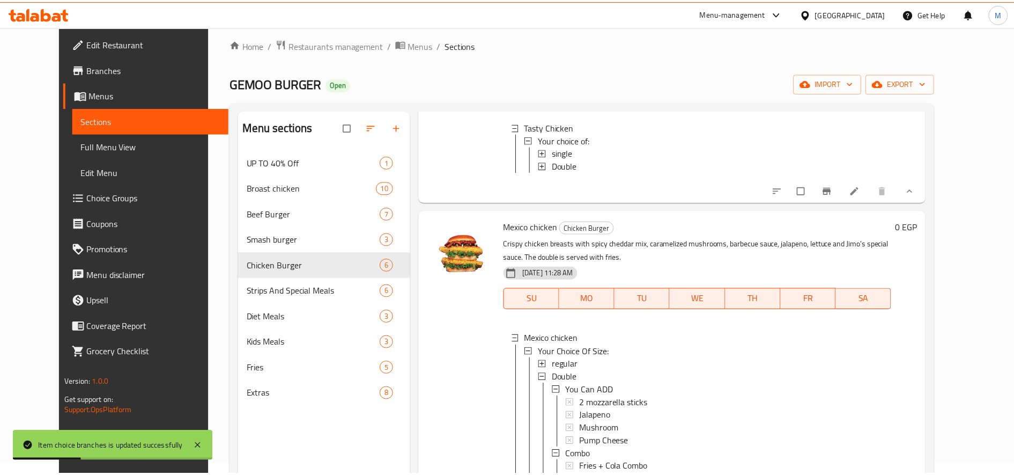
scroll to position [0, 0]
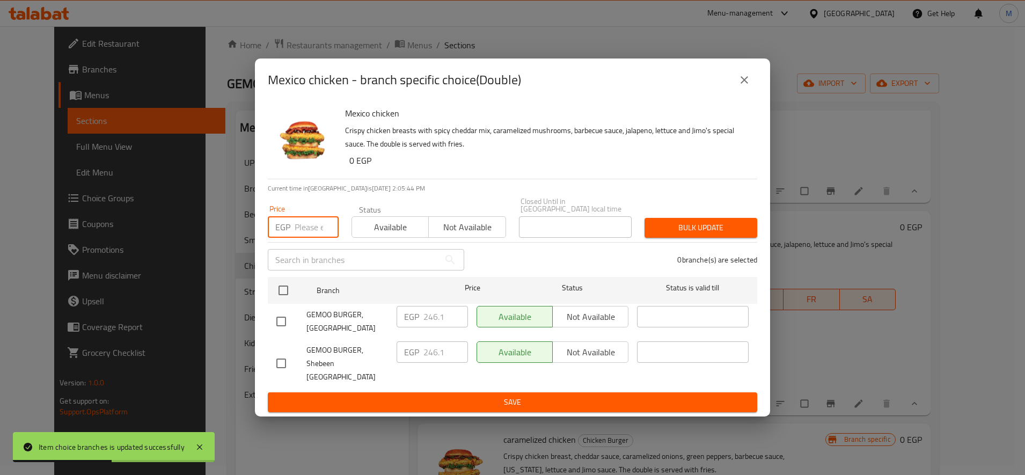
click at [308, 227] on input "number" at bounding box center [317, 226] width 44 height 21
paste input "267.50"
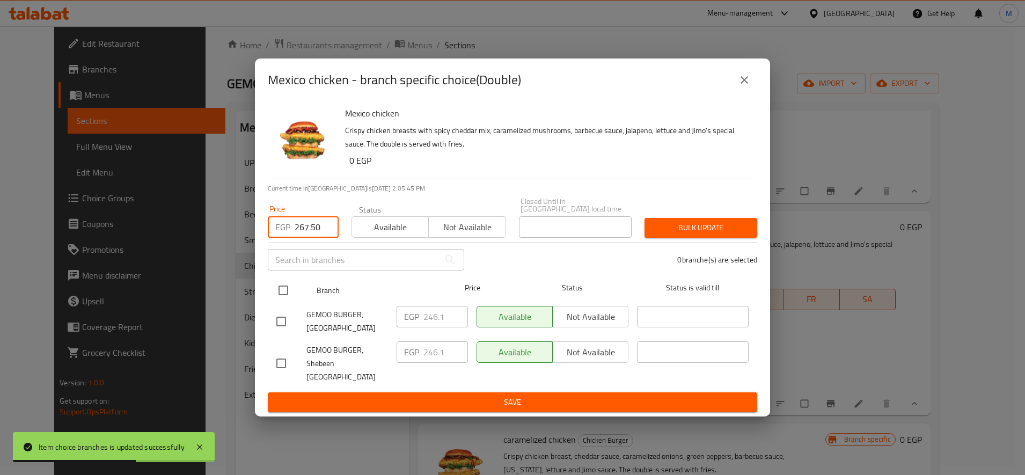
type input "267.50"
click at [288, 300] on input "checkbox" at bounding box center [283, 290] width 23 height 23
checkbox input "true"
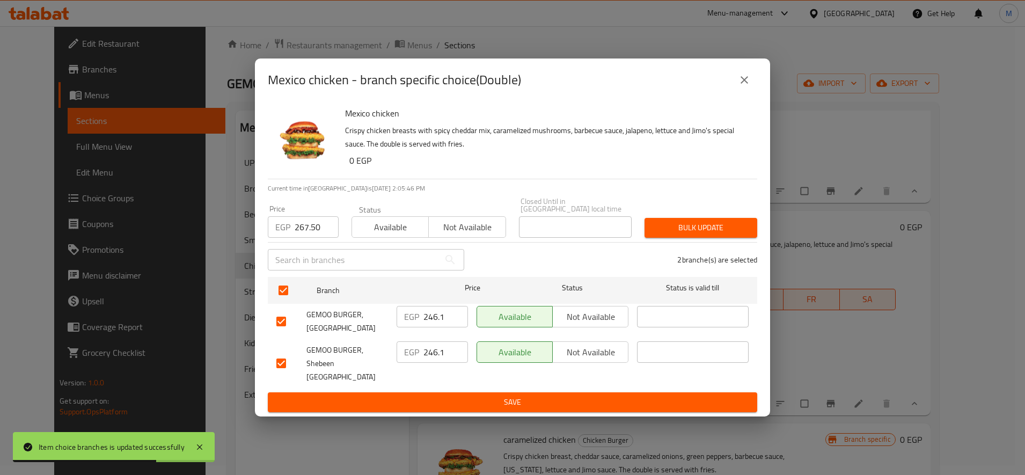
click at [754, 224] on button "Bulk update" at bounding box center [700, 228] width 113 height 20
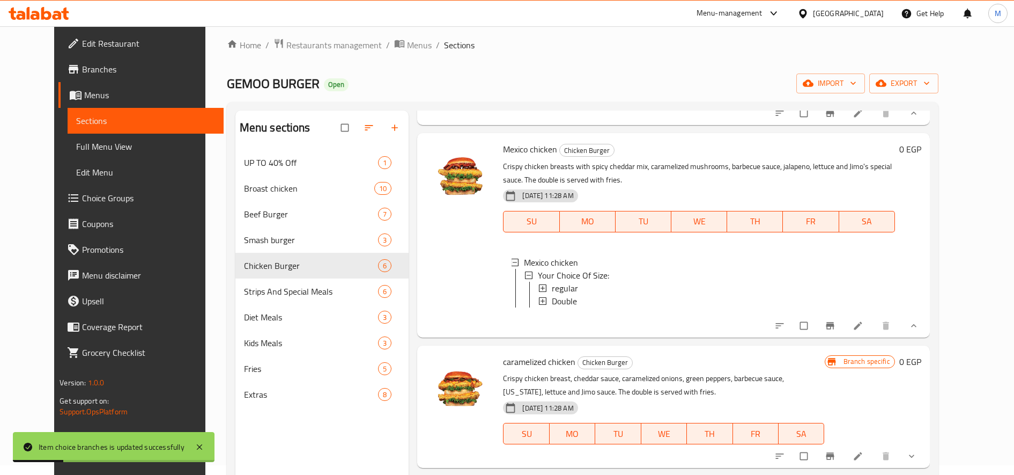
scroll to position [2, 0]
click at [917, 455] on icon "show more" at bounding box center [912, 456] width 11 height 11
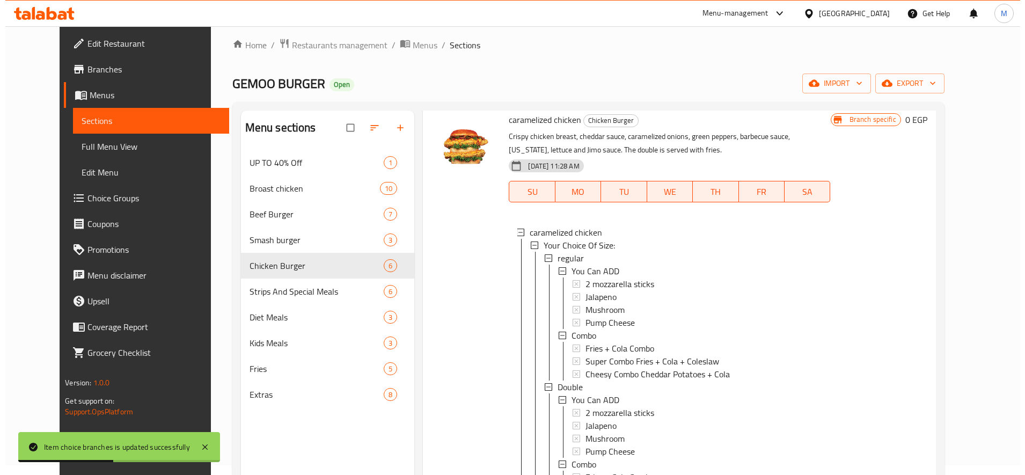
scroll to position [878, 0]
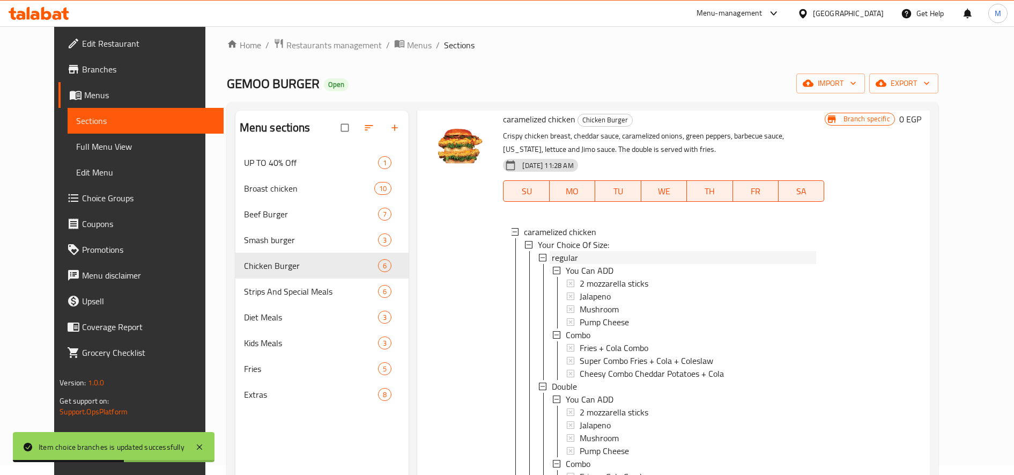
click at [572, 264] on div "regular" at bounding box center [684, 257] width 264 height 13
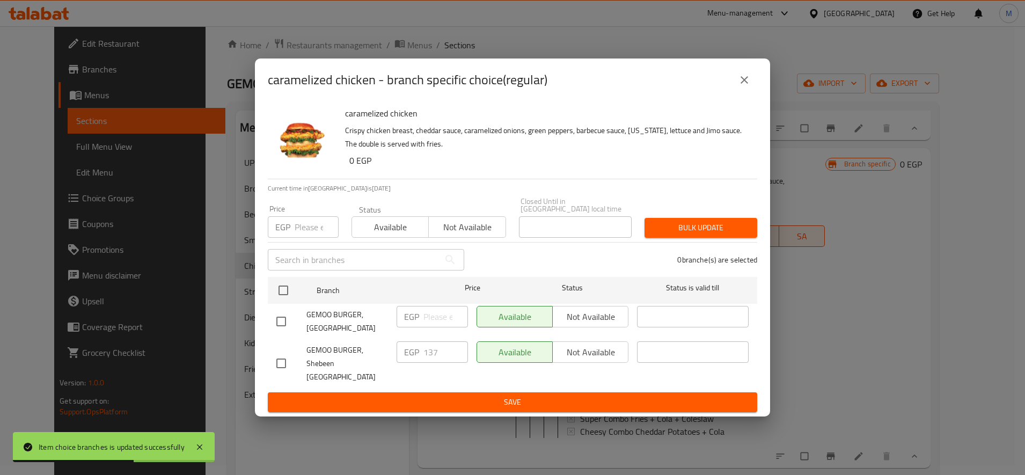
scroll to position [857, 0]
click at [311, 225] on input "number" at bounding box center [317, 226] width 44 height 21
paste input "156.25"
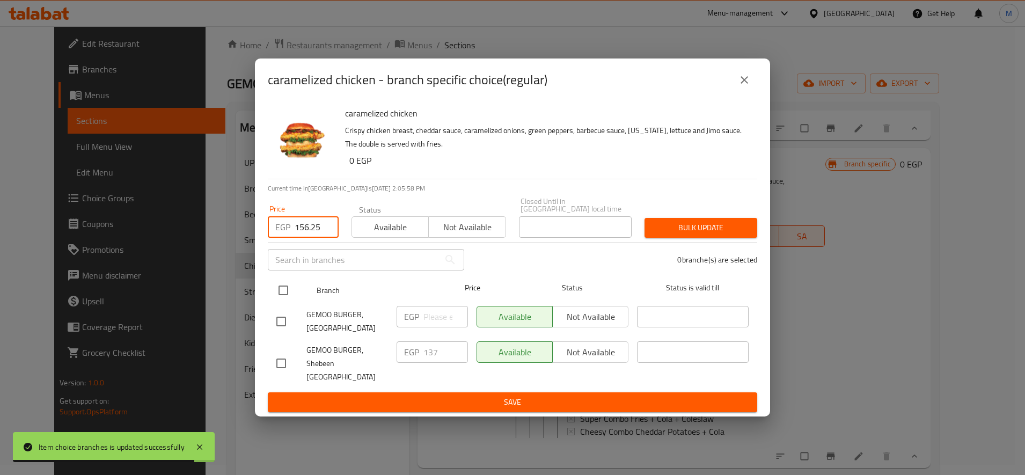
type input "156.25"
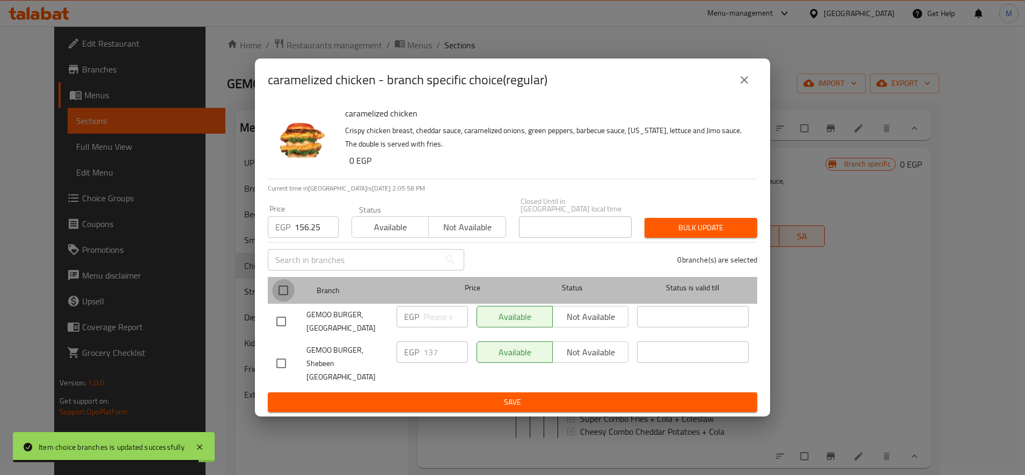
click at [288, 286] on input "checkbox" at bounding box center [283, 290] width 23 height 23
checkbox input "true"
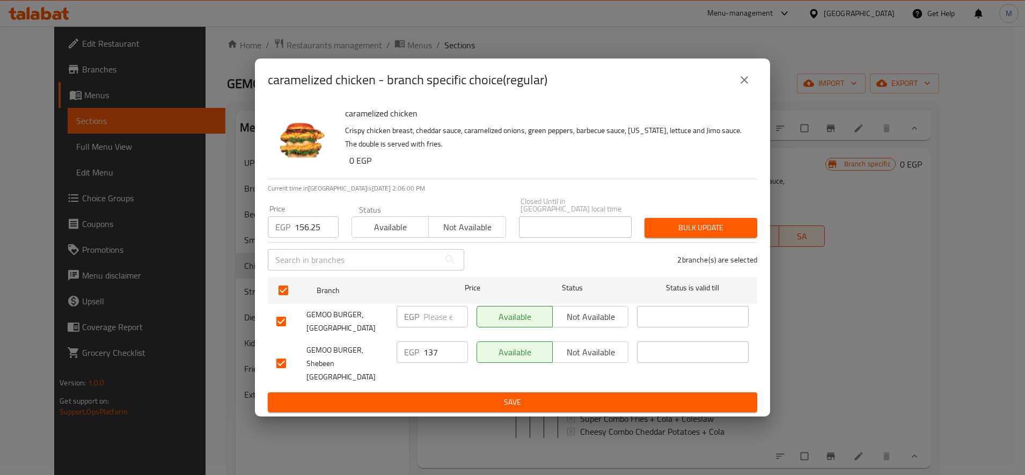
click at [682, 238] on button "Bulk update" at bounding box center [700, 228] width 113 height 20
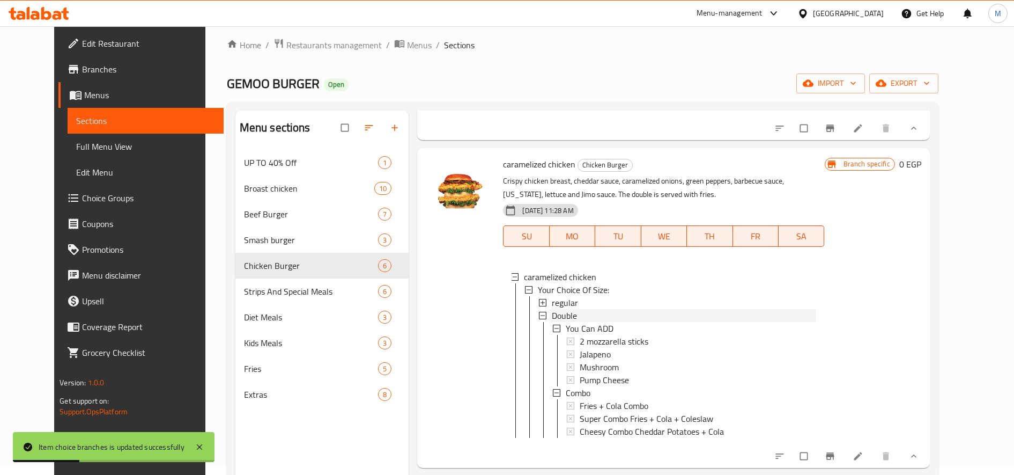
click at [556, 309] on span "Double" at bounding box center [564, 315] width 25 height 13
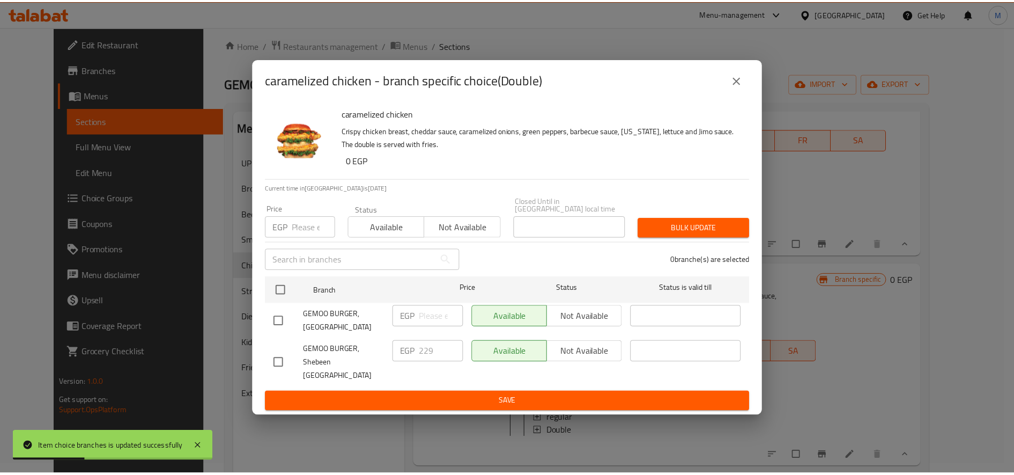
scroll to position [741, 0]
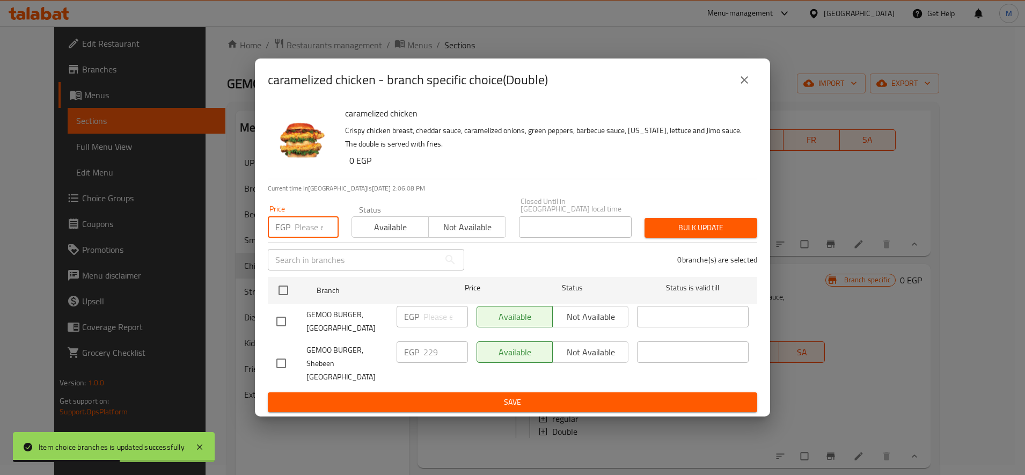
click at [325, 220] on input "number" at bounding box center [317, 226] width 44 height 21
paste input "256.25"
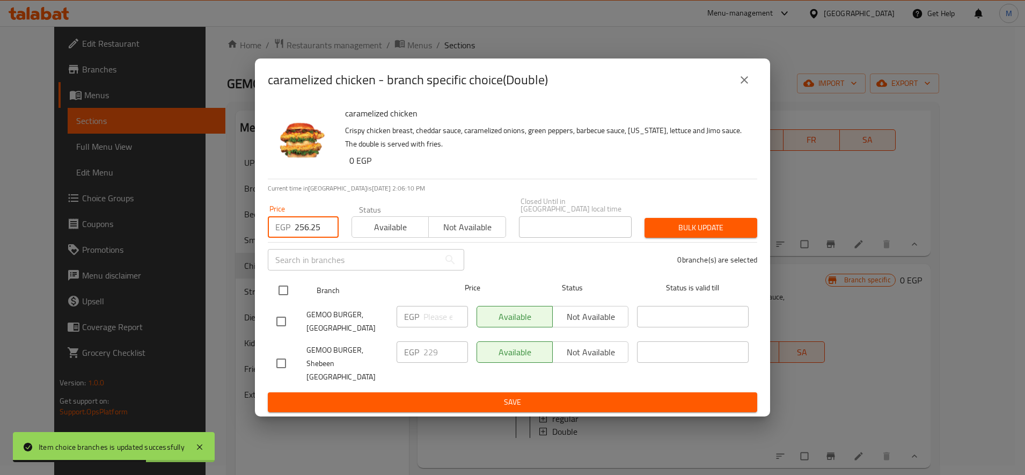
type input "256.25"
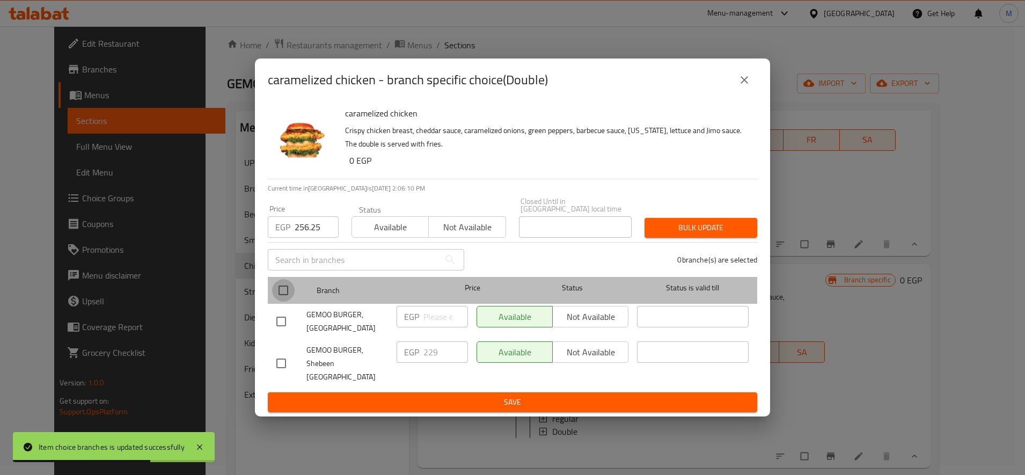
click at [277, 298] on input "checkbox" at bounding box center [283, 290] width 23 height 23
checkbox input "true"
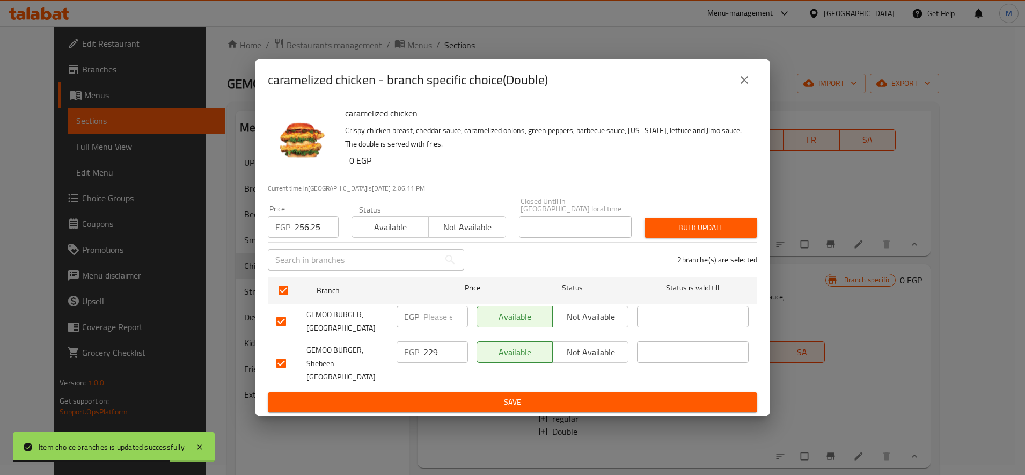
click at [679, 225] on span "Bulk update" at bounding box center [700, 227] width 95 height 13
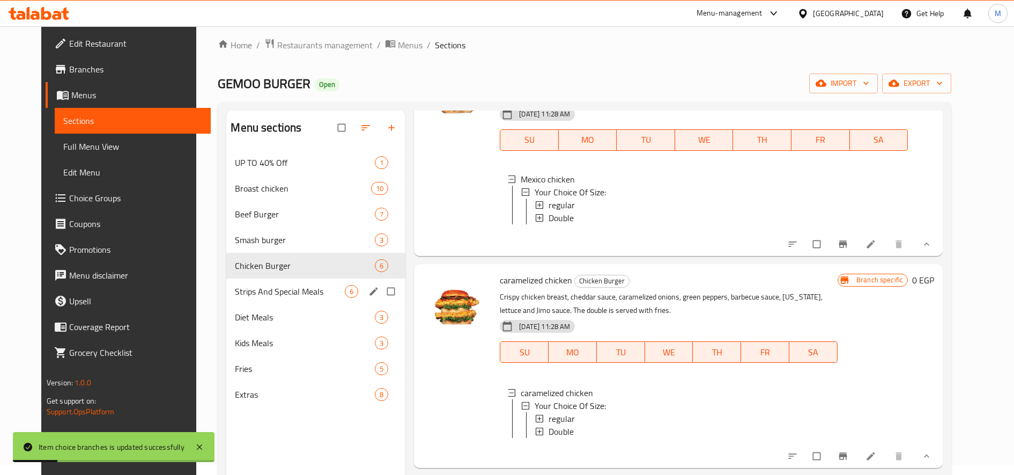
click at [262, 298] on div "Strips And Special Meals 6" at bounding box center [315, 291] width 179 height 26
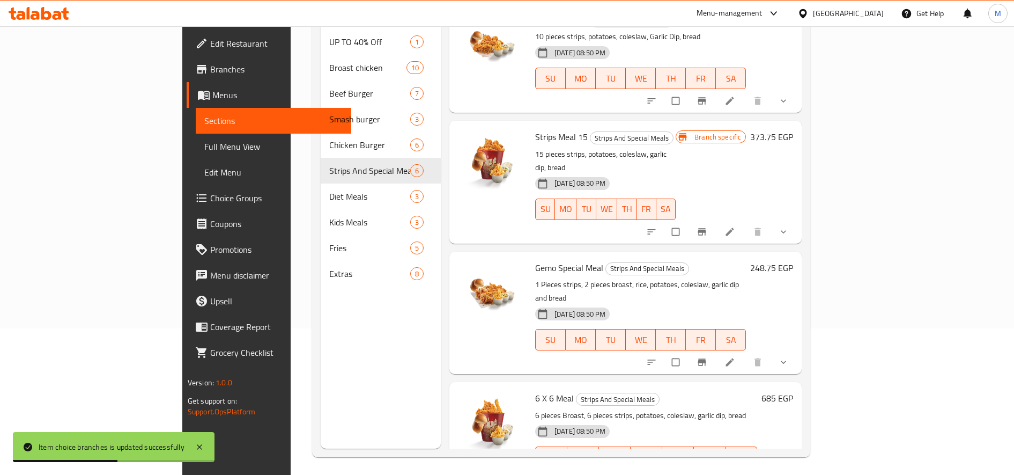
scroll to position [150, 0]
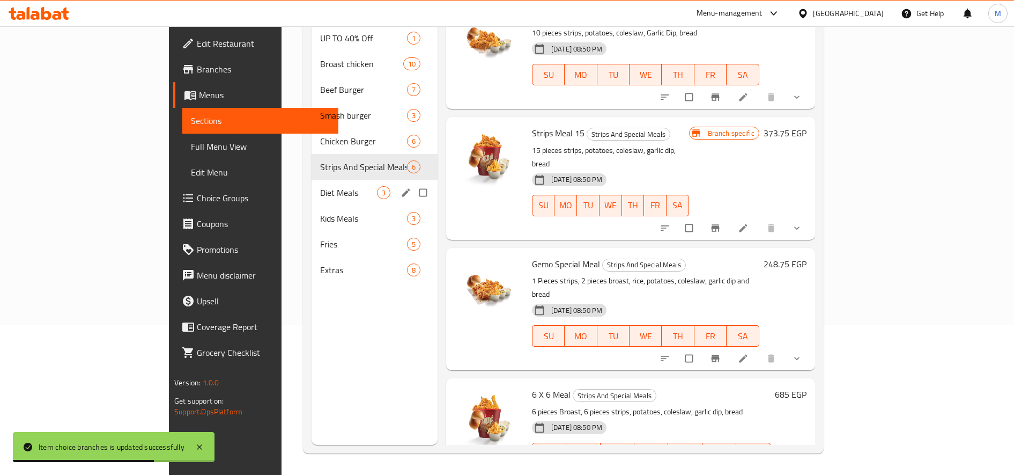
click at [312, 180] on div "Diet Meals 3" at bounding box center [375, 193] width 126 height 26
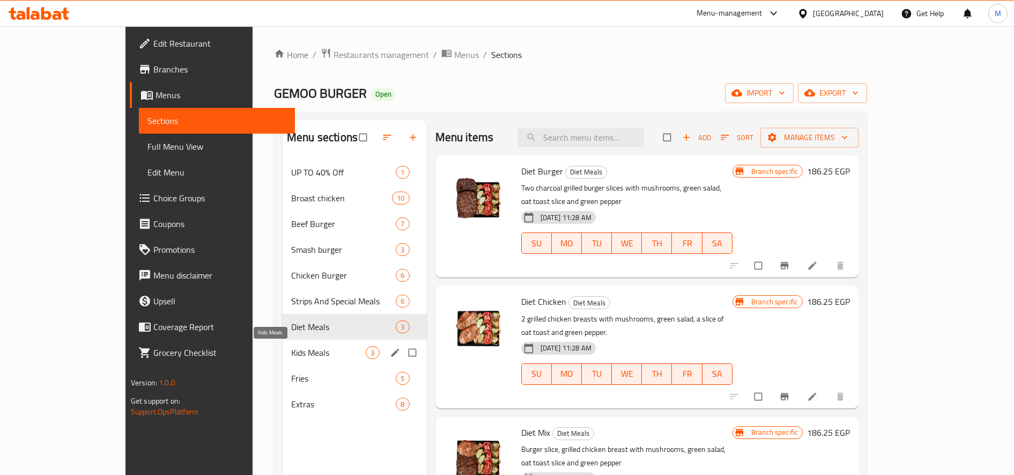
click at [291, 356] on span "Kids Meals" at bounding box center [328, 352] width 75 height 13
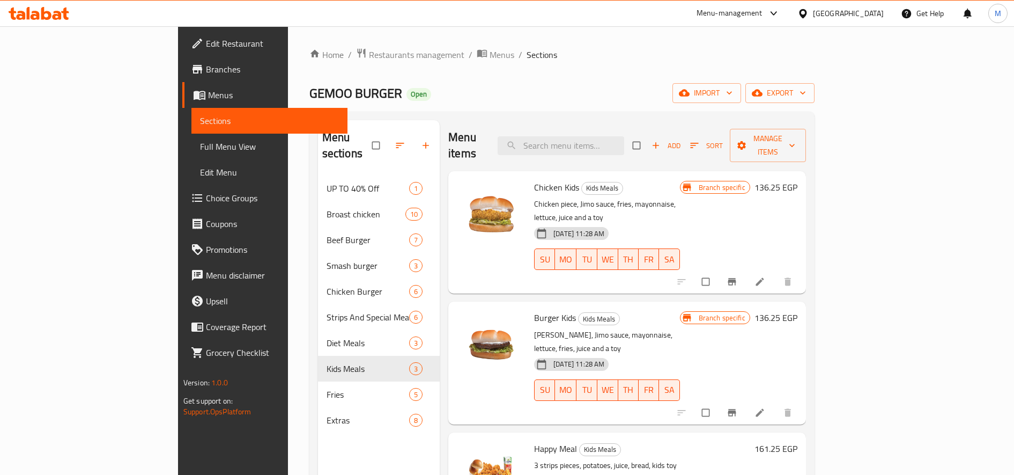
scroll to position [150, 0]
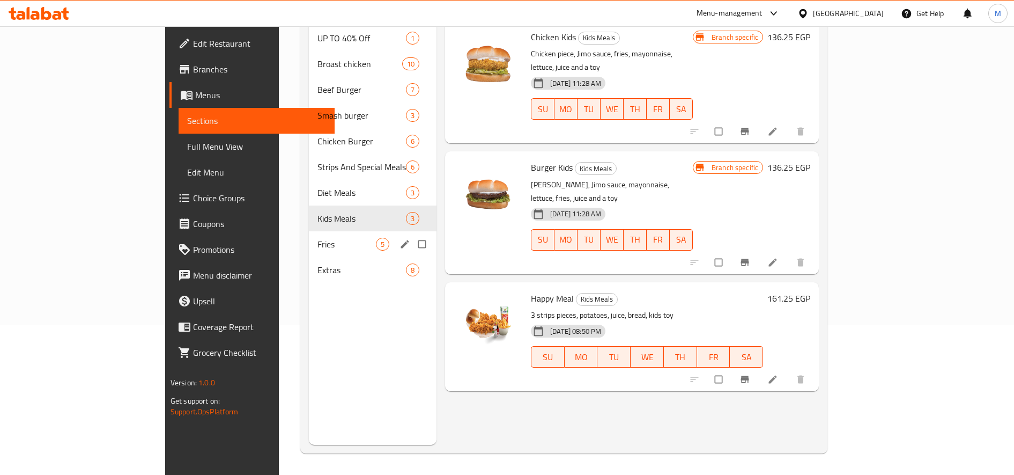
click at [309, 236] on div "Fries 5" at bounding box center [373, 244] width 128 height 26
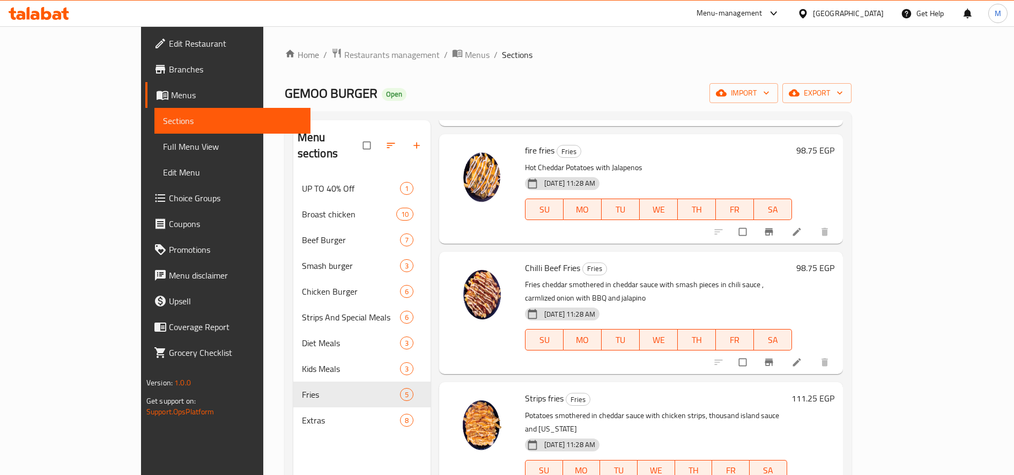
scroll to position [150, 0]
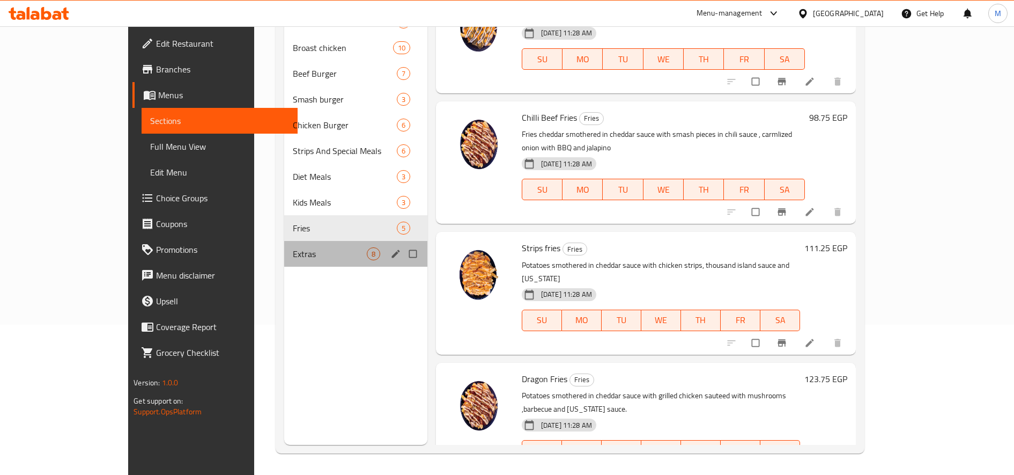
click at [284, 261] on div "Extras 8" at bounding box center [355, 254] width 143 height 26
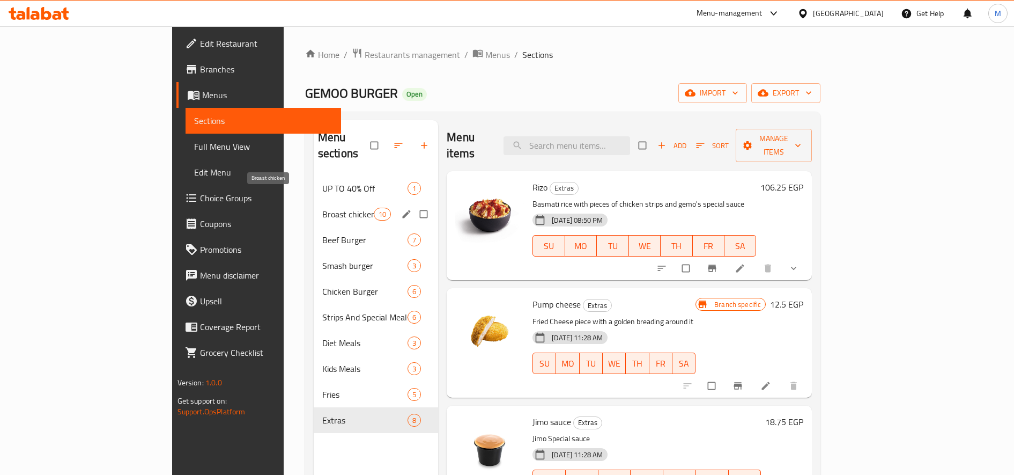
click at [322, 208] on span "Broast chicken" at bounding box center [347, 214] width 51 height 13
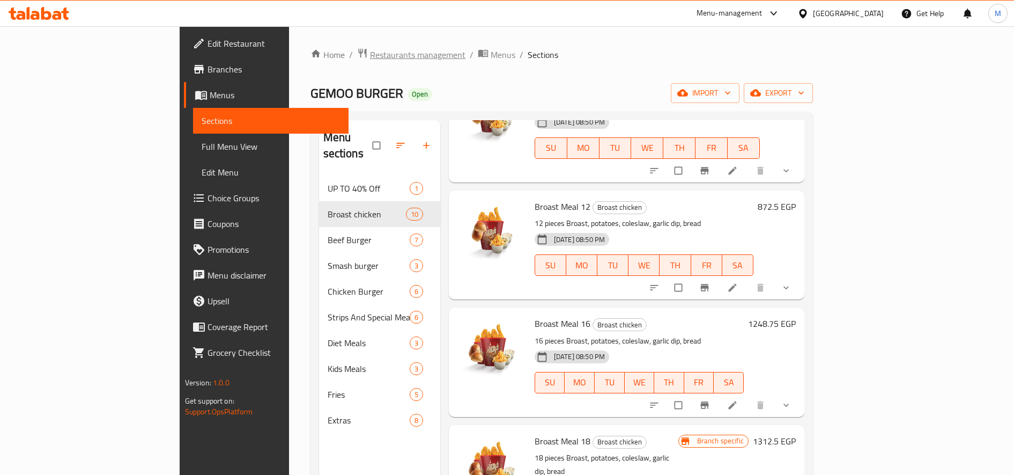
click at [370, 51] on span "Restaurants management" at bounding box center [417, 54] width 95 height 13
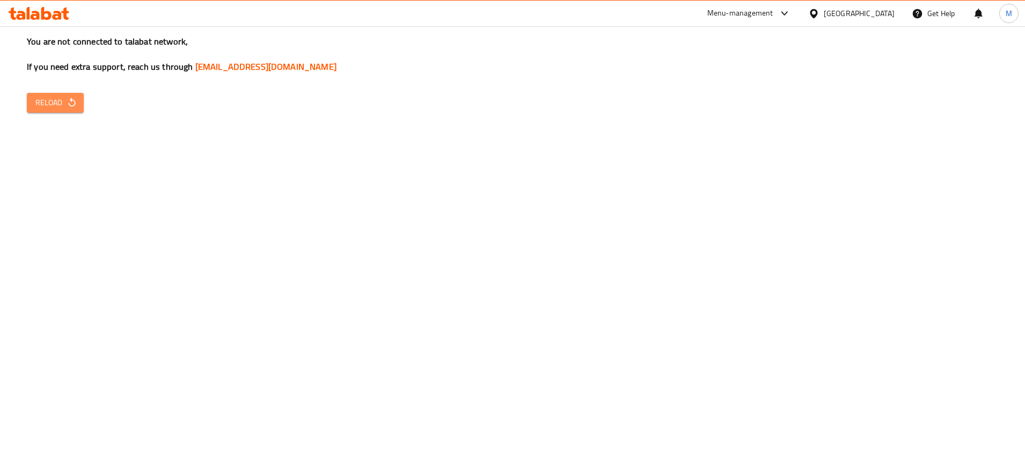
click at [81, 111] on button "Reload" at bounding box center [55, 103] width 57 height 20
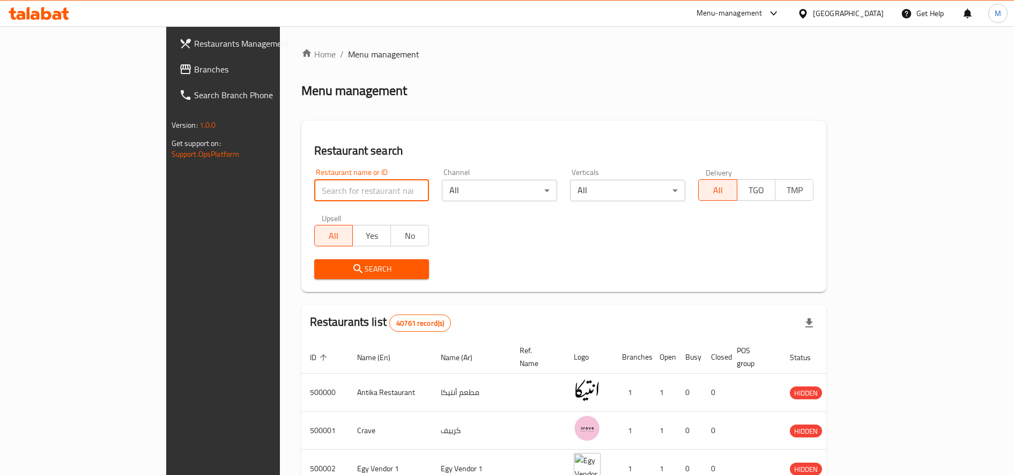
click at [314, 186] on input "search" at bounding box center [371, 190] width 115 height 21
type input "big pizza"
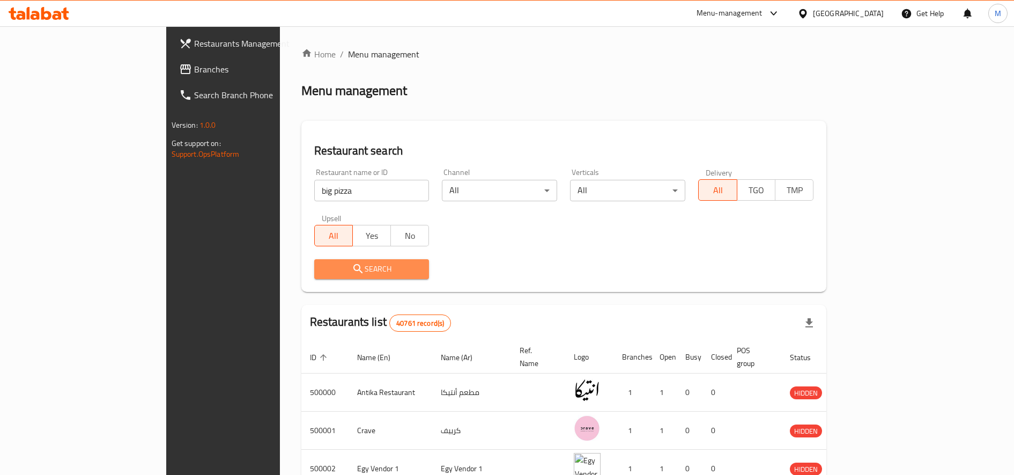
click at [323, 268] on span "Search" at bounding box center [372, 268] width 98 height 13
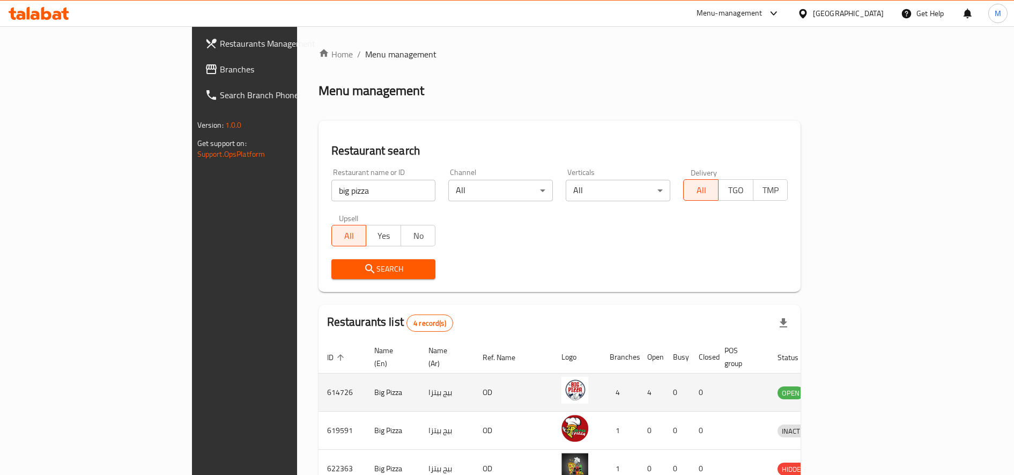
click at [864, 386] on td "enhanced table" at bounding box center [845, 392] width 37 height 38
click at [848, 388] on icon "enhanced table" at bounding box center [842, 392] width 12 height 9
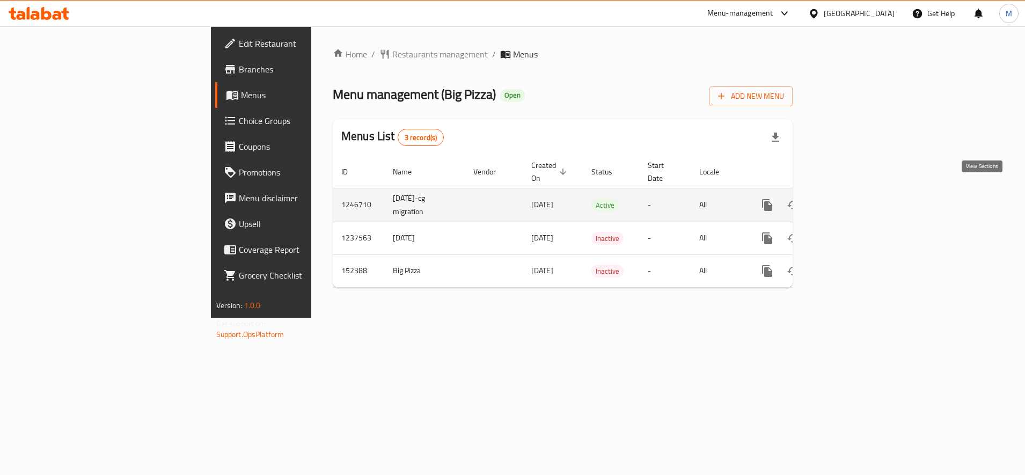
click at [851, 198] on icon "enhanced table" at bounding box center [844, 204] width 13 height 13
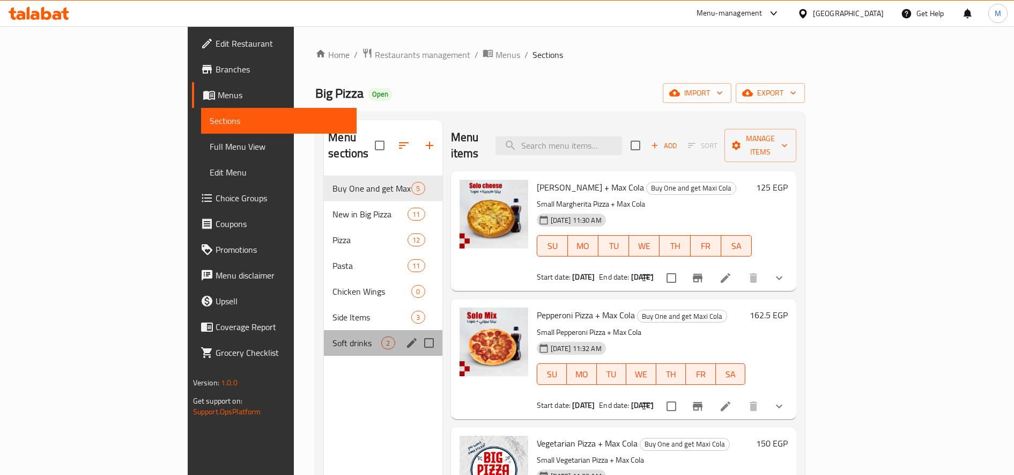
click at [324, 330] on div "Soft drinks 2" at bounding box center [383, 343] width 118 height 26
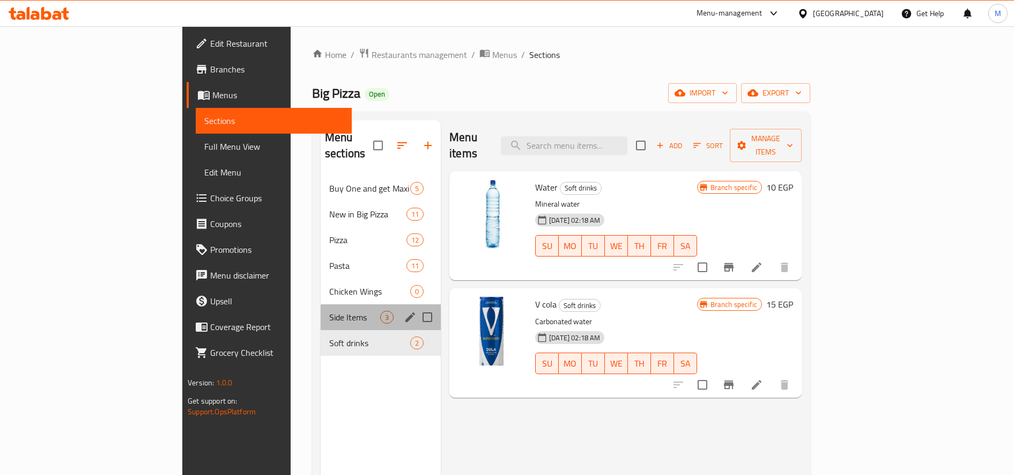
click at [321, 304] on div "Side Items 3" at bounding box center [381, 317] width 120 height 26
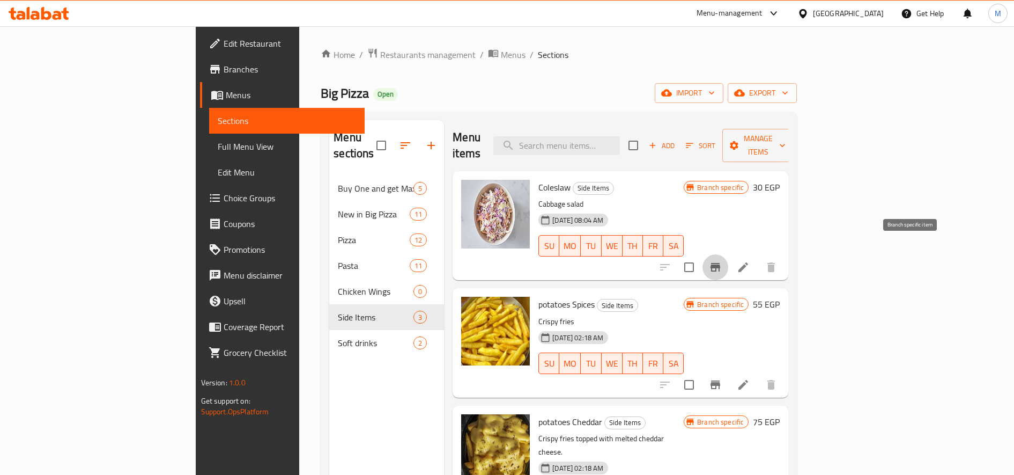
click at [722, 261] on icon "Branch-specific-item" at bounding box center [715, 267] width 13 height 13
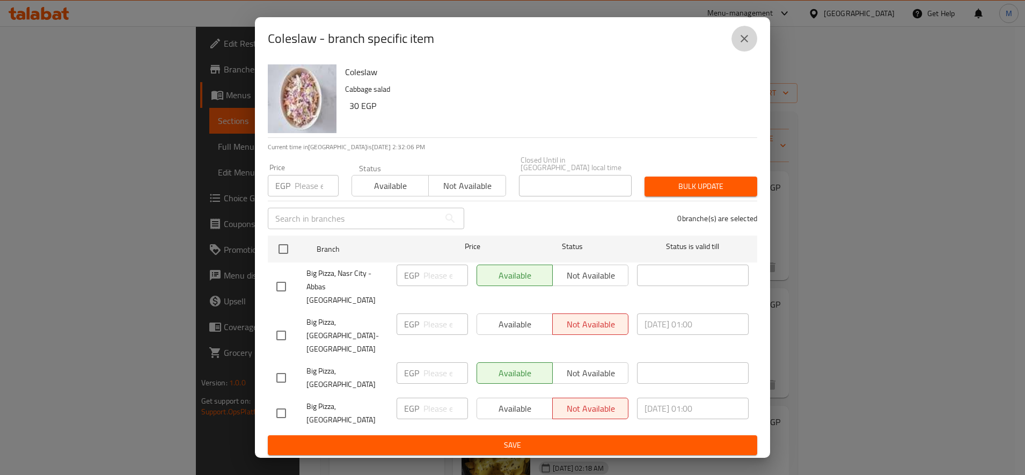
click at [750, 51] on button "close" at bounding box center [744, 39] width 26 height 26
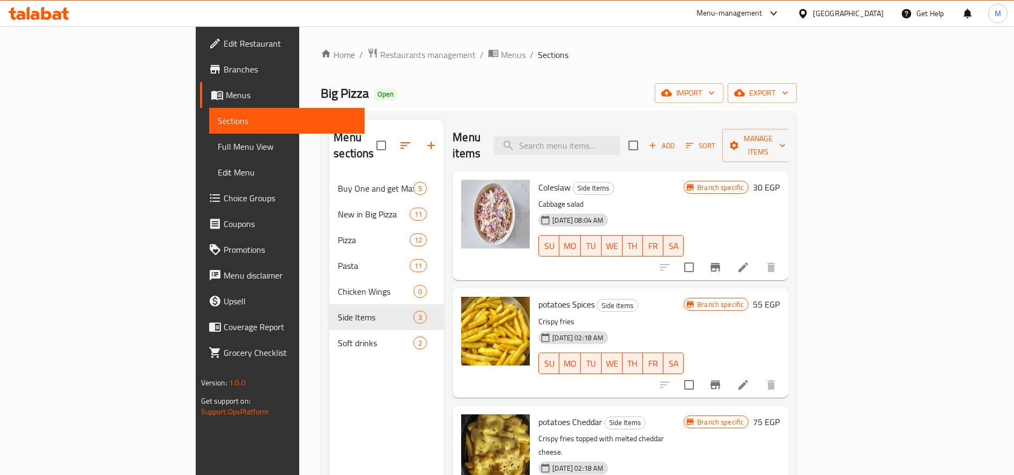
click at [780, 180] on div "Branch specific 30 EGP" at bounding box center [732, 187] width 96 height 15
click at [780, 180] on h6 "30 EGP" at bounding box center [766, 187] width 27 height 15
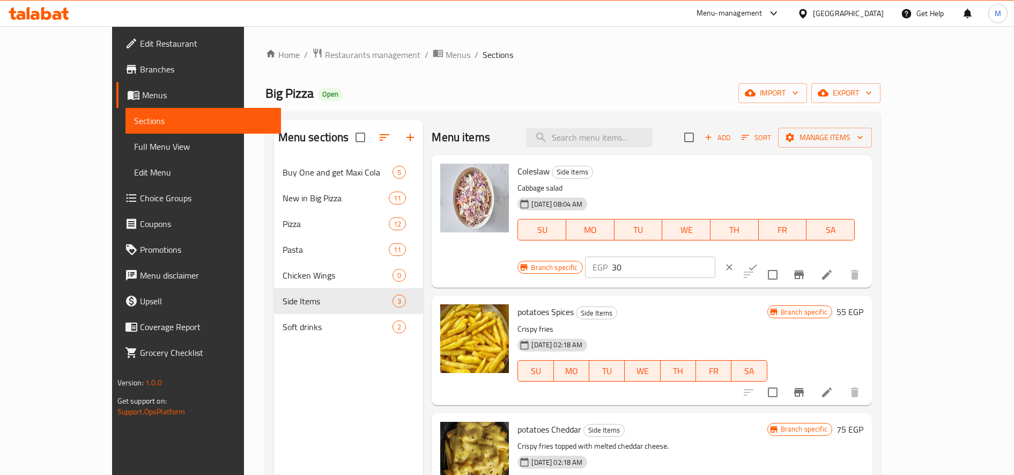
click at [716, 256] on input "30" at bounding box center [664, 266] width 104 height 21
type input "45"
click at [759, 262] on icon "ok" at bounding box center [753, 267] width 11 height 11
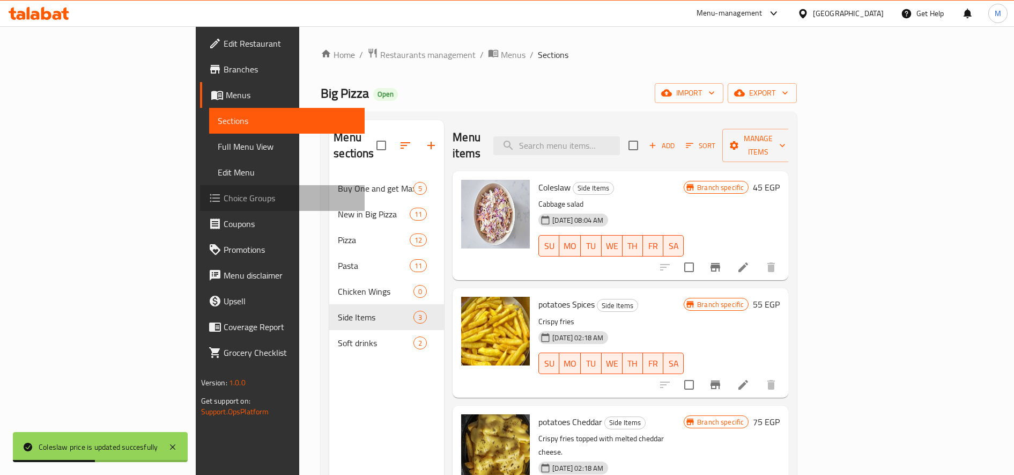
click at [224, 200] on span "Choice Groups" at bounding box center [290, 198] width 133 height 13
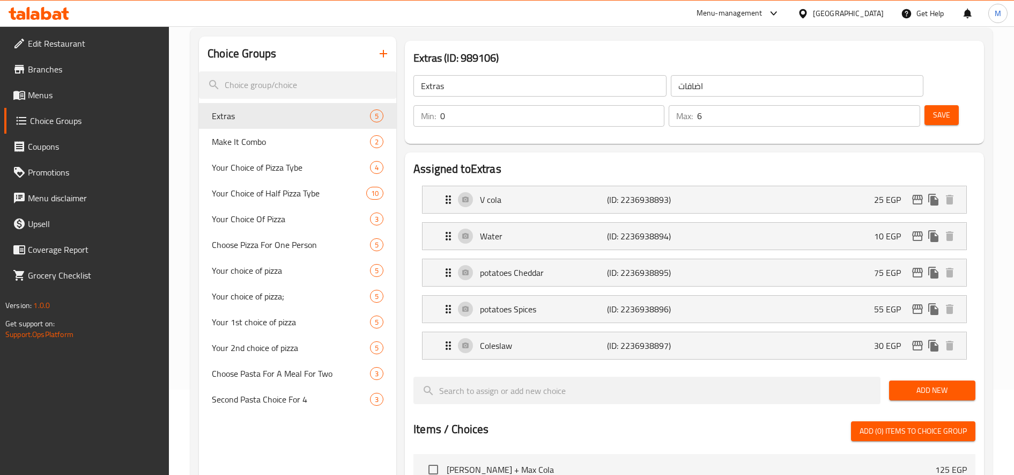
scroll to position [98, 0]
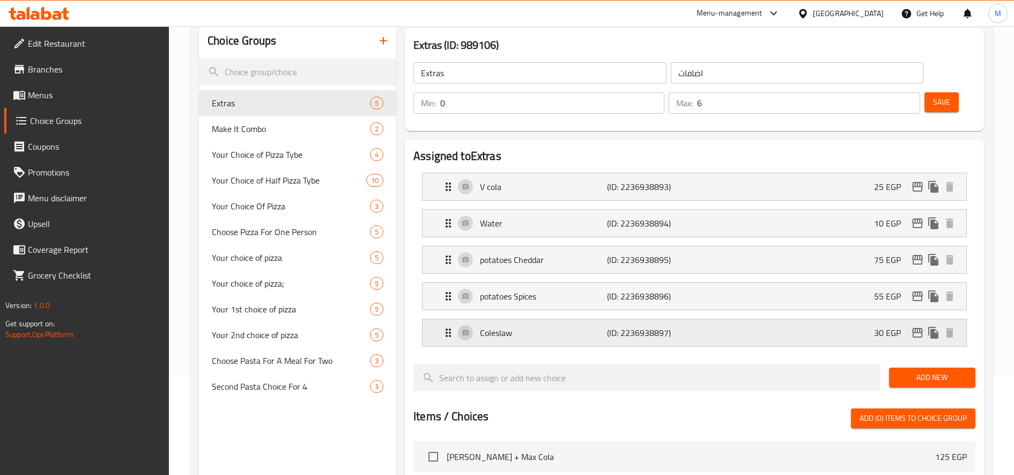
click at [881, 328] on p "30 EGP" at bounding box center [891, 332] width 35 height 13
click at [904, 331] on p "30 EGP" at bounding box center [891, 332] width 35 height 13
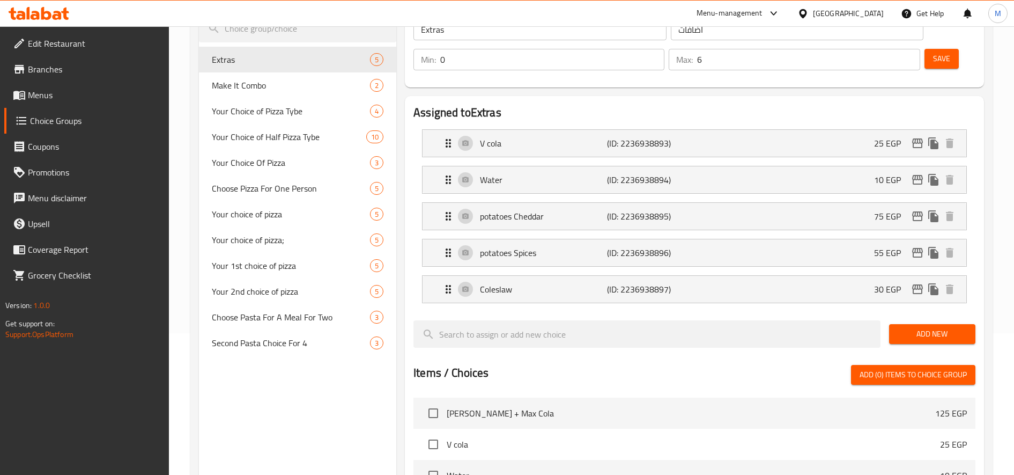
scroll to position [143, 0]
click at [820, 284] on div "Coleslaw (ID: 2236938897) 30 EGP" at bounding box center [698, 288] width 512 height 27
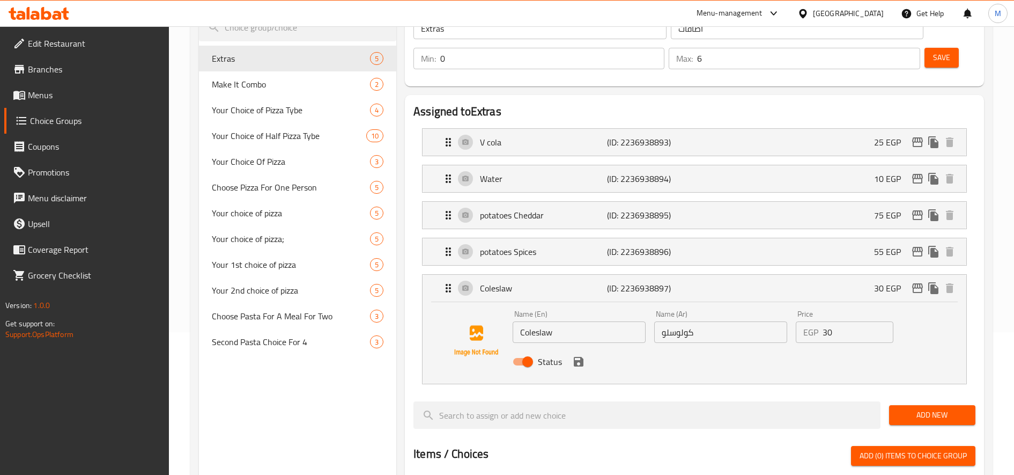
click at [832, 333] on input "30" at bounding box center [858, 331] width 71 height 21
click at [581, 360] on icon "save" at bounding box center [579, 362] width 10 height 10
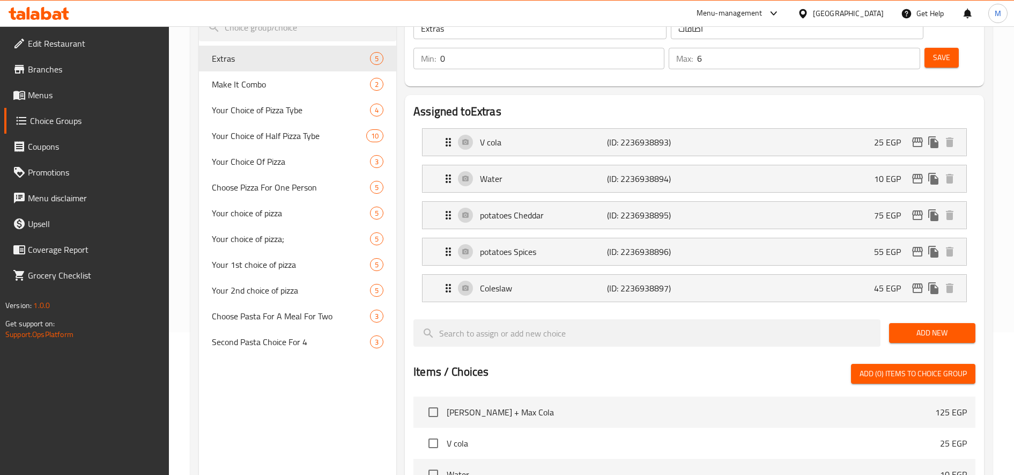
type input "45"
click at [951, 60] on button "Save" at bounding box center [942, 58] width 34 height 20
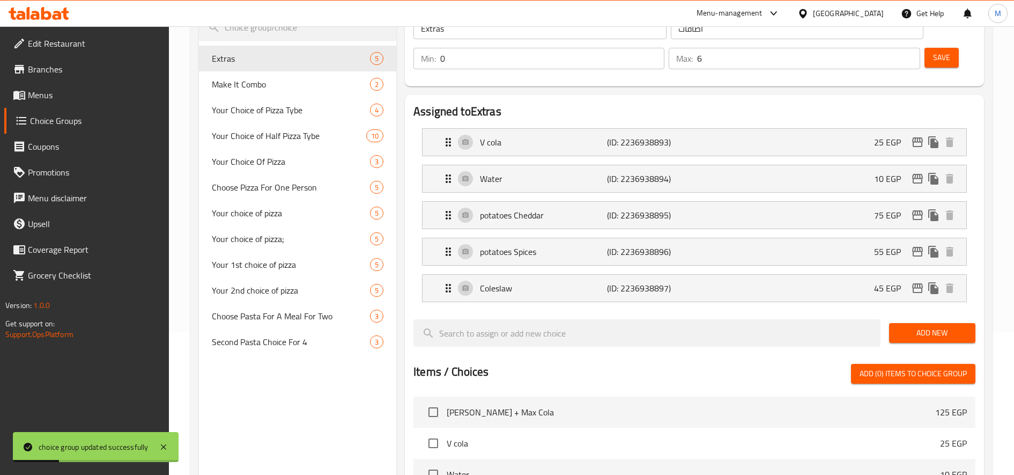
scroll to position [0, 0]
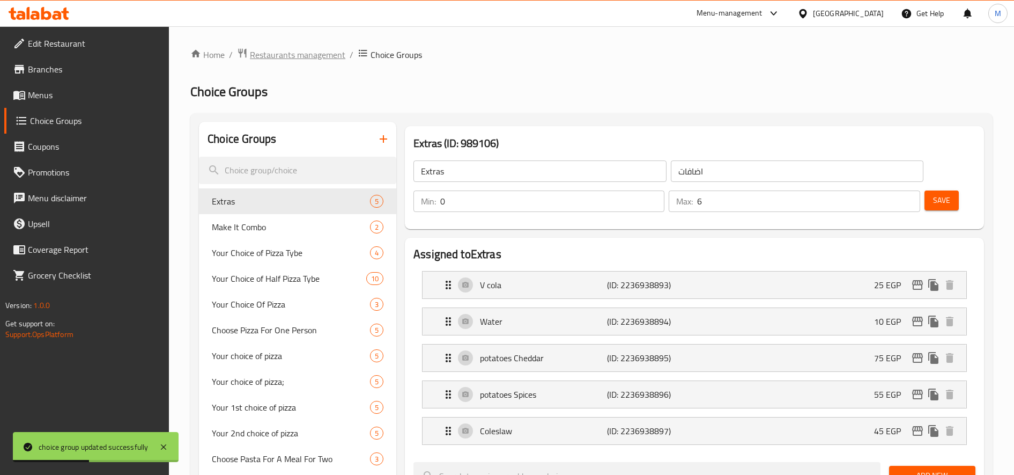
click at [313, 53] on span "Restaurants management" at bounding box center [297, 54] width 95 height 13
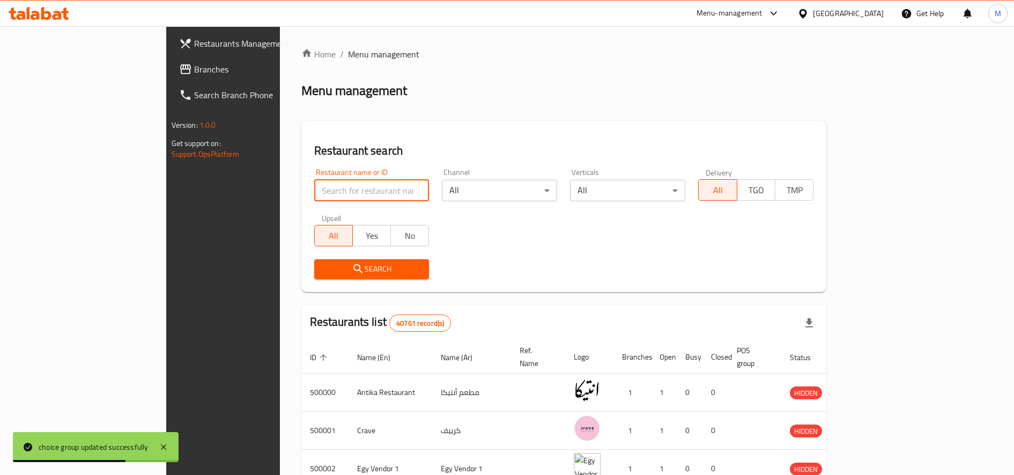
click at [326, 194] on input "search" at bounding box center [371, 190] width 115 height 21
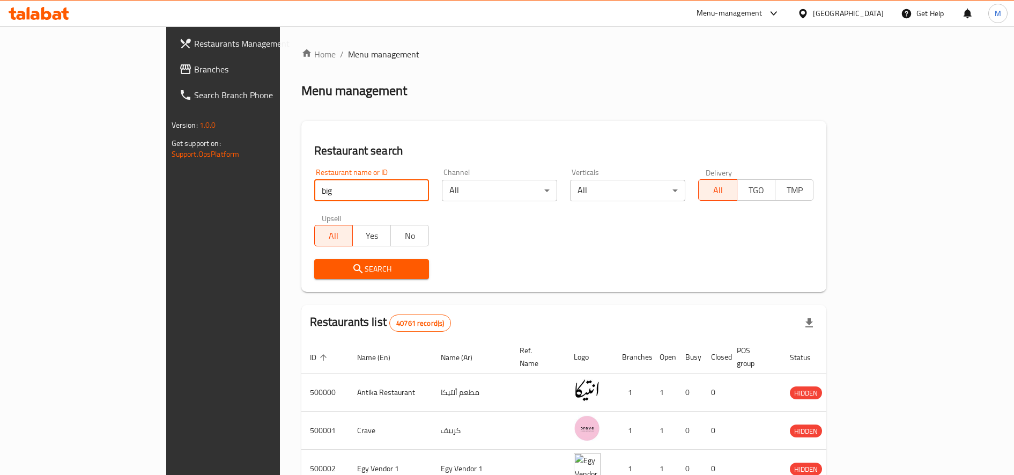
type input "big pizza"
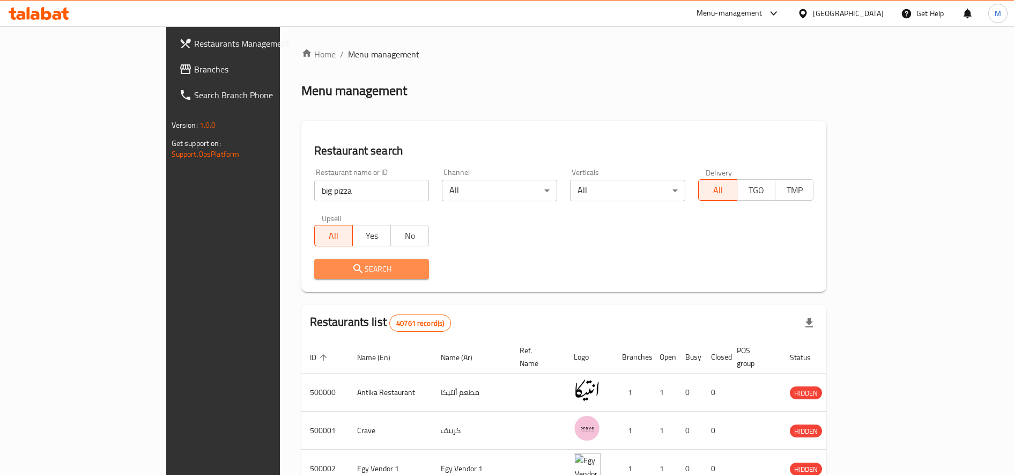
click at [323, 275] on span "Search" at bounding box center [372, 268] width 98 height 13
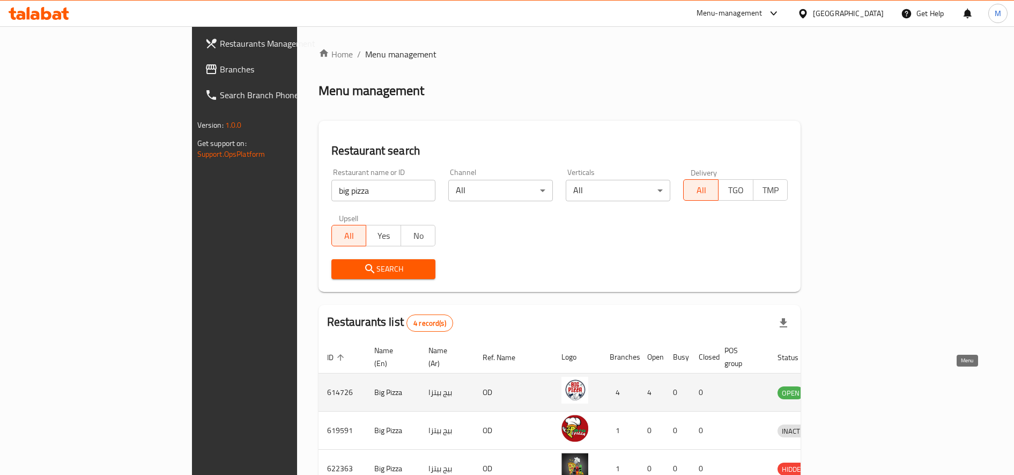
click at [848, 388] on icon "enhanced table" at bounding box center [842, 392] width 12 height 9
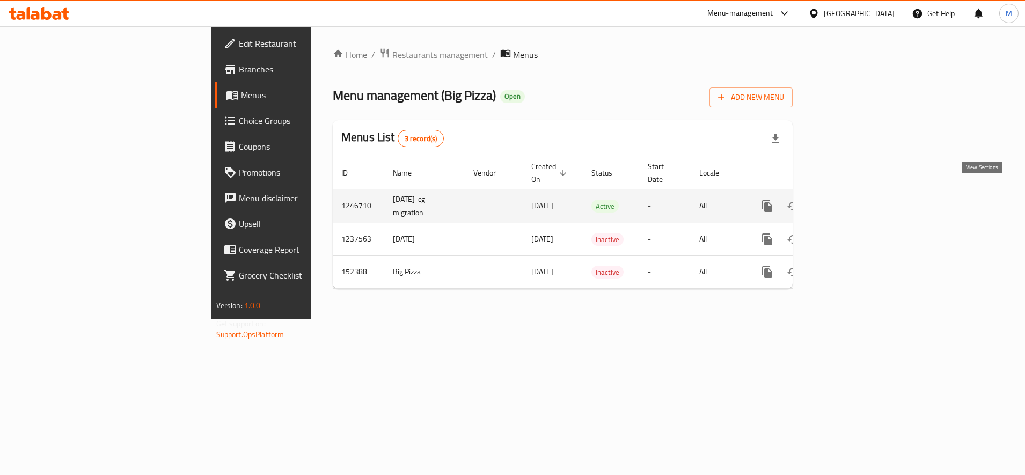
click at [857, 198] on link "enhanced table" at bounding box center [845, 206] width 26 height 26
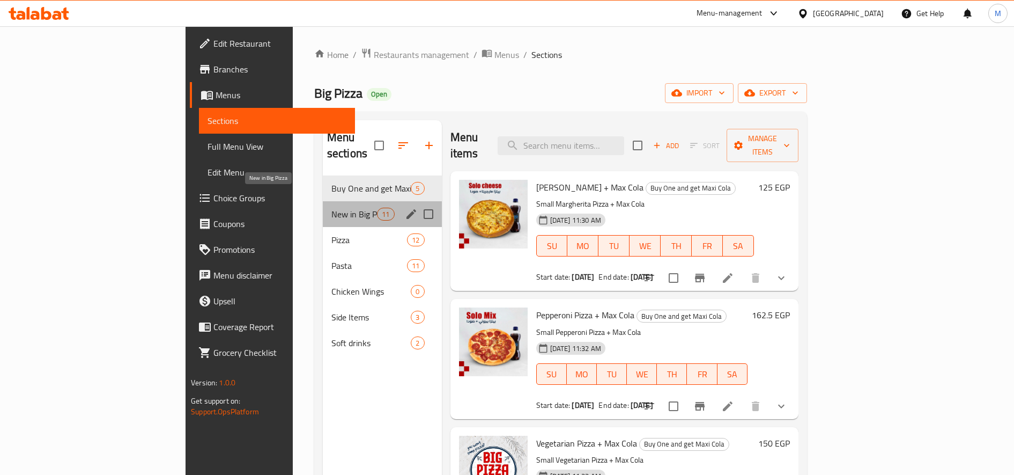
click at [332, 208] on span "New in Big Pizza" at bounding box center [355, 214] width 46 height 13
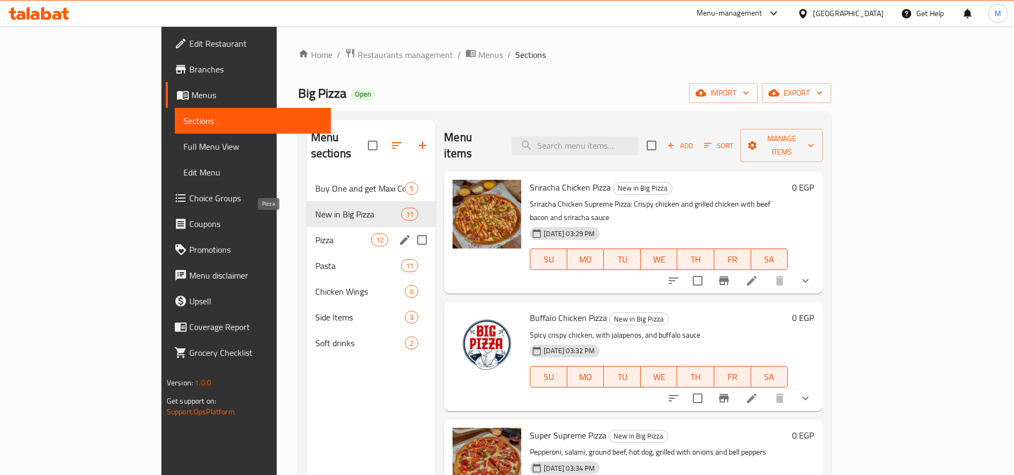
click at [315, 233] on span "Pizza" at bounding box center [343, 239] width 56 height 13
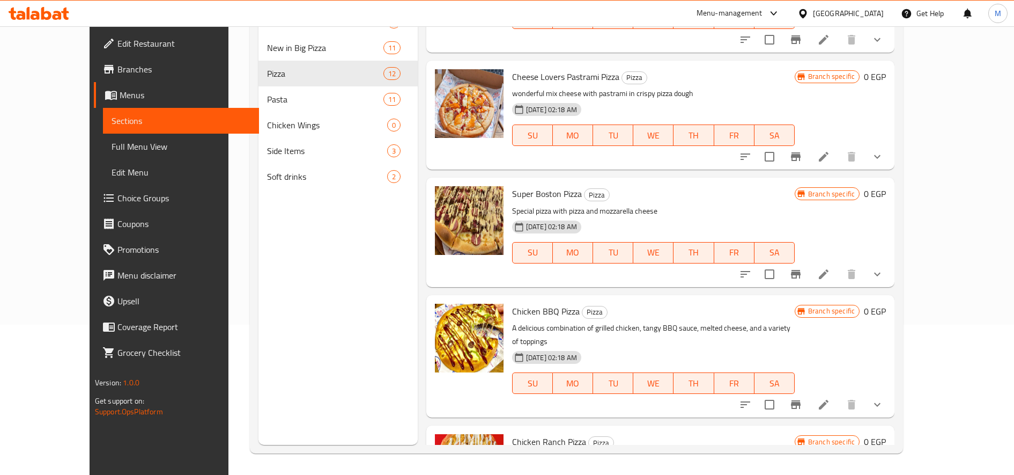
scroll to position [416, 0]
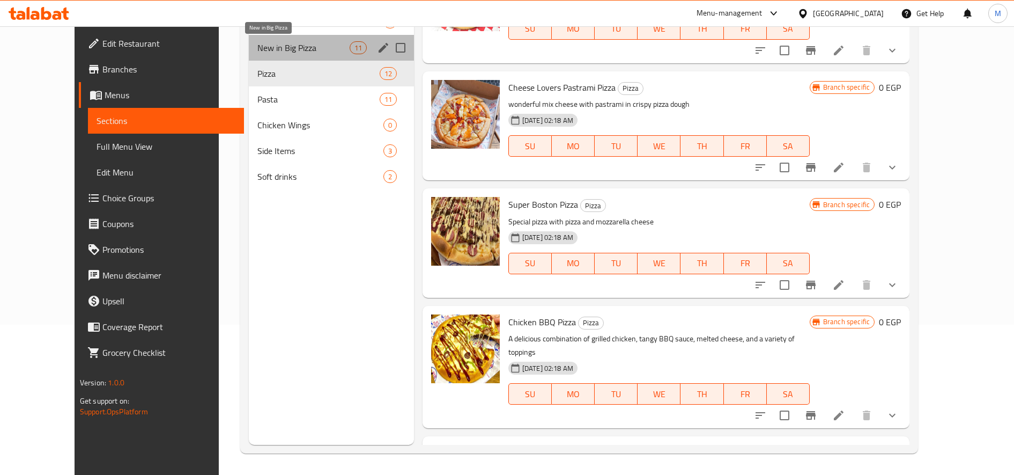
click at [273, 47] on span "New in Big Pizza" at bounding box center [303, 47] width 92 height 13
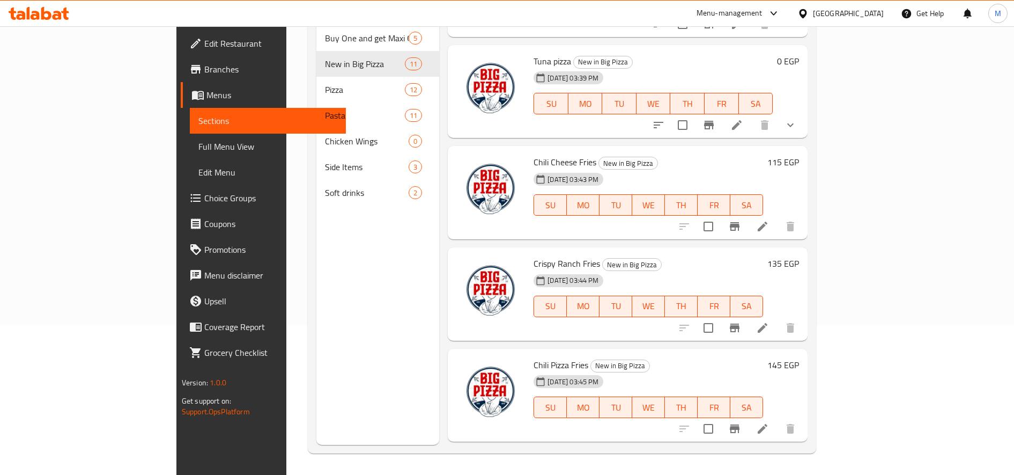
scroll to position [442, 0]
click at [465, 265] on icon "upload picture" at bounding box center [471, 271] width 13 height 13
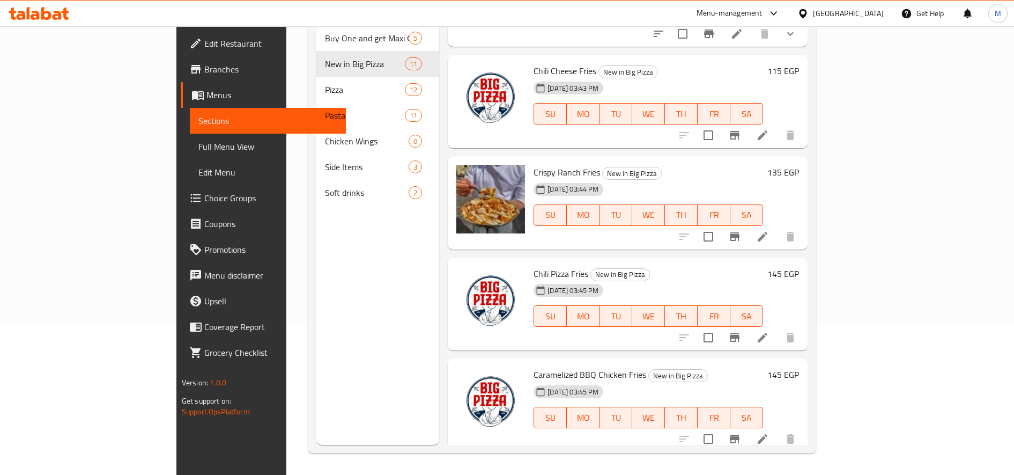
scroll to position [539, 0]
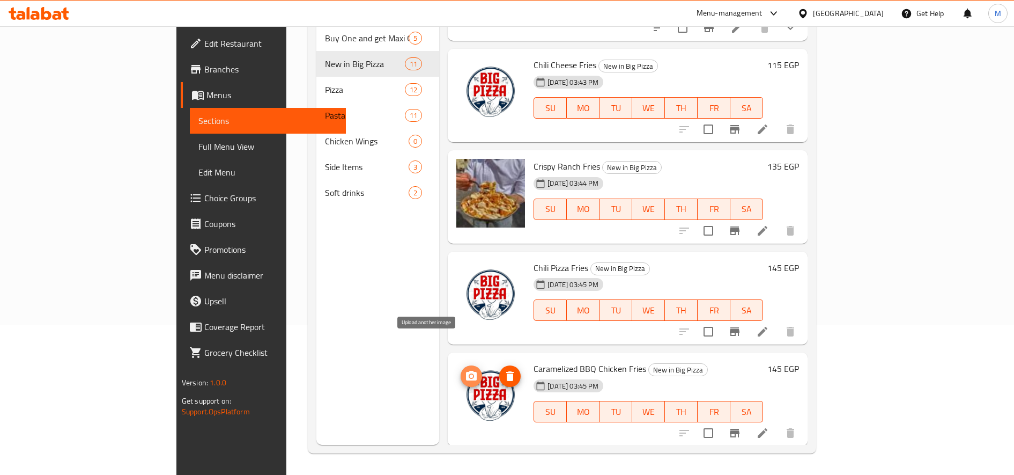
click at [465, 370] on icon "upload picture" at bounding box center [471, 376] width 13 height 13
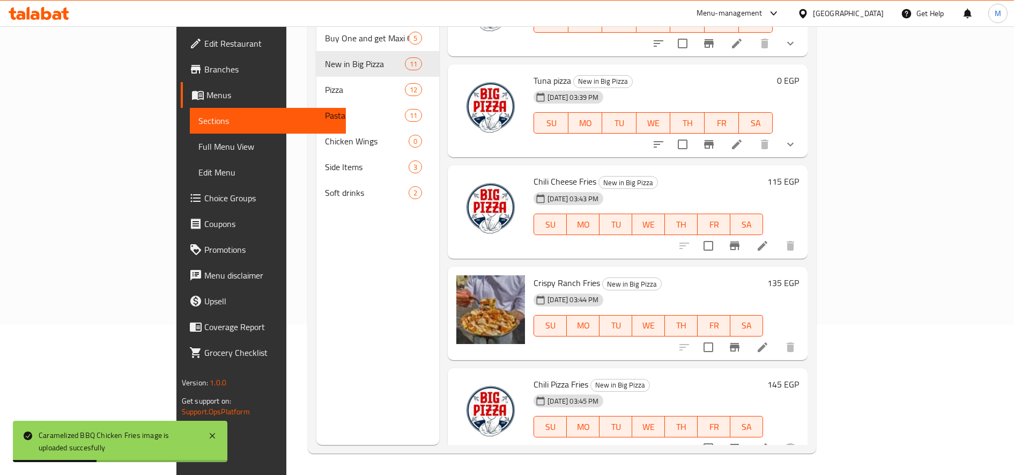
scroll to position [421, 0]
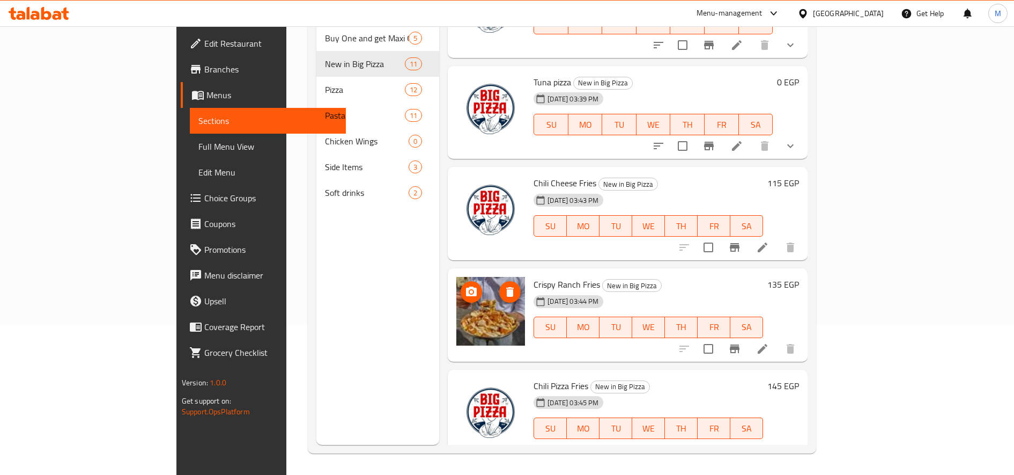
click at [470, 290] on circle "upload picture" at bounding box center [471, 291] width 3 height 3
click at [504, 285] on icon "delete image" at bounding box center [510, 291] width 13 height 13
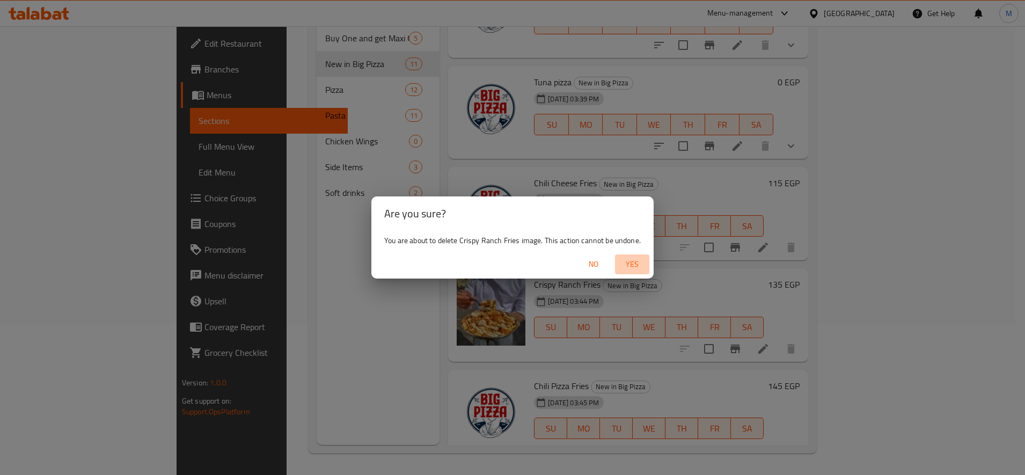
click at [636, 264] on span "Yes" at bounding box center [632, 263] width 26 height 13
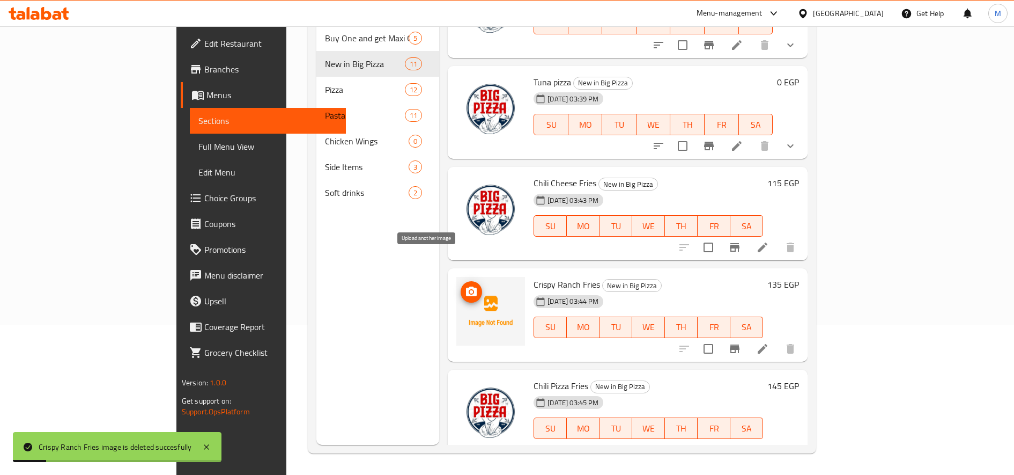
click at [461, 285] on span "upload picture" at bounding box center [471, 291] width 21 height 13
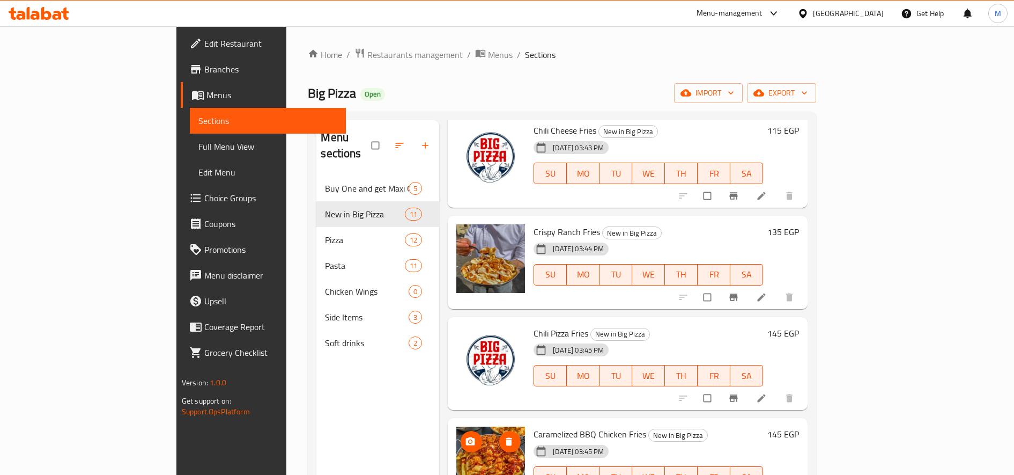
scroll to position [622, 0]
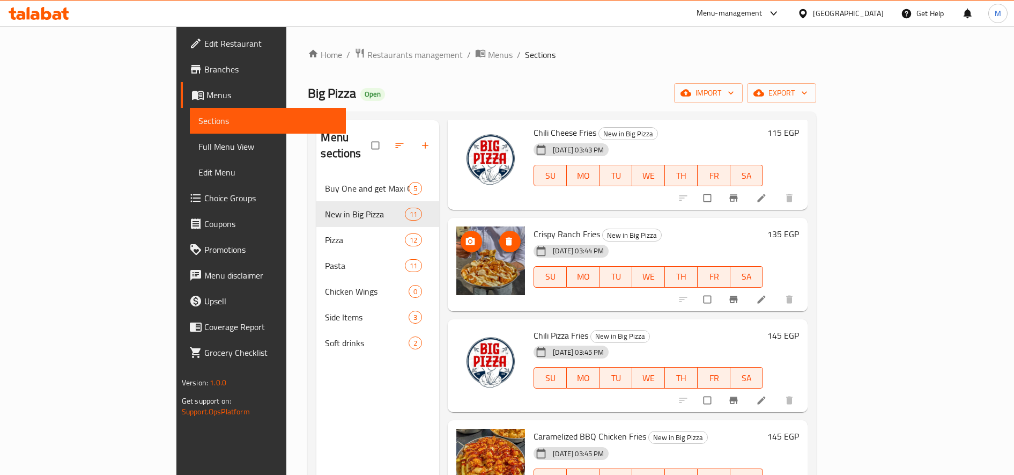
click at [465, 236] on icon "upload picture" at bounding box center [470, 241] width 11 height 11
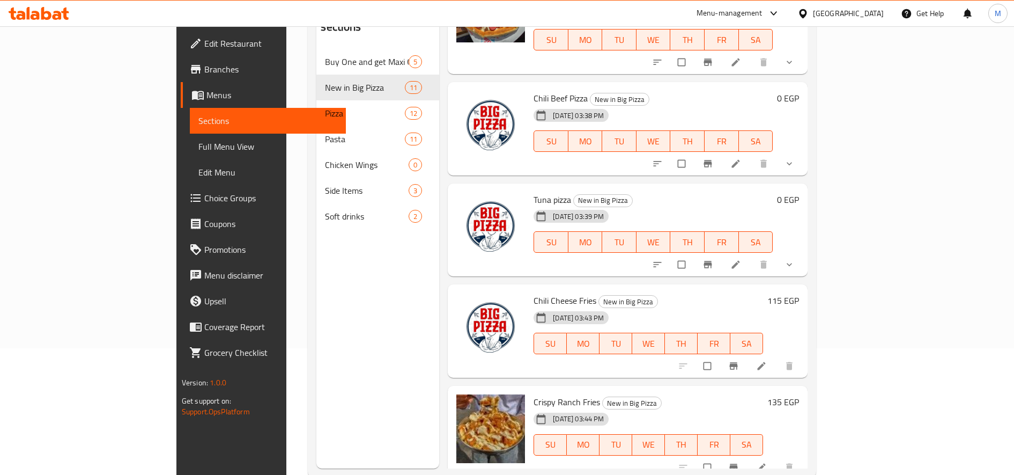
scroll to position [326, 0]
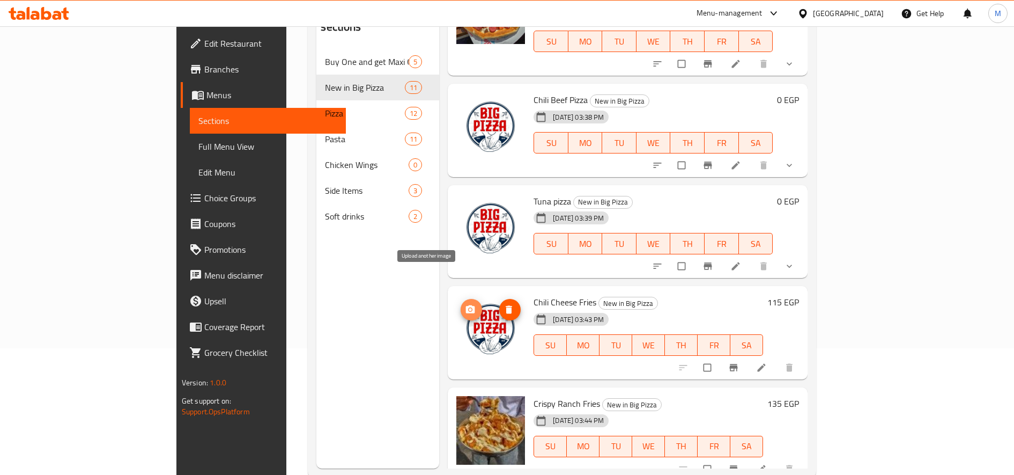
click at [466, 305] on icon "upload picture" at bounding box center [470, 309] width 9 height 8
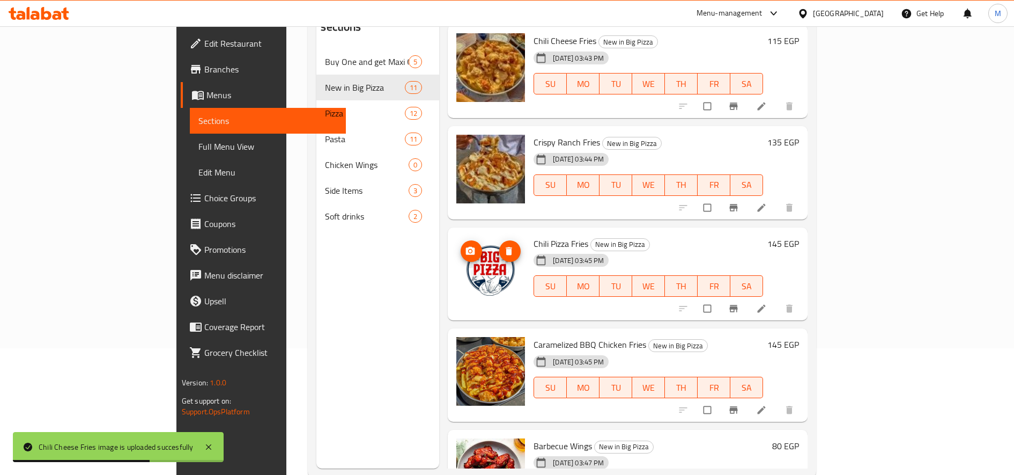
scroll to position [598, 0]
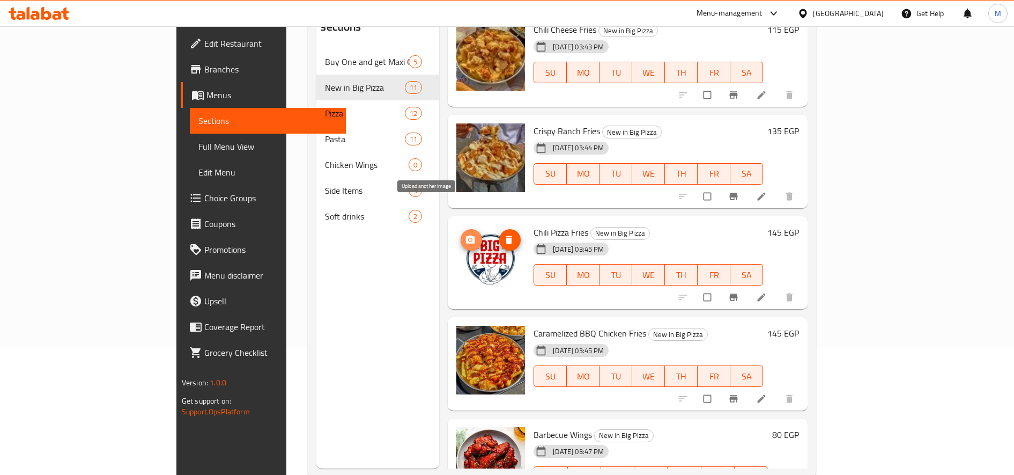
click at [466, 235] on icon "upload picture" at bounding box center [470, 239] width 9 height 8
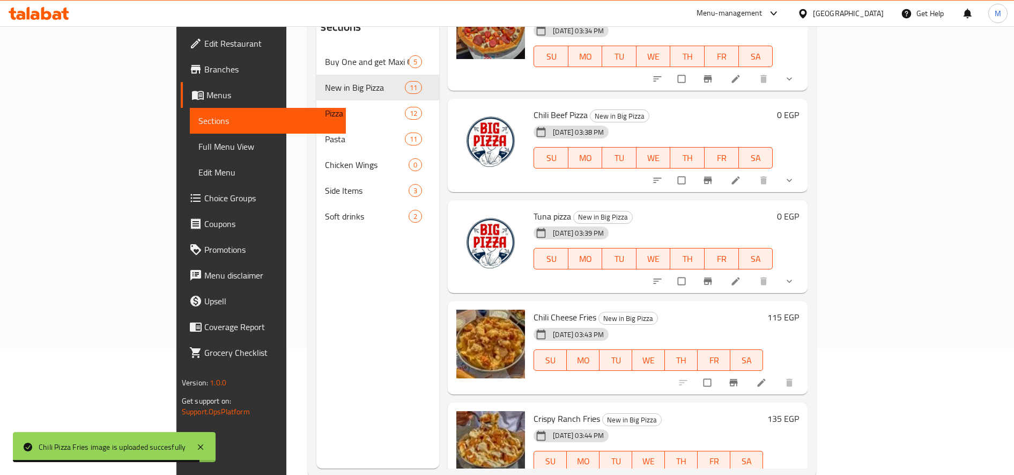
scroll to position [307, 0]
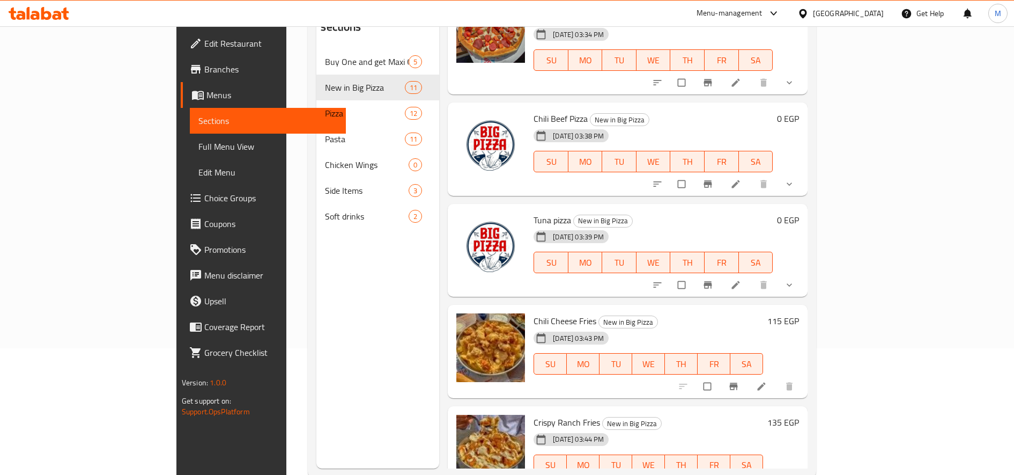
click at [534, 111] on span "Chili Beef Pizza" at bounding box center [561, 119] width 54 height 16
copy h6 "Chili Beef Pizza"
click at [741, 179] on icon at bounding box center [736, 184] width 11 height 11
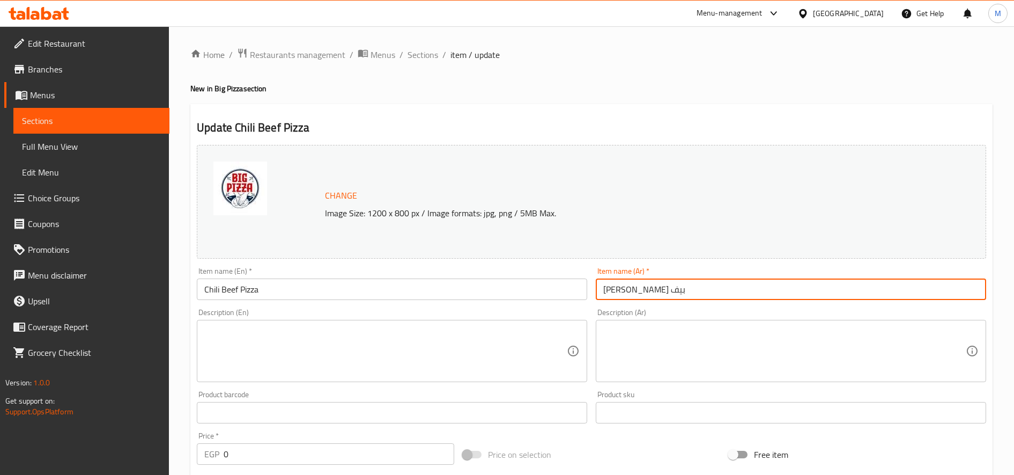
click at [638, 286] on input "بيتزا تشيلى بيف" at bounding box center [791, 288] width 391 height 21
click at [418, 56] on span "Sections" at bounding box center [423, 54] width 31 height 13
